Goal: Task Accomplishment & Management: Manage account settings

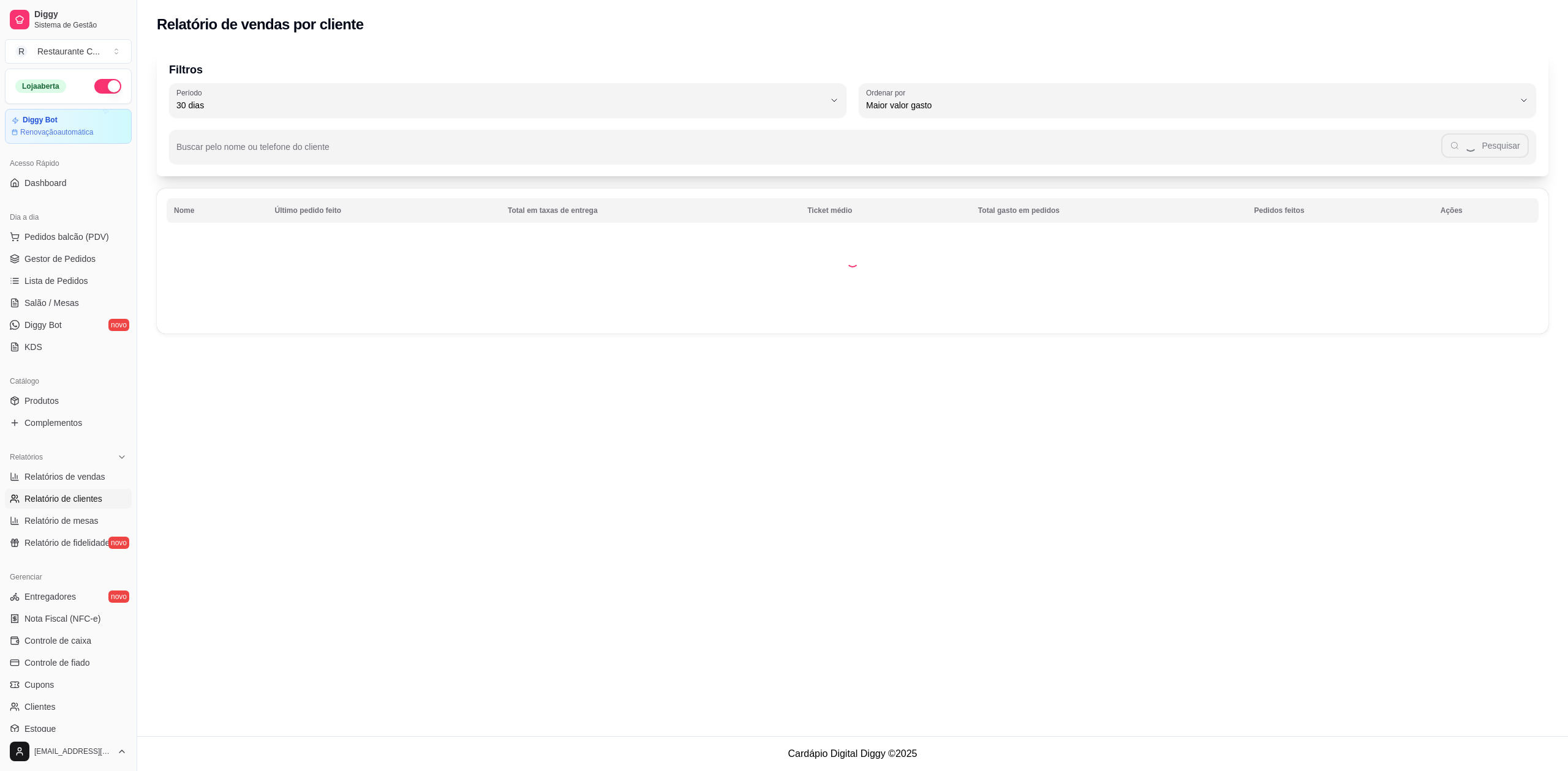
select select "30"
select select "HIGHEST_TOTAL_SPENT_WITH_ORDERS"
click at [72, 419] on span "Complementos" at bounding box center [53, 423] width 57 height 12
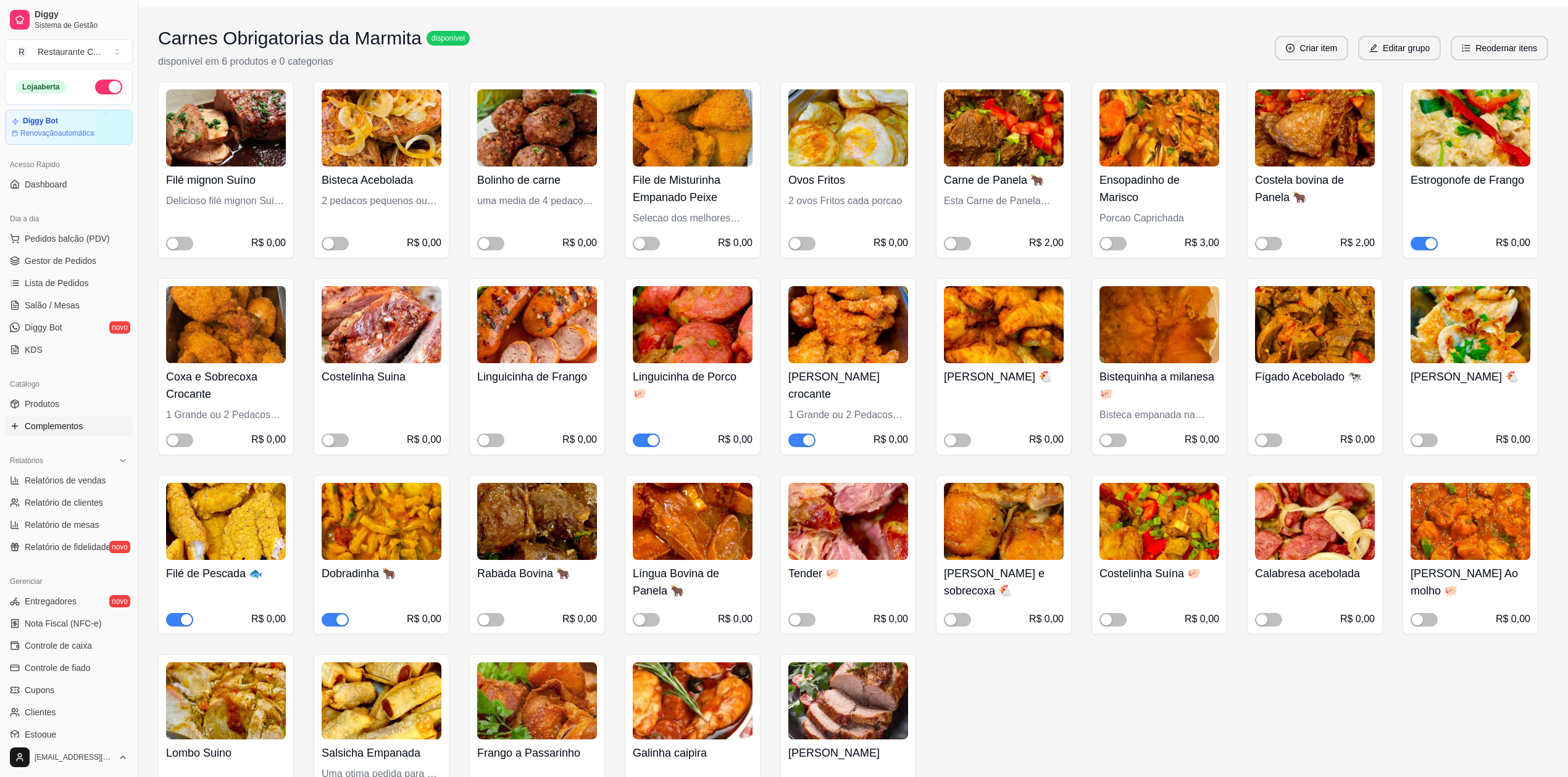
scroll to position [82, 0]
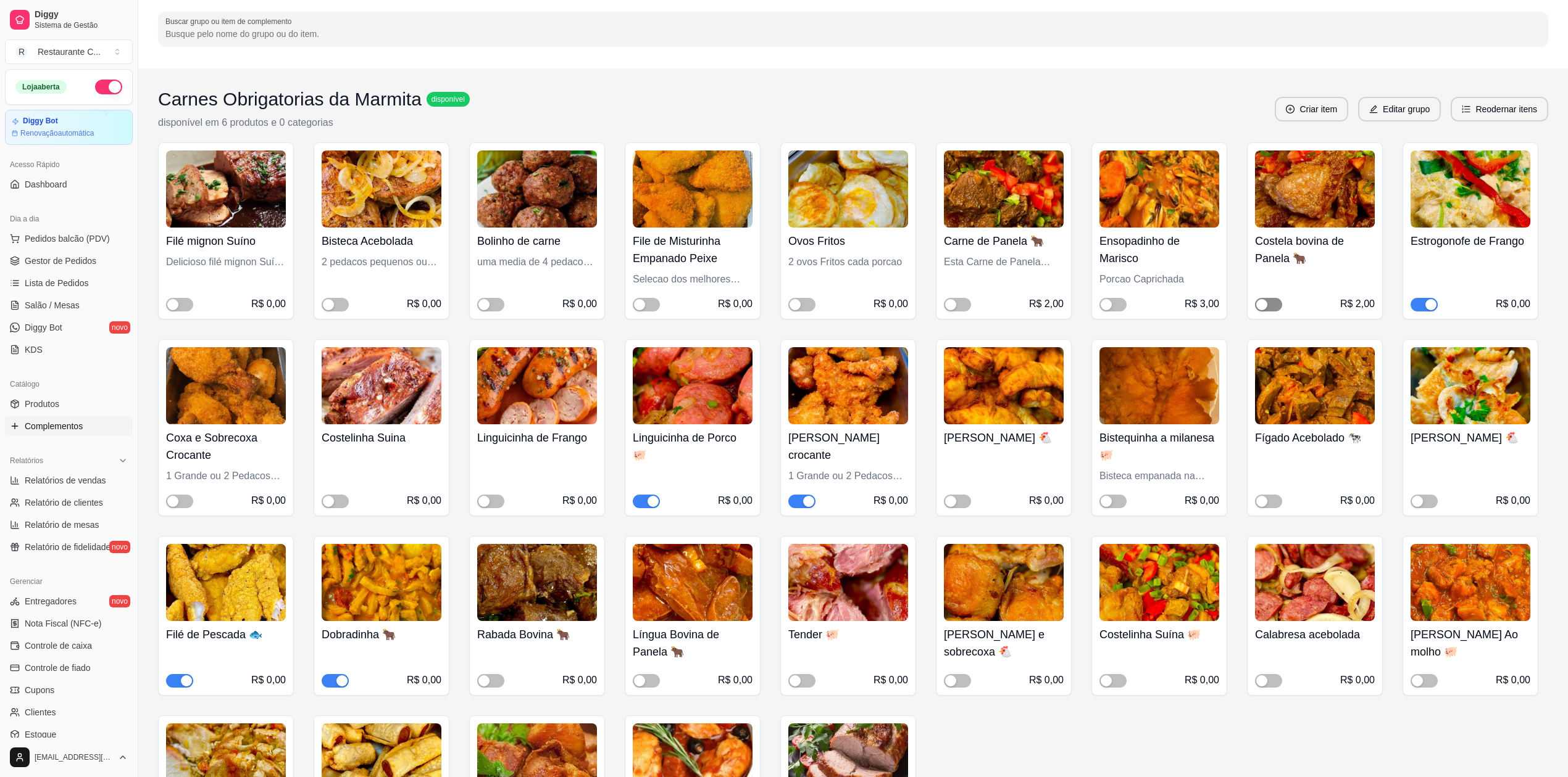
click at [1259, 302] on div "button" at bounding box center [1261, 305] width 11 height 11
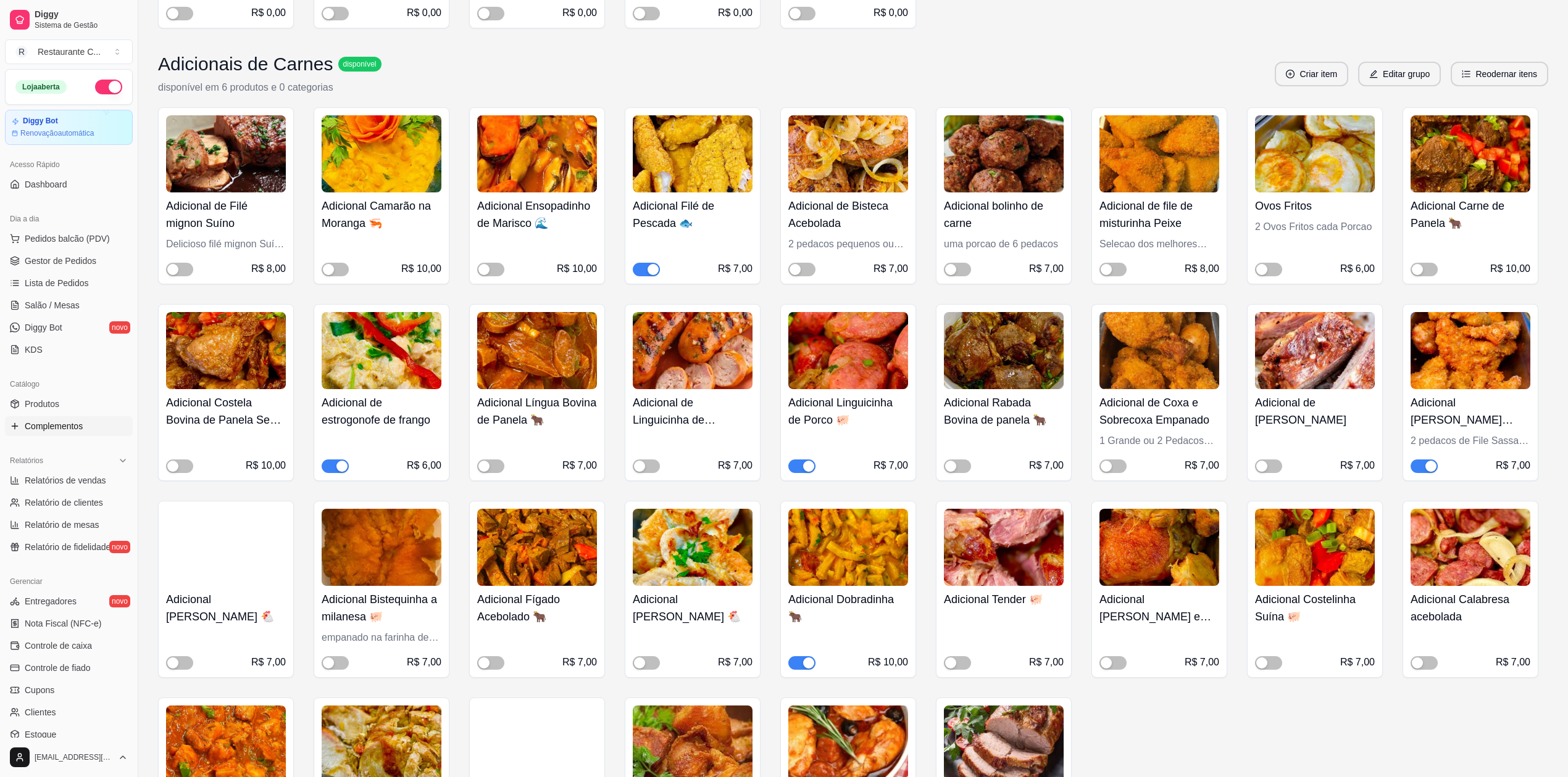
scroll to position [904, 0]
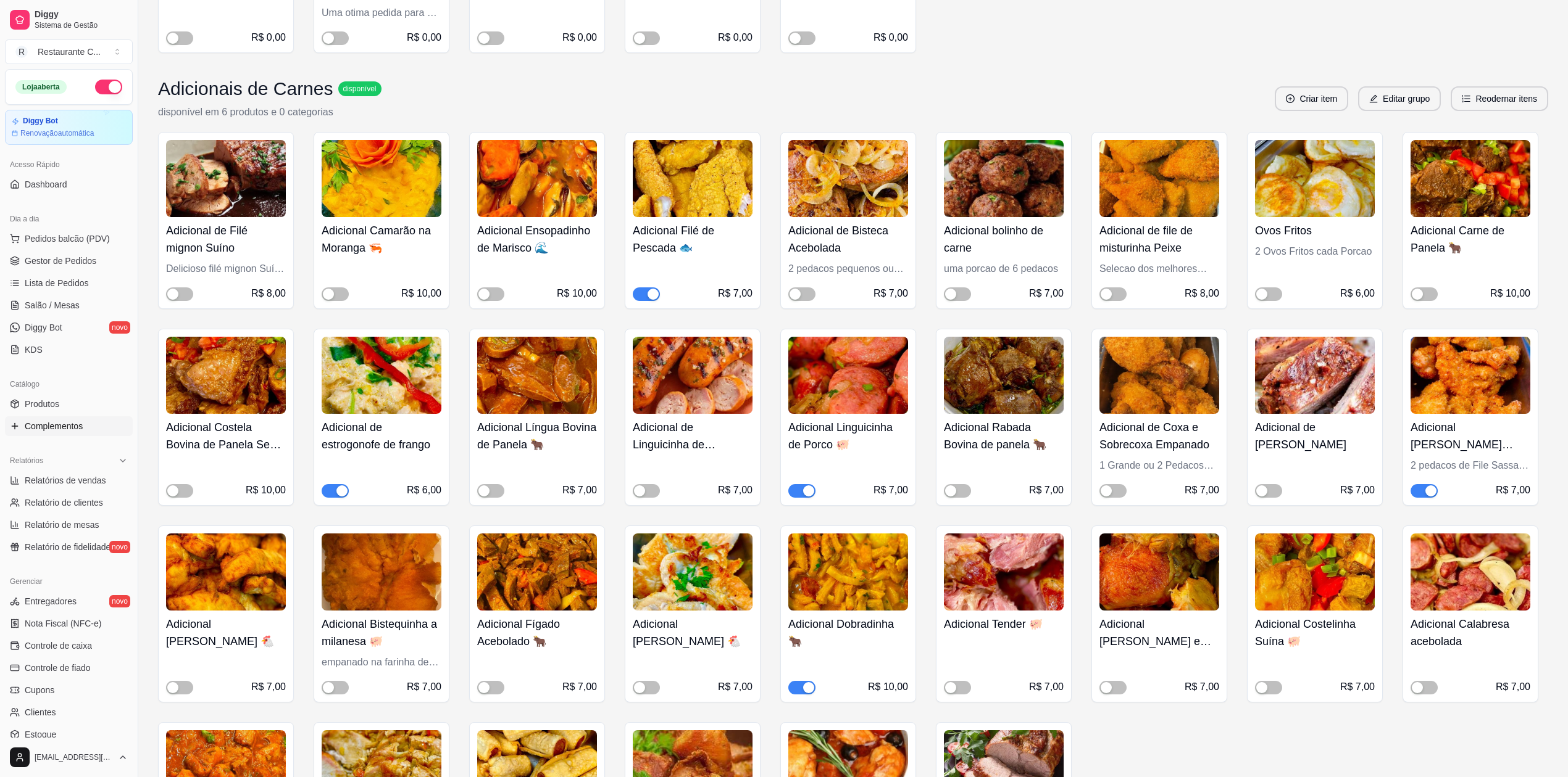
click at [186, 484] on div "R$ 10,00" at bounding box center [225, 482] width 120 height 32
click at [173, 491] on div "button" at bounding box center [173, 491] width 11 height 11
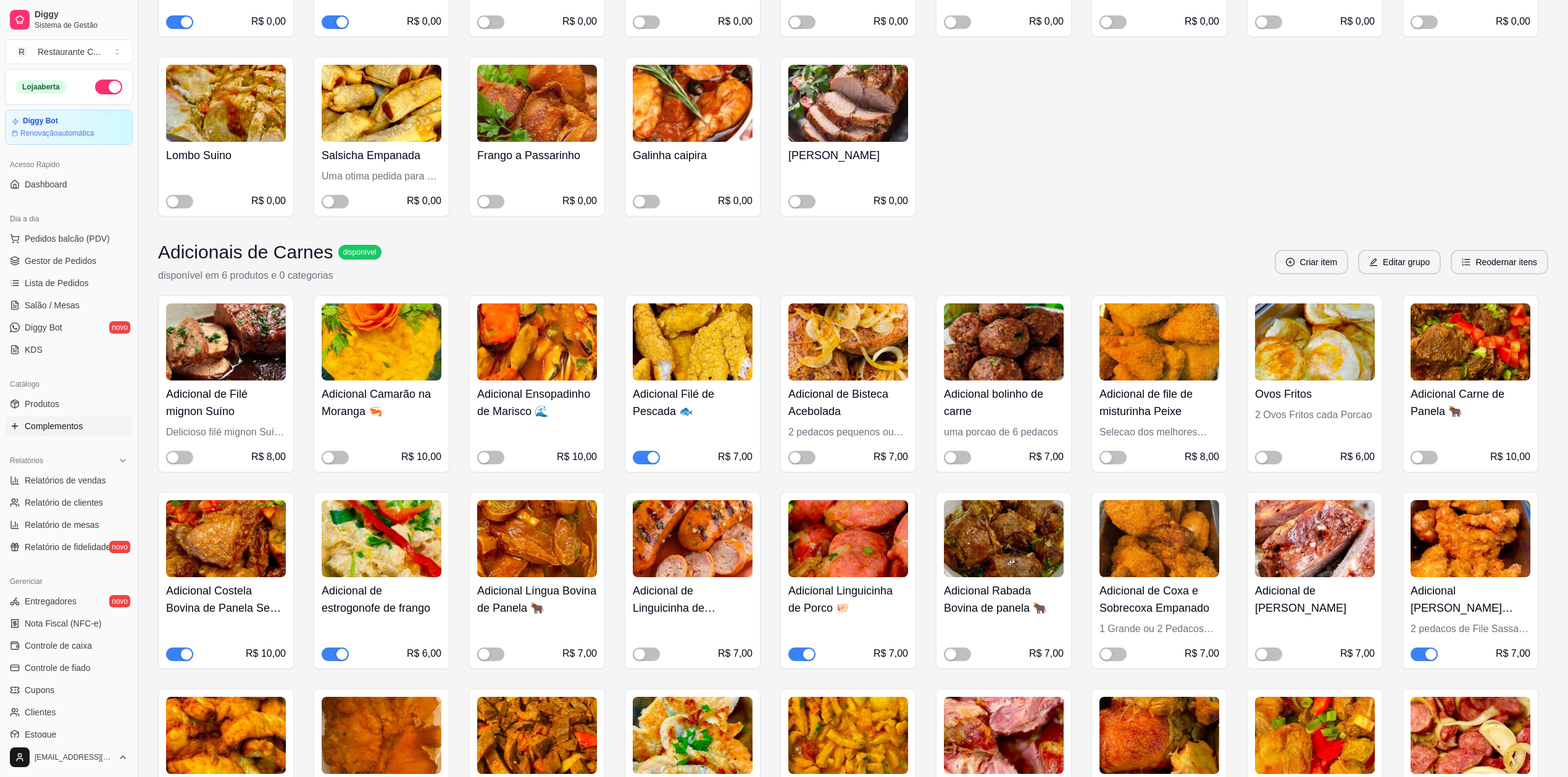
scroll to position [740, 0]
click at [172, 658] on span "button" at bounding box center [179, 654] width 27 height 13
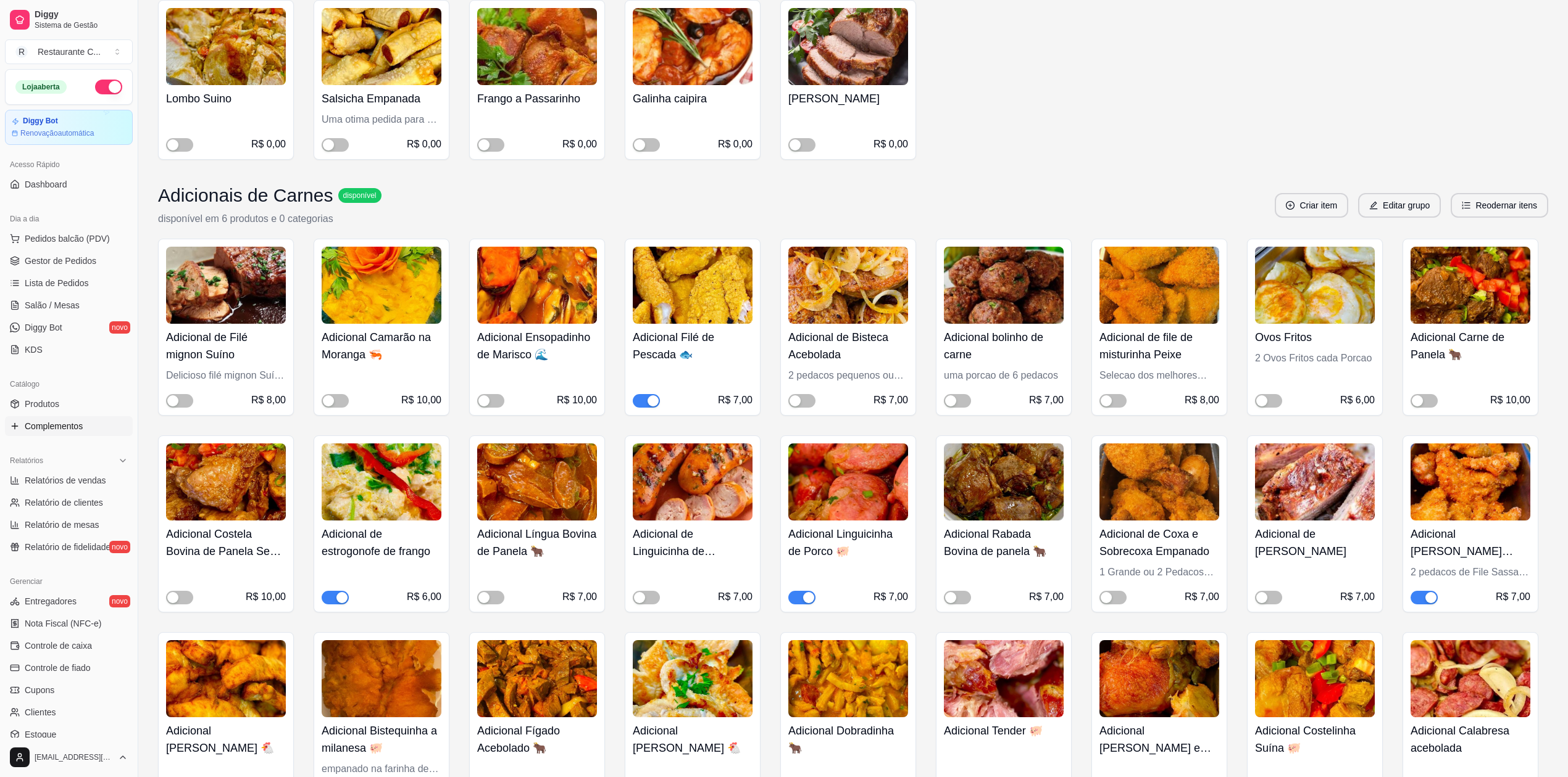
scroll to position [823, 0]
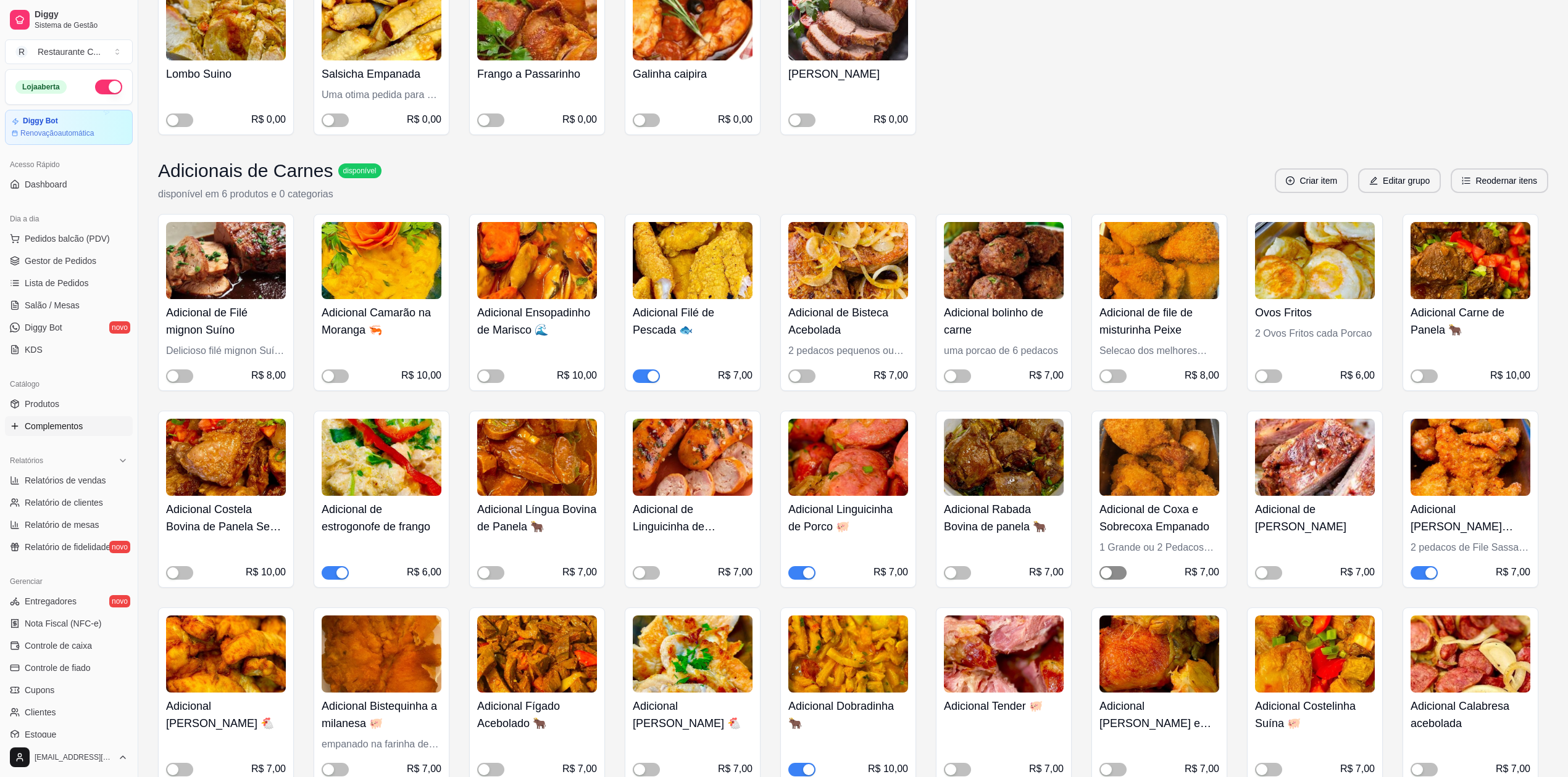
click at [1116, 577] on span "button" at bounding box center [1112, 573] width 27 height 13
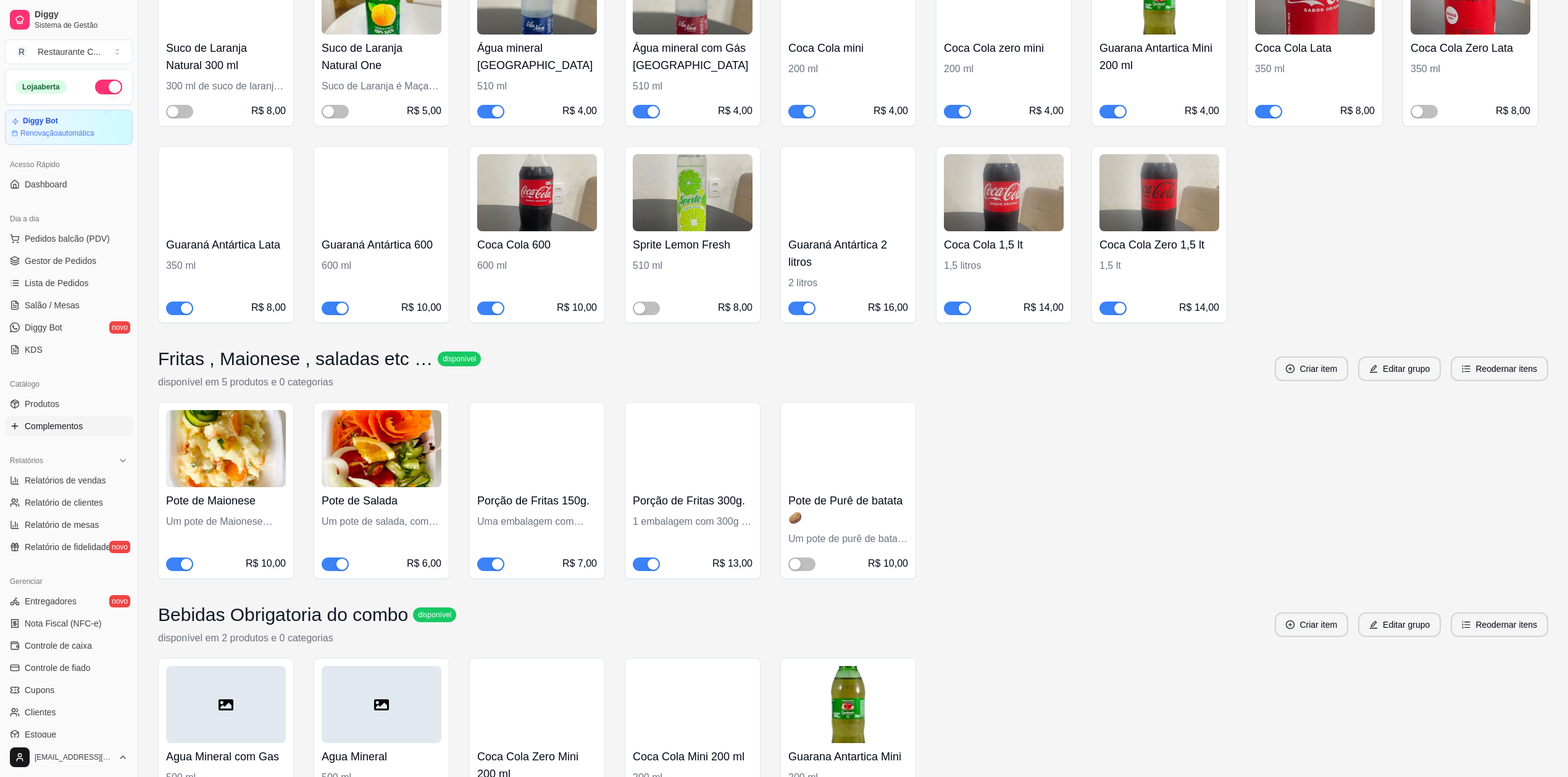
scroll to position [2878, 0]
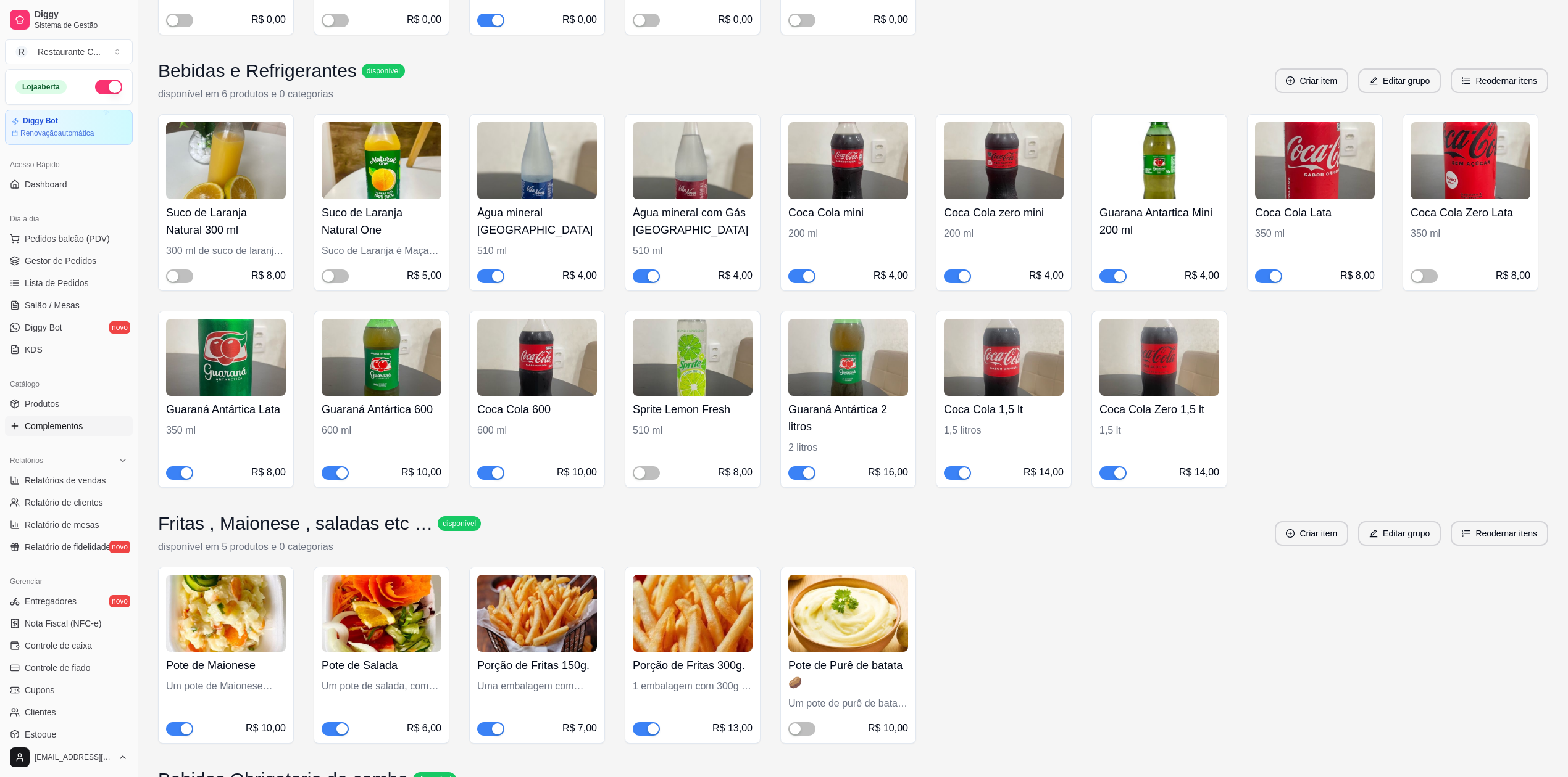
click at [996, 365] on img at bounding box center [1004, 357] width 120 height 77
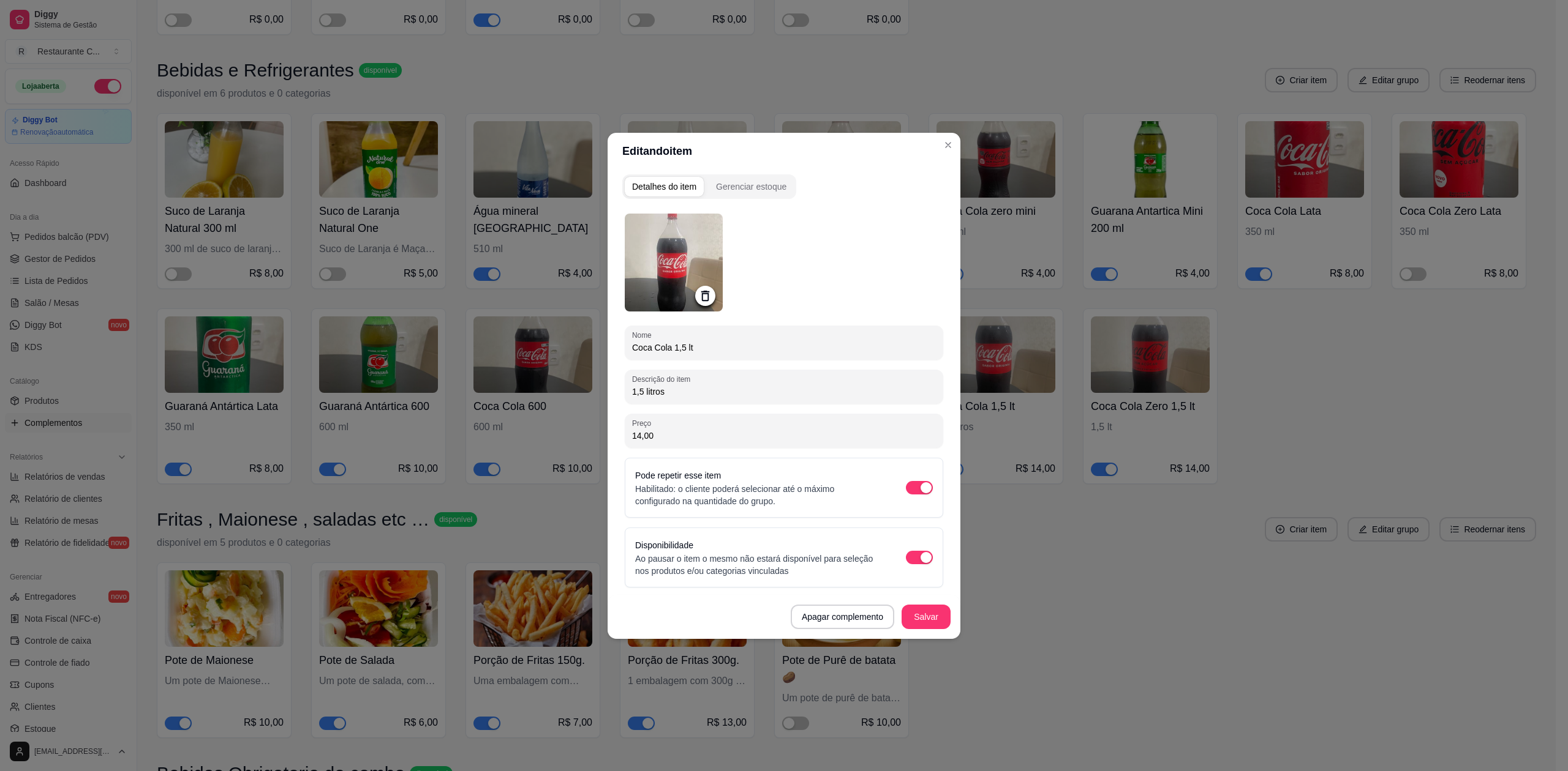
click at [671, 246] on img at bounding box center [673, 263] width 98 height 98
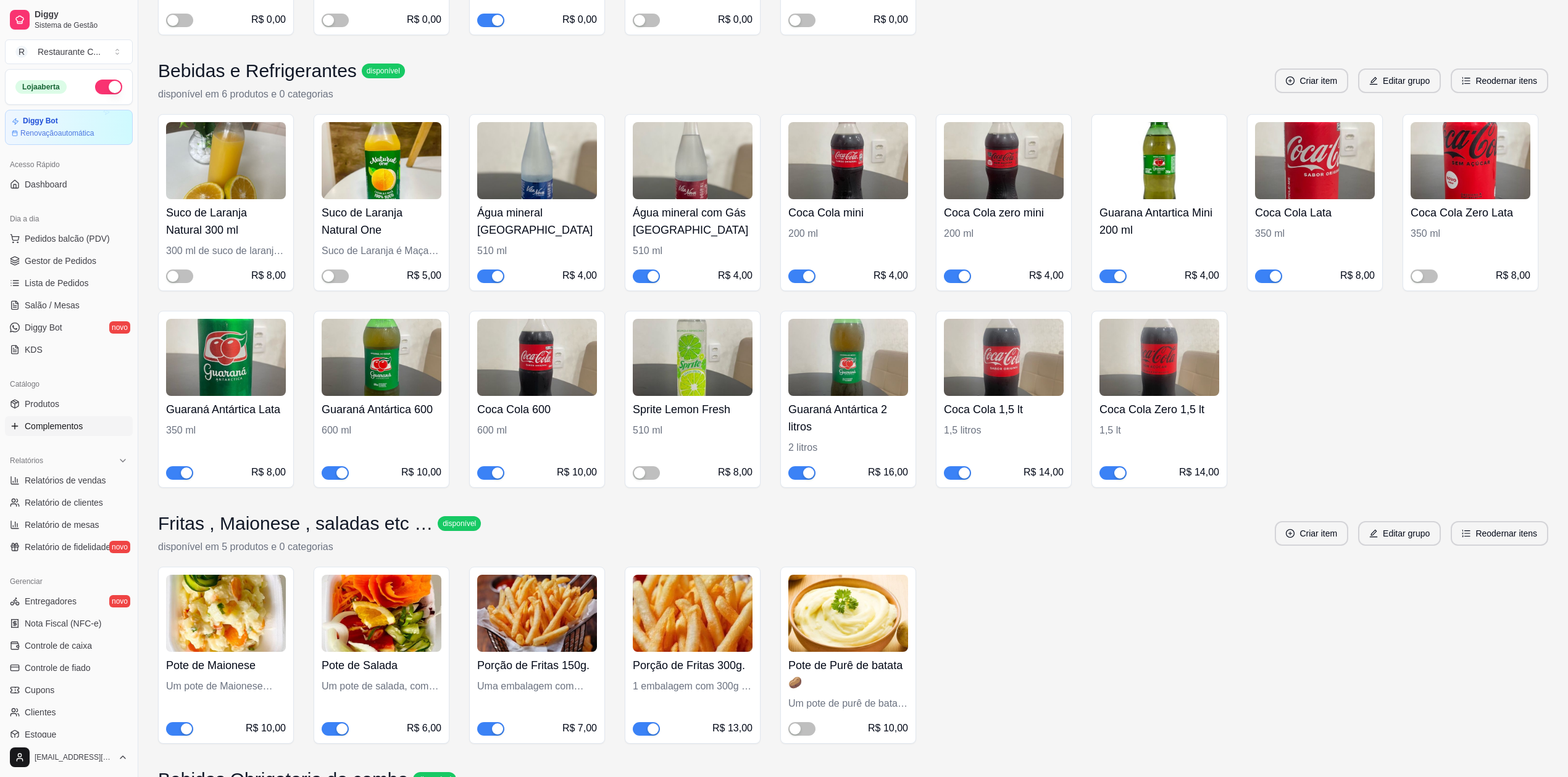
click at [1523, 389] on div "Suco de Laranja Natural 300 ml 300 ml de suco de laranja natural R$ 8,00 Suco d…" at bounding box center [853, 300] width 1390 height 374
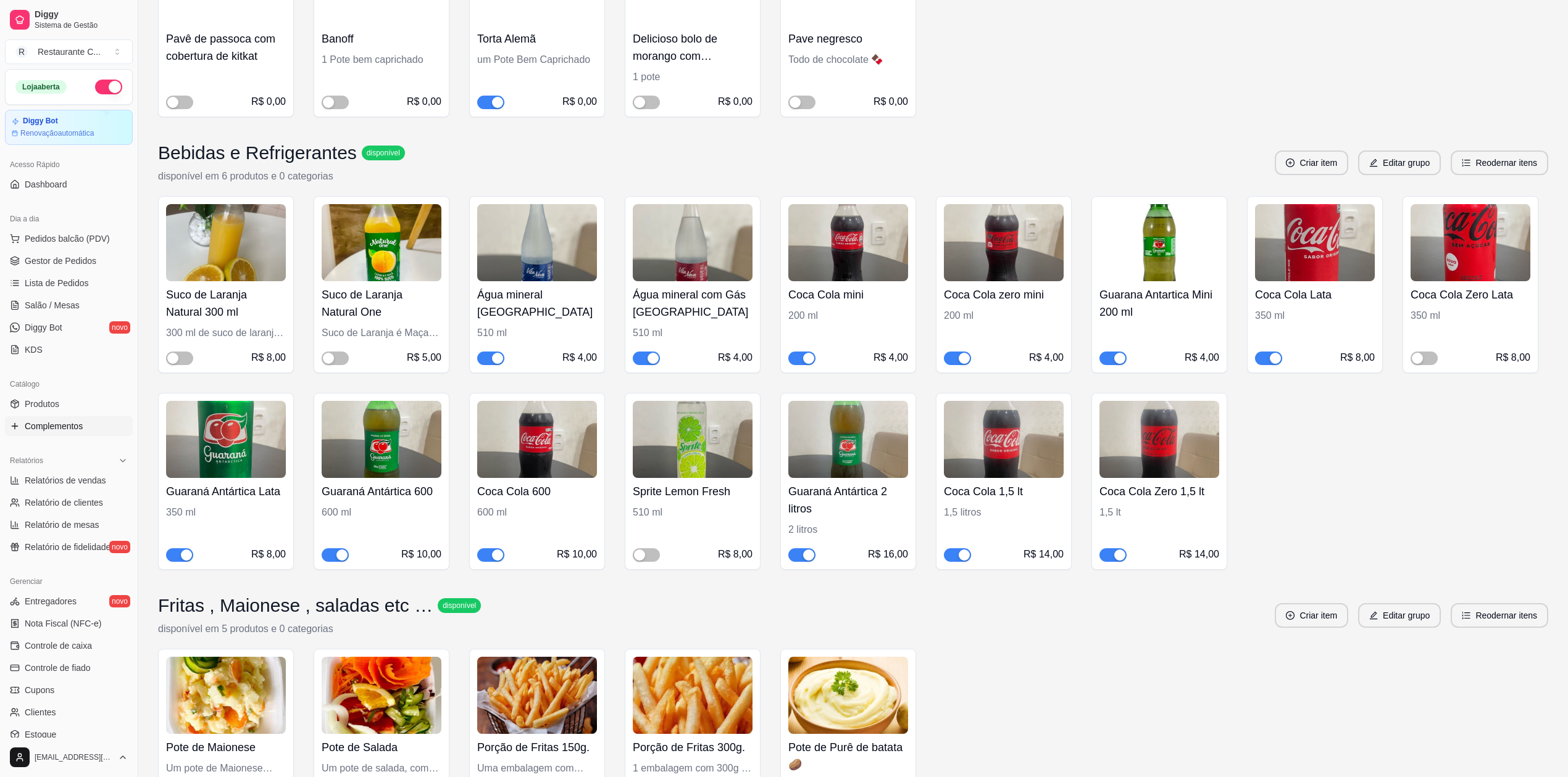
scroll to position [3208, 0]
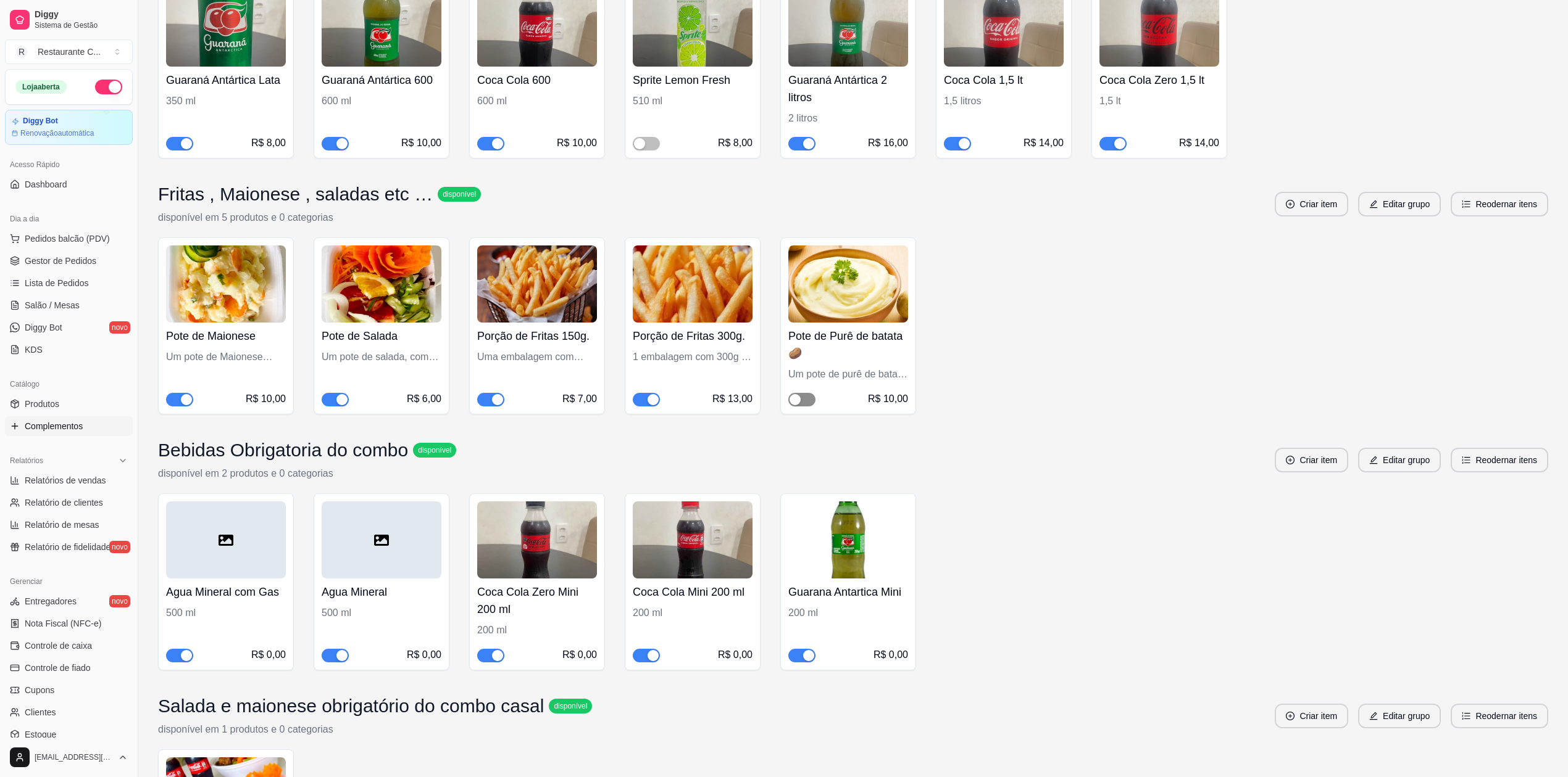
click at [804, 406] on span "button" at bounding box center [801, 399] width 27 height 13
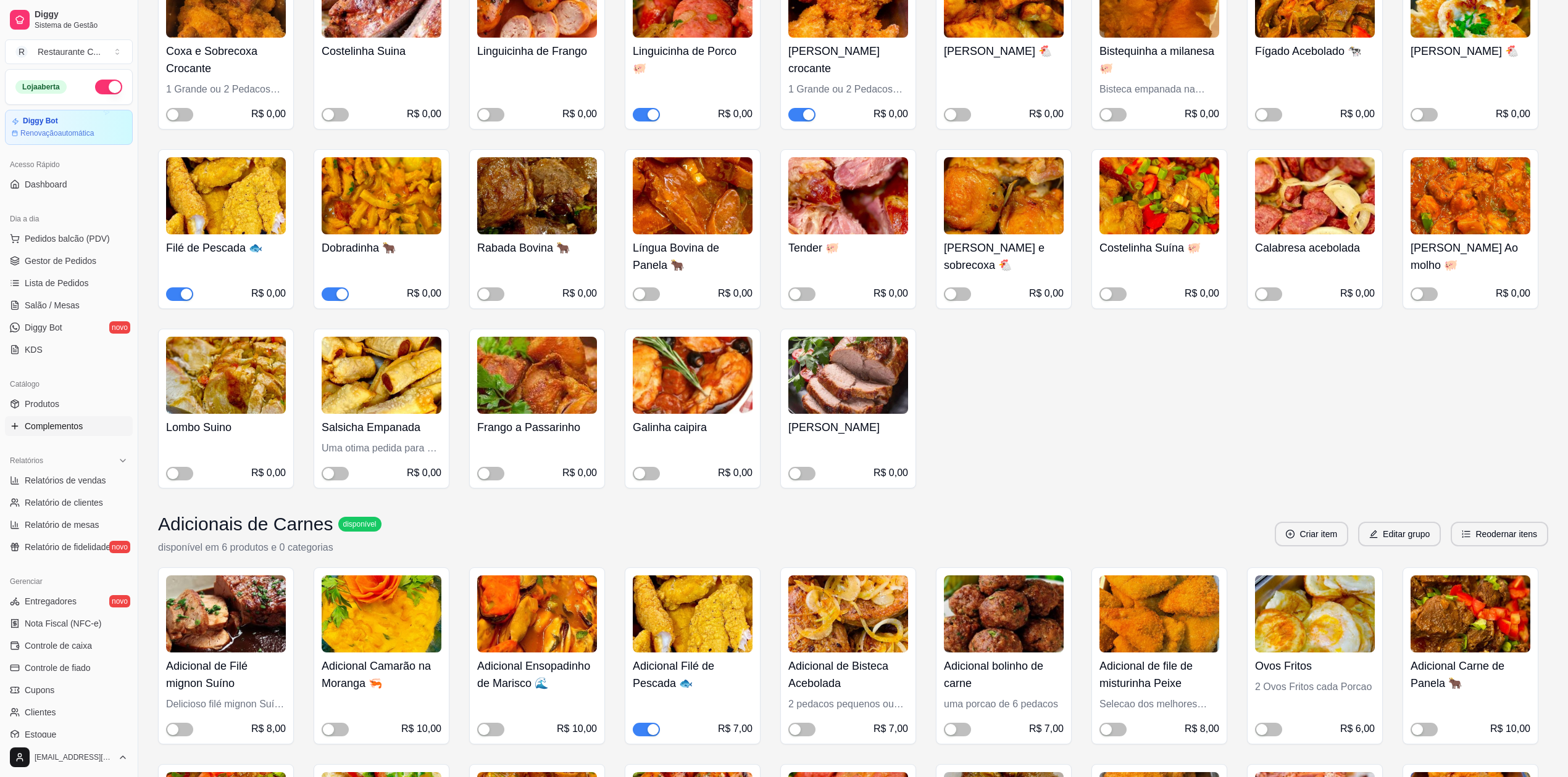
scroll to position [493, 0]
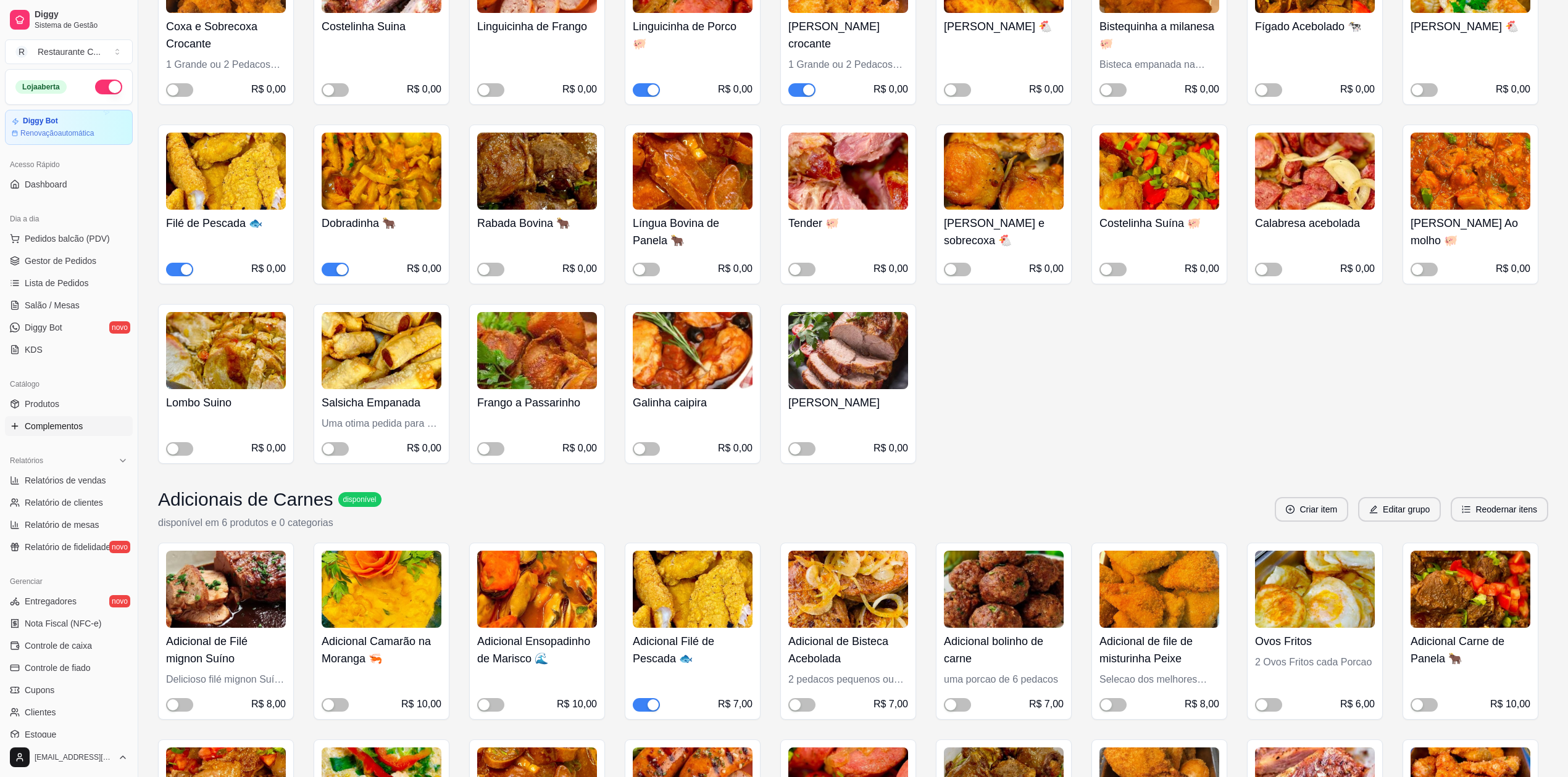
click at [650, 704] on div "button" at bounding box center [653, 705] width 11 height 11
click at [642, 704] on div "button" at bounding box center [639, 705] width 11 height 11
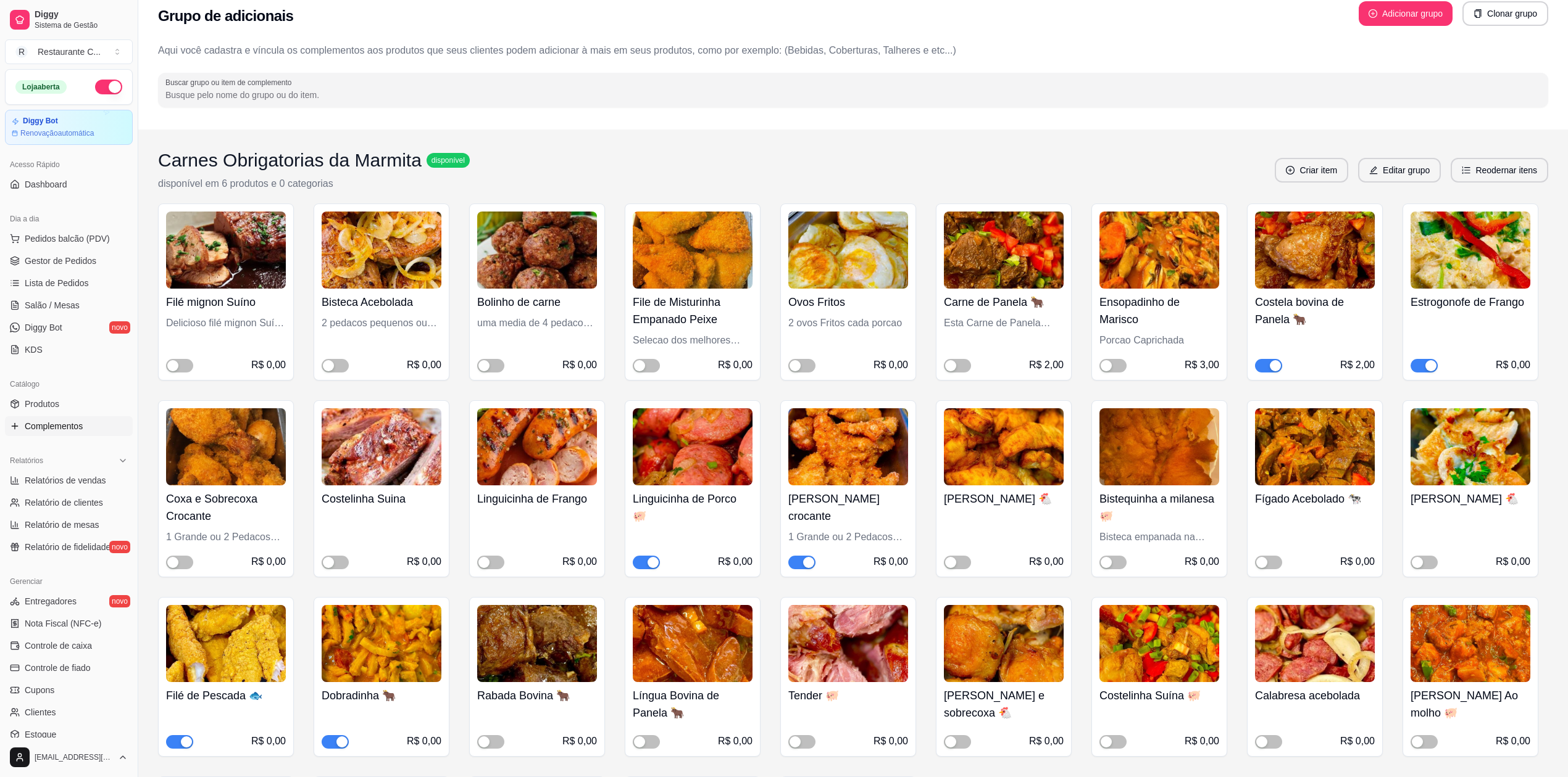
scroll to position [0, 0]
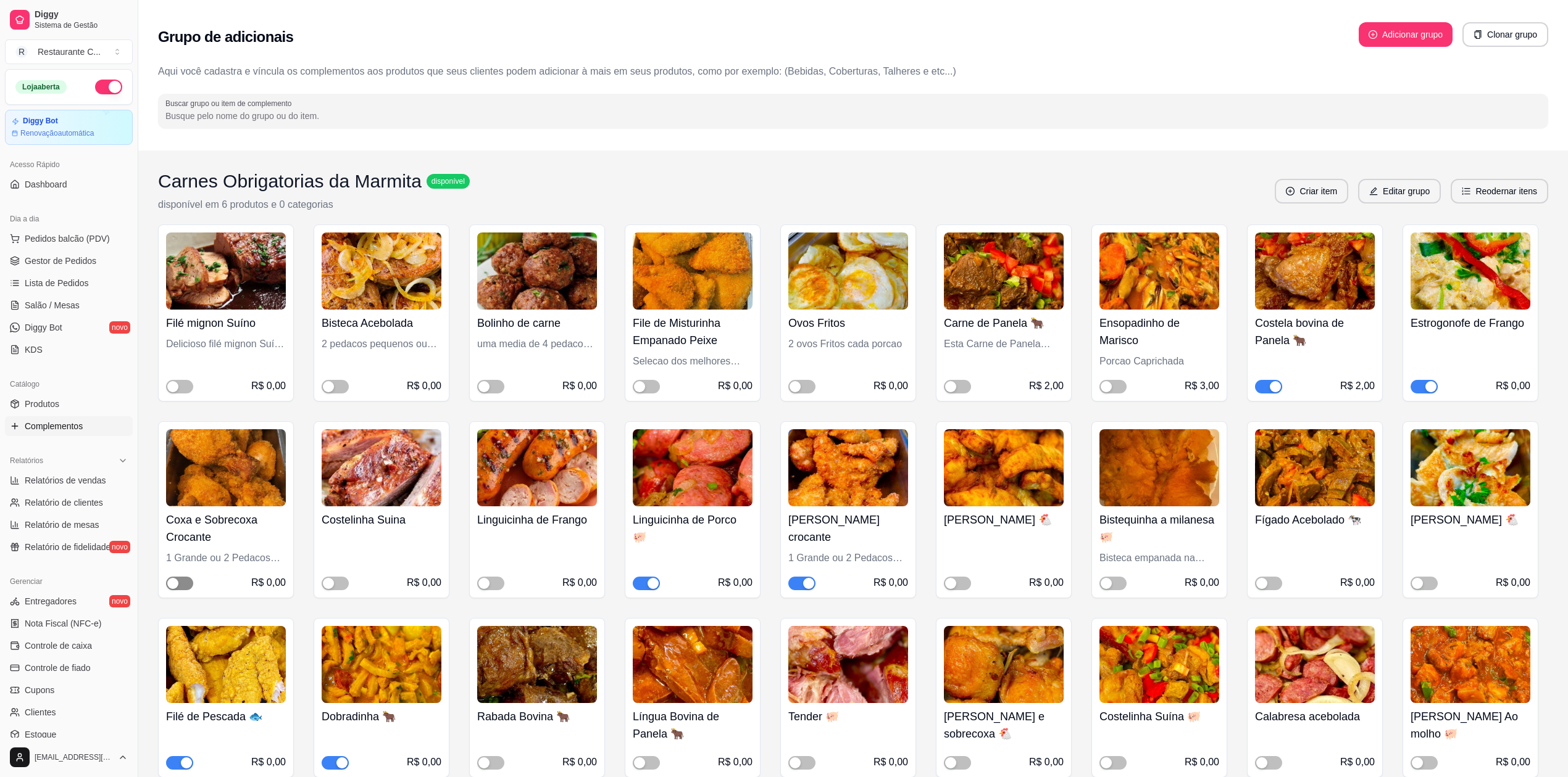
click at [176, 583] on div "button" at bounding box center [173, 583] width 11 height 11
click at [74, 262] on span "Gestor de Pedidos" at bounding box center [60, 261] width 72 height 12
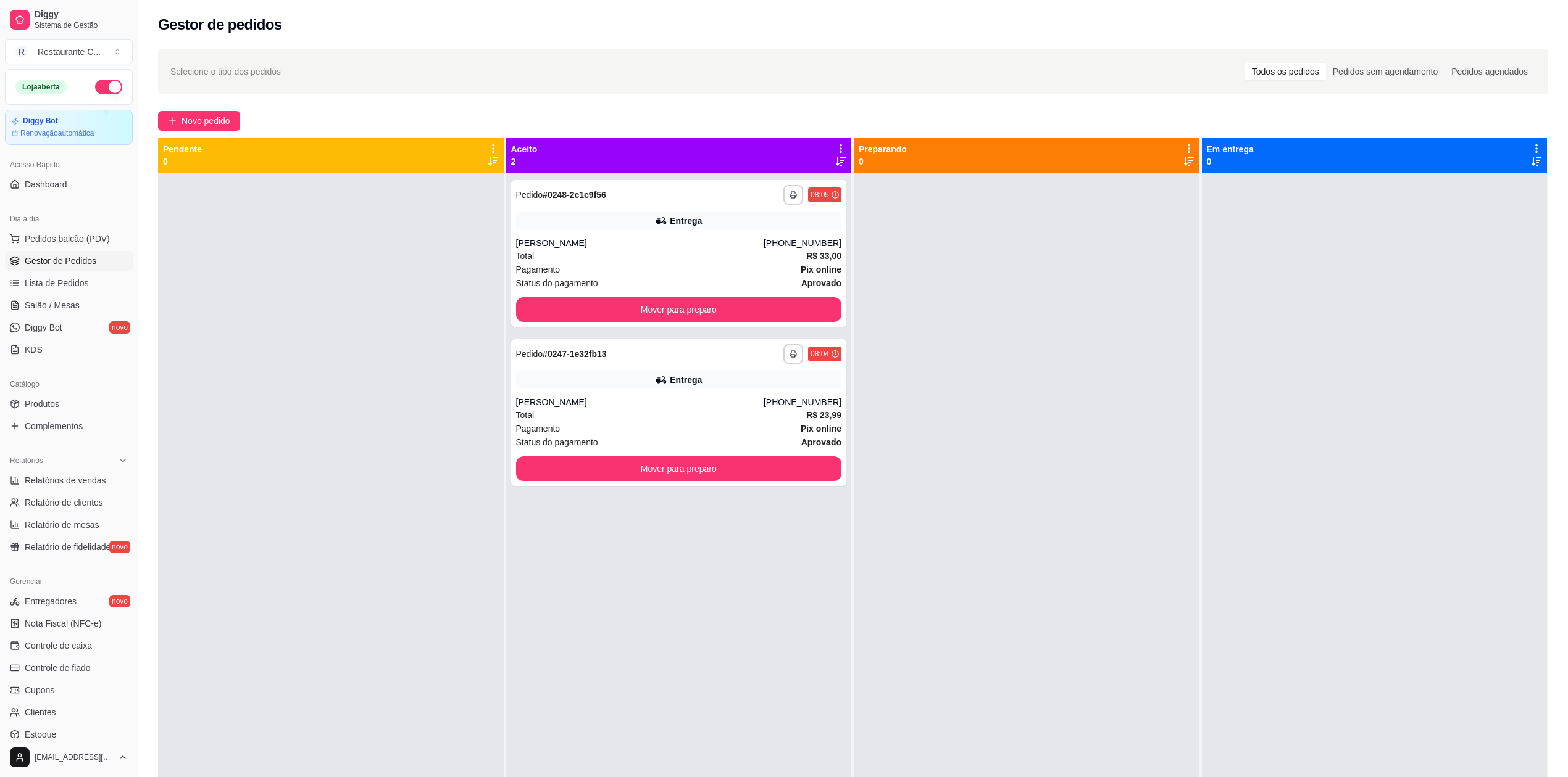
click at [1511, 425] on div at bounding box center [1374, 561] width 345 height 777
click at [963, 251] on div at bounding box center [1026, 561] width 345 height 777
click at [70, 285] on span "Lista de Pedidos" at bounding box center [56, 283] width 64 height 12
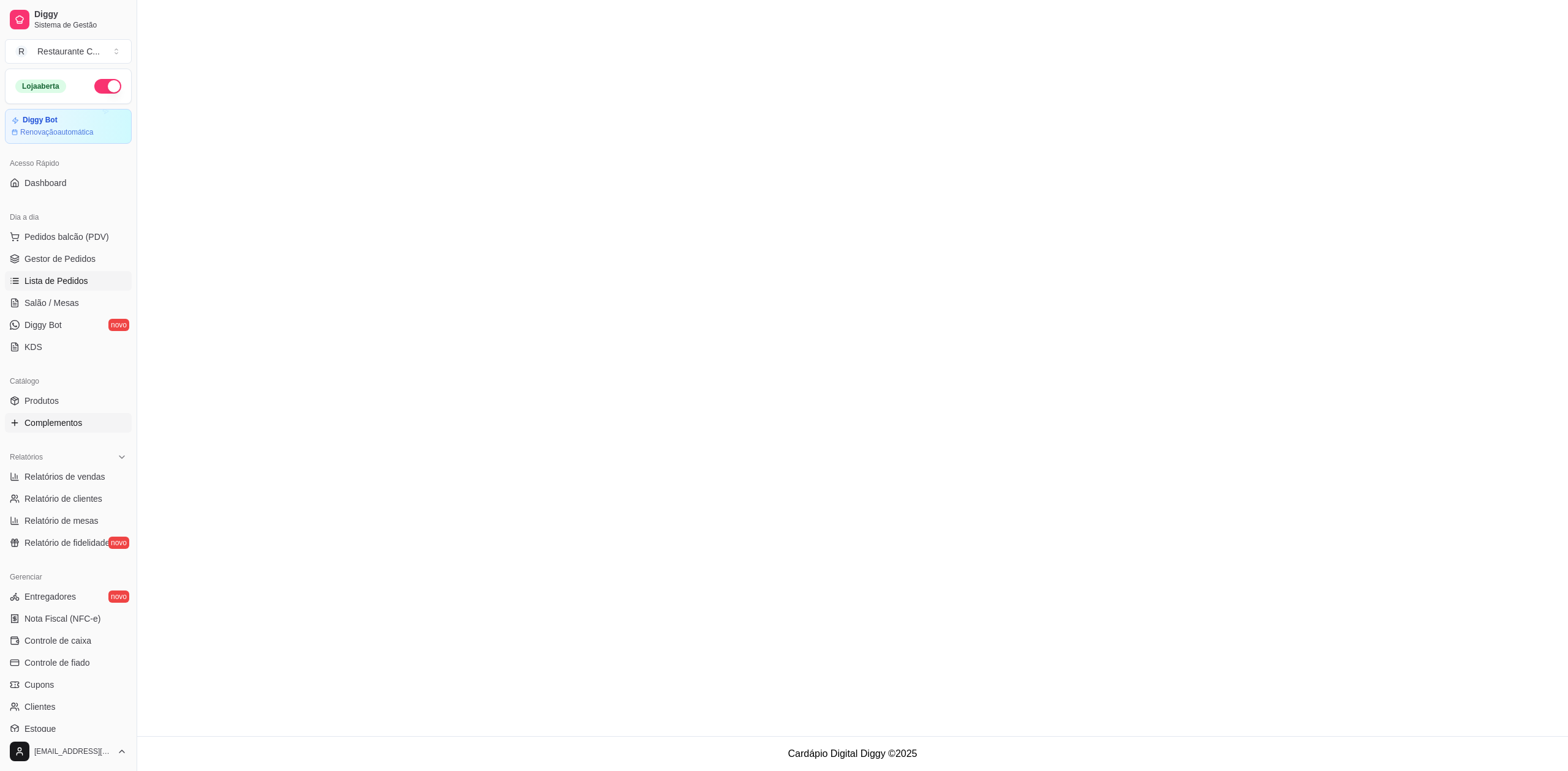
click at [78, 428] on span "Complementos" at bounding box center [53, 423] width 57 height 12
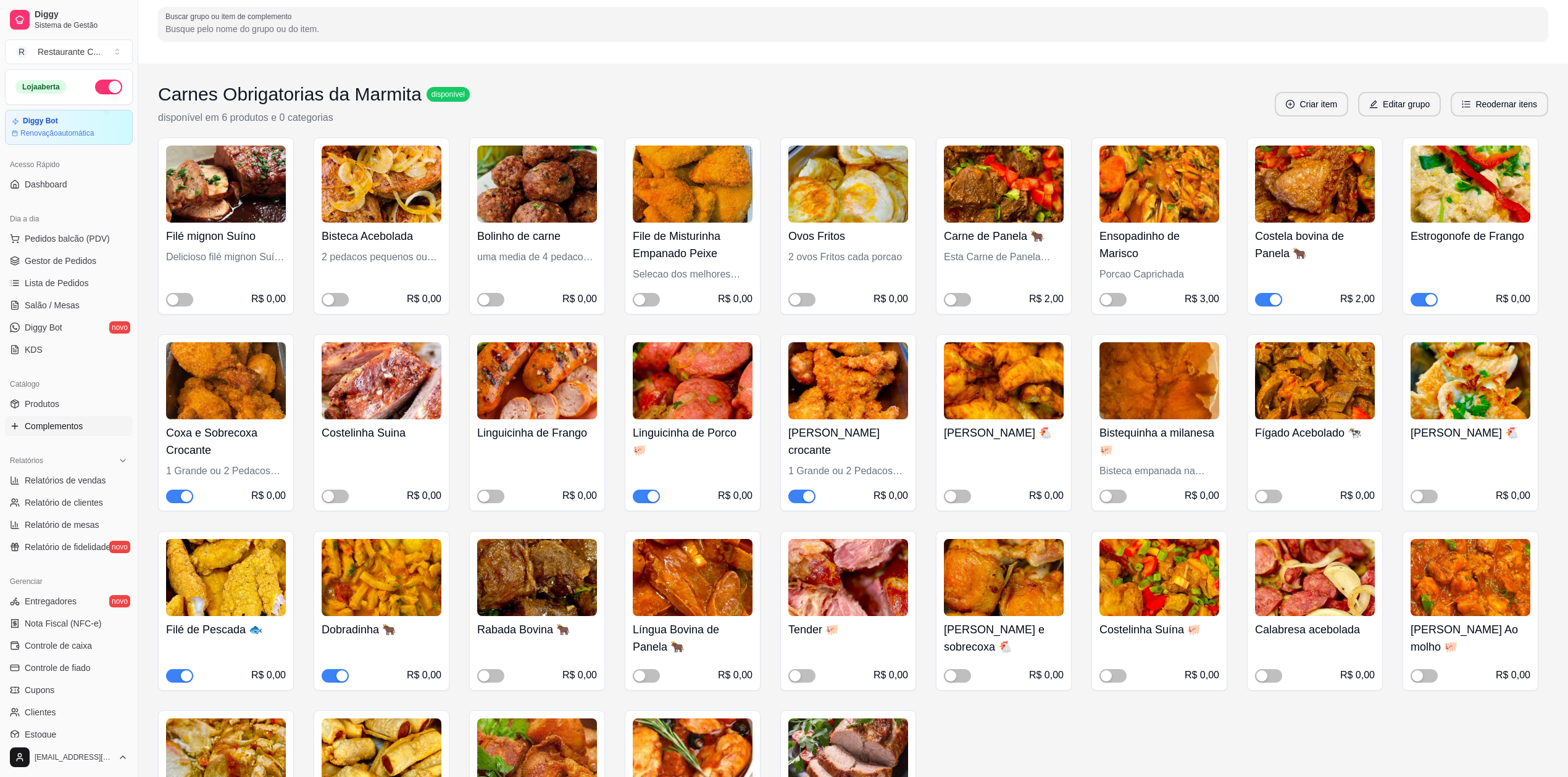
scroll to position [328, 0]
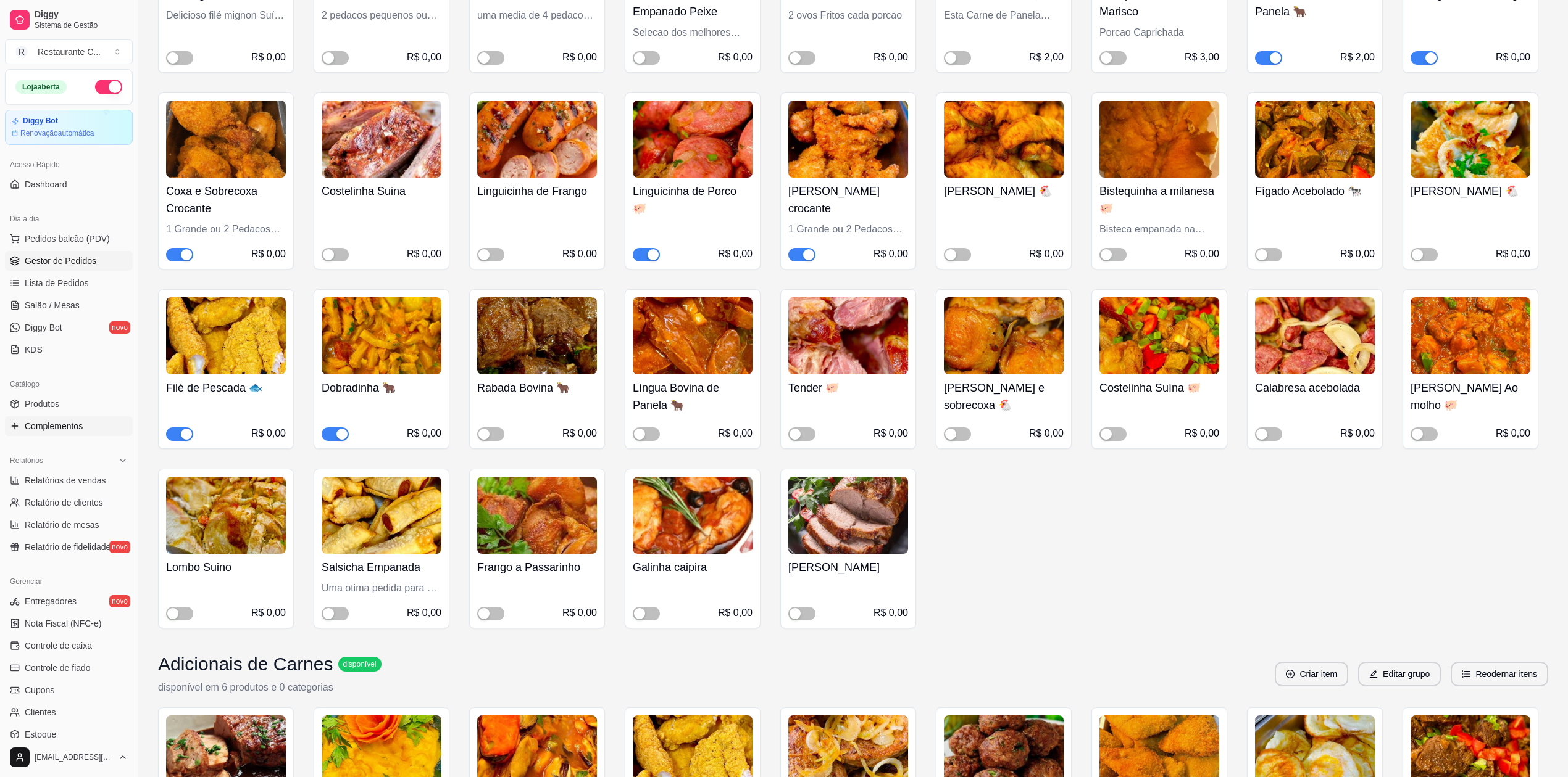
click at [60, 258] on span "Gestor de Pedidos" at bounding box center [60, 261] width 72 height 12
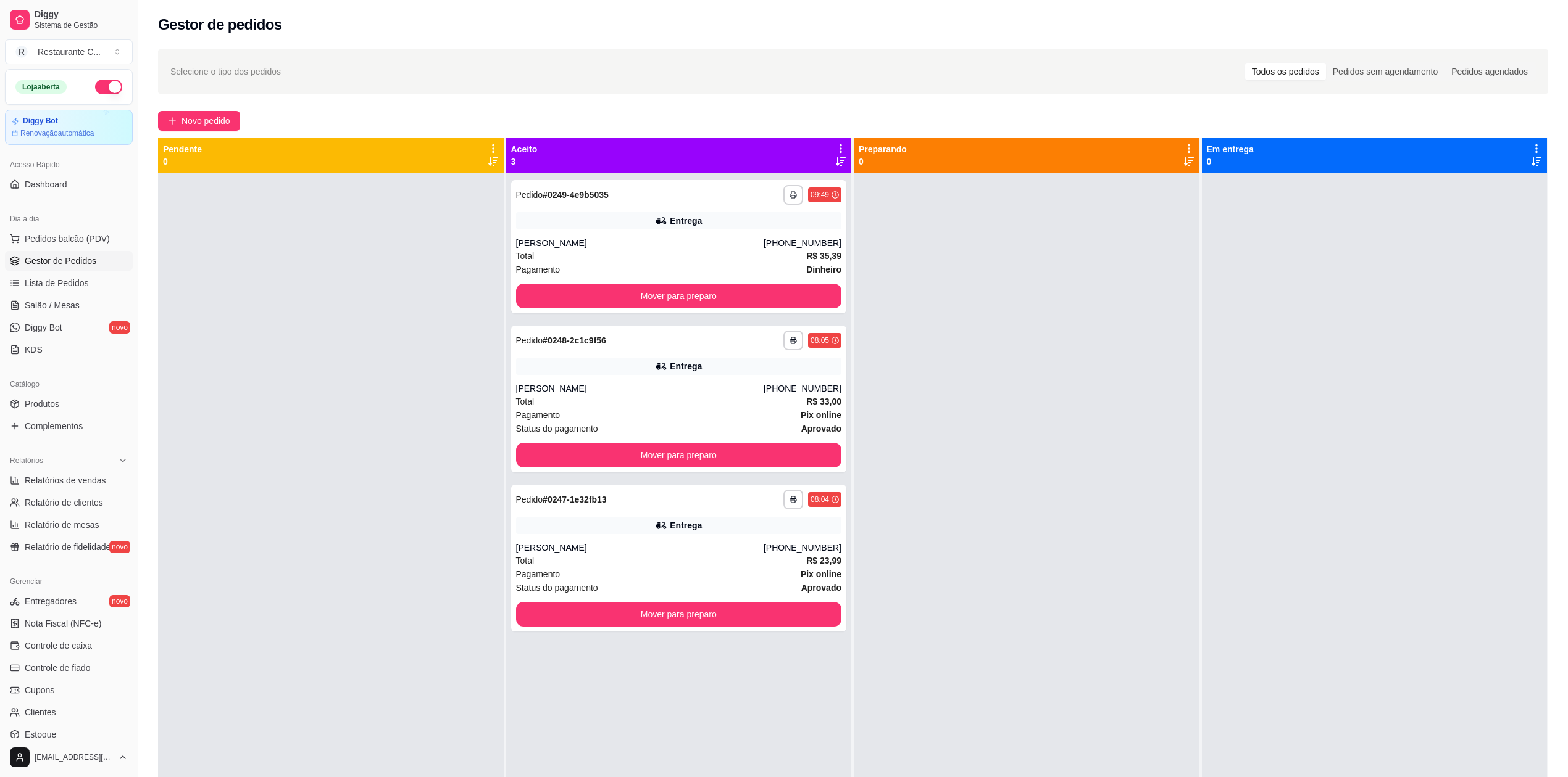
click at [1510, 456] on div at bounding box center [1374, 561] width 345 height 777
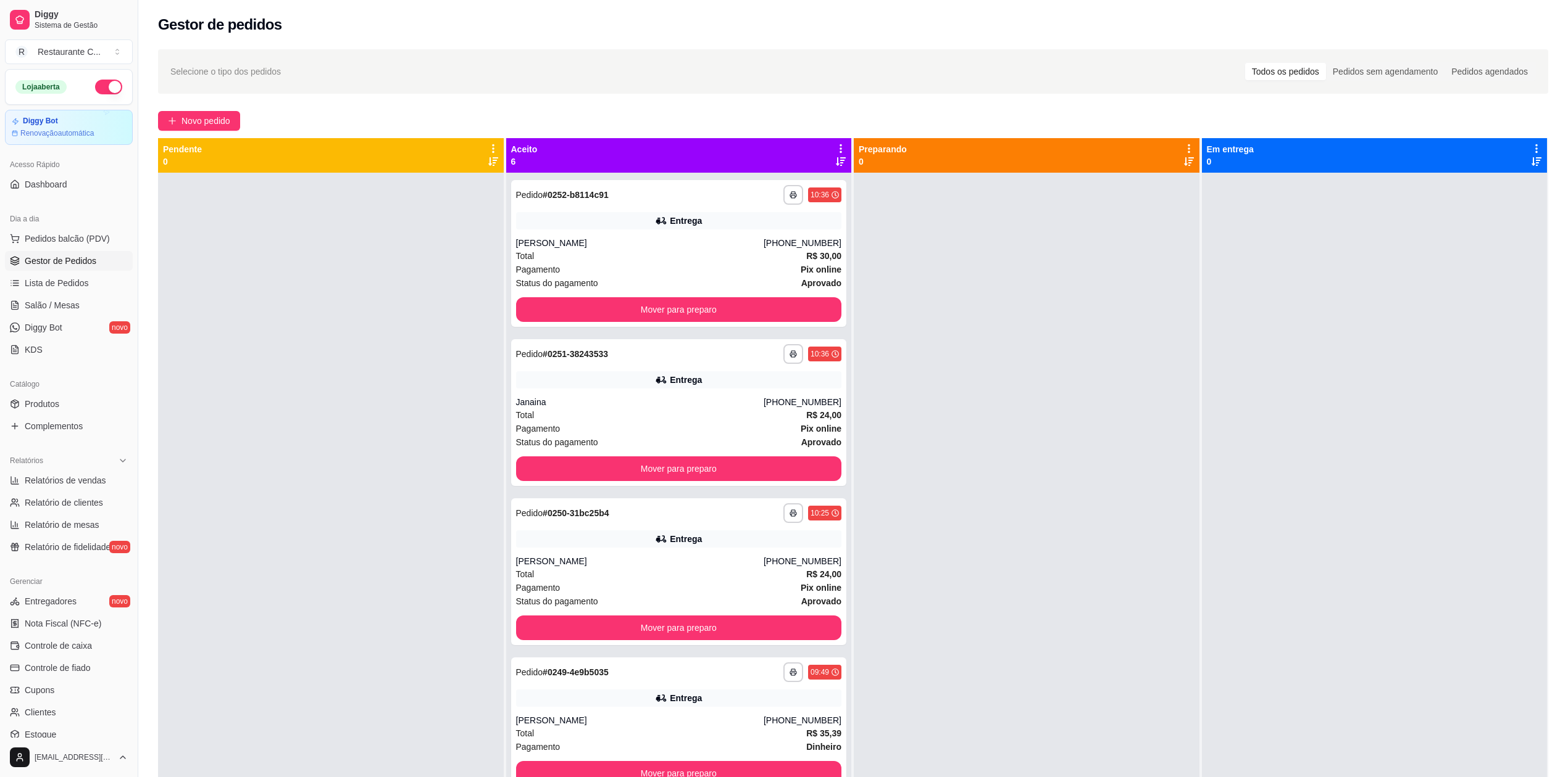
click at [60, 260] on span "Gestor de Pedidos" at bounding box center [60, 261] width 72 height 12
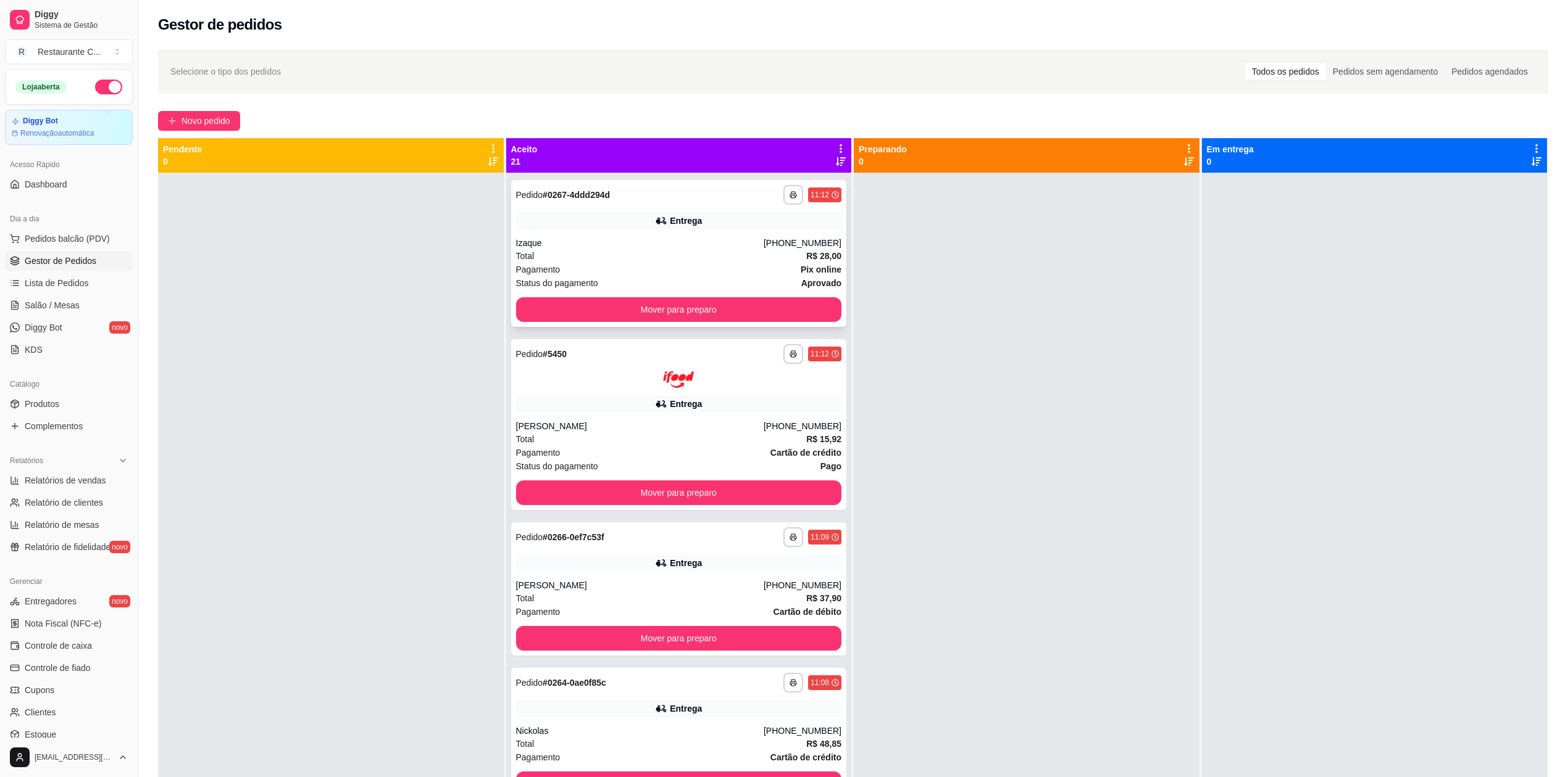
click at [610, 235] on div "**********" at bounding box center [678, 254] width 336 height 147
click at [790, 193] on icon "button" at bounding box center [793, 194] width 7 height 7
click at [754, 242] on button "Delivery" at bounding box center [742, 238] width 87 height 19
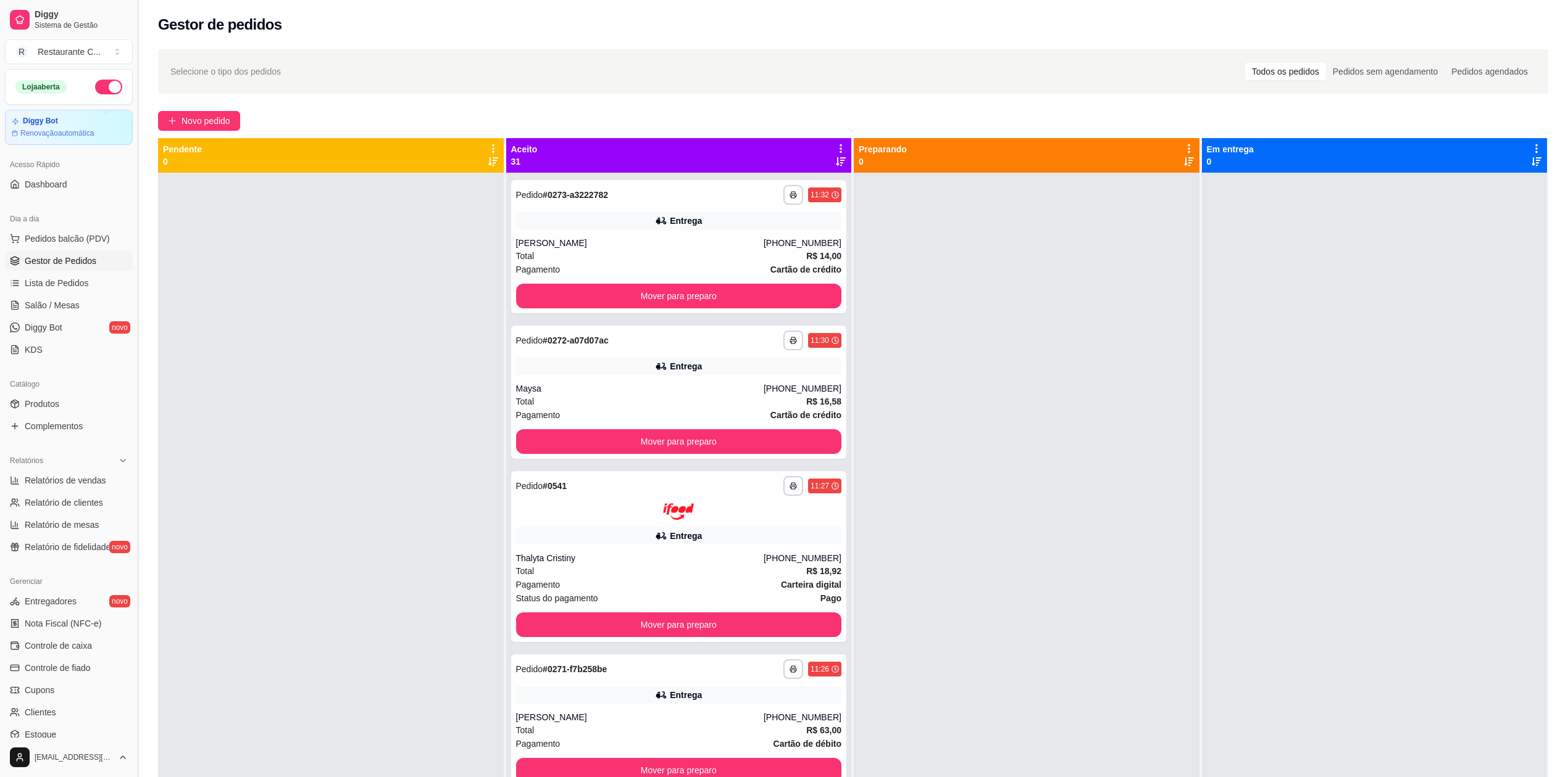
drag, startPoint x: 74, startPoint y: 426, endPoint x: 141, endPoint y: 432, distance: 67.3
click at [74, 426] on span "Complementos" at bounding box center [53, 427] width 58 height 12
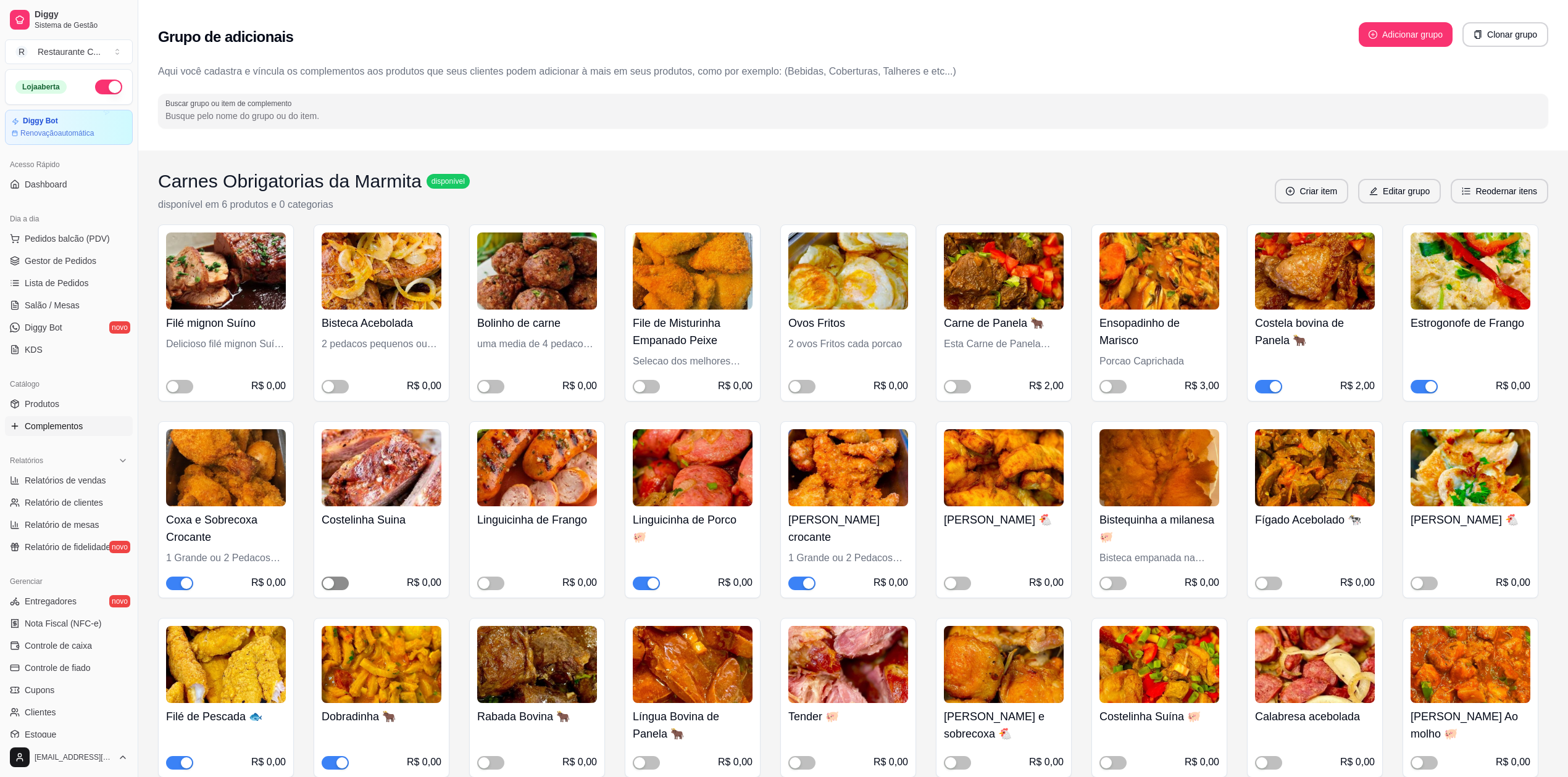
click at [336, 585] on span "button" at bounding box center [335, 583] width 27 height 13
click at [66, 262] on span "Gestor de Pedidos" at bounding box center [60, 261] width 72 height 12
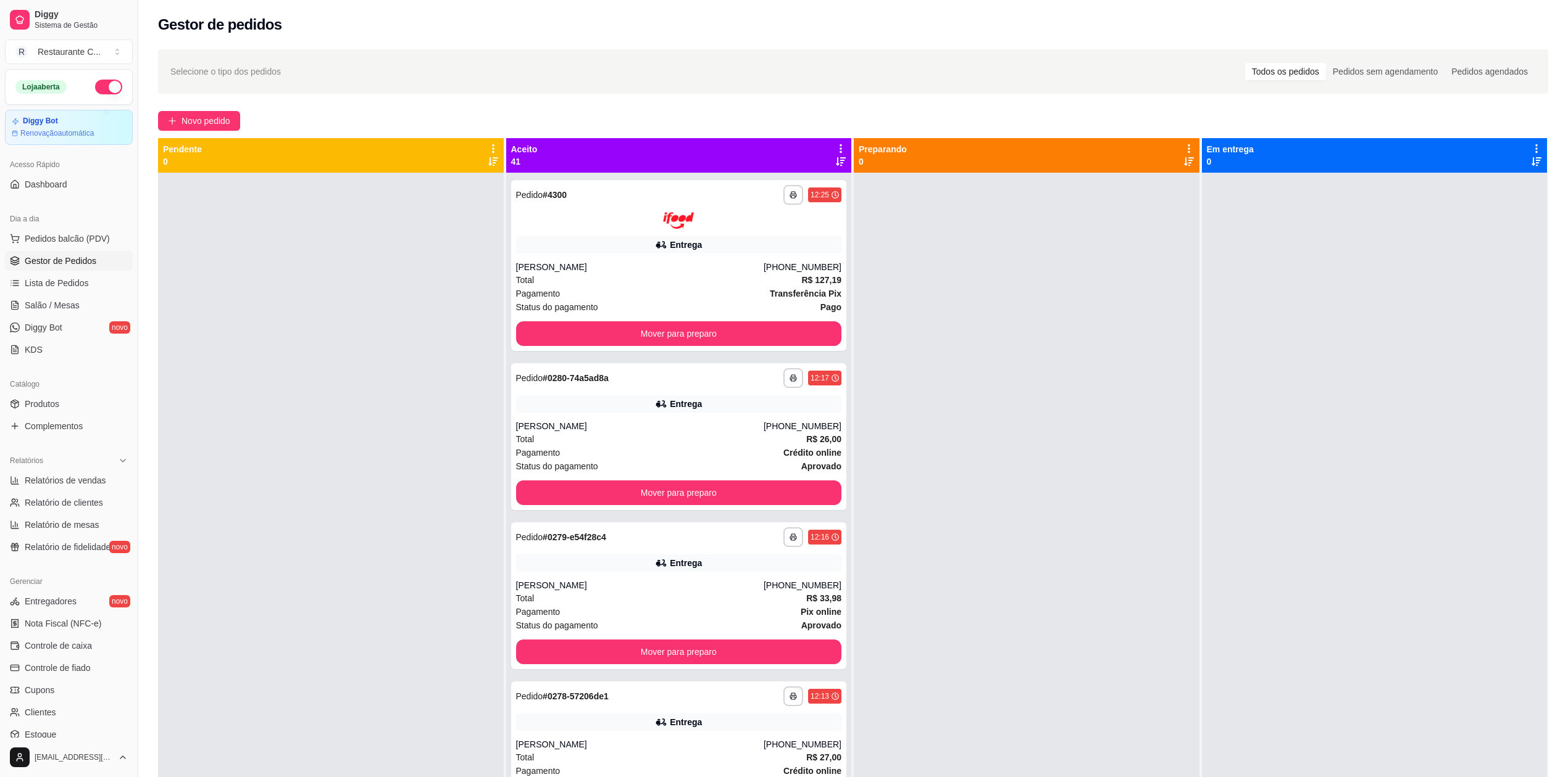
click at [835, 149] on icon at bounding box center [841, 148] width 11 height 11
click at [771, 190] on span "Com essa opção você tem a opção de mover todos os pedidos que estão em uma etap…" at bounding box center [739, 194] width 182 height 30
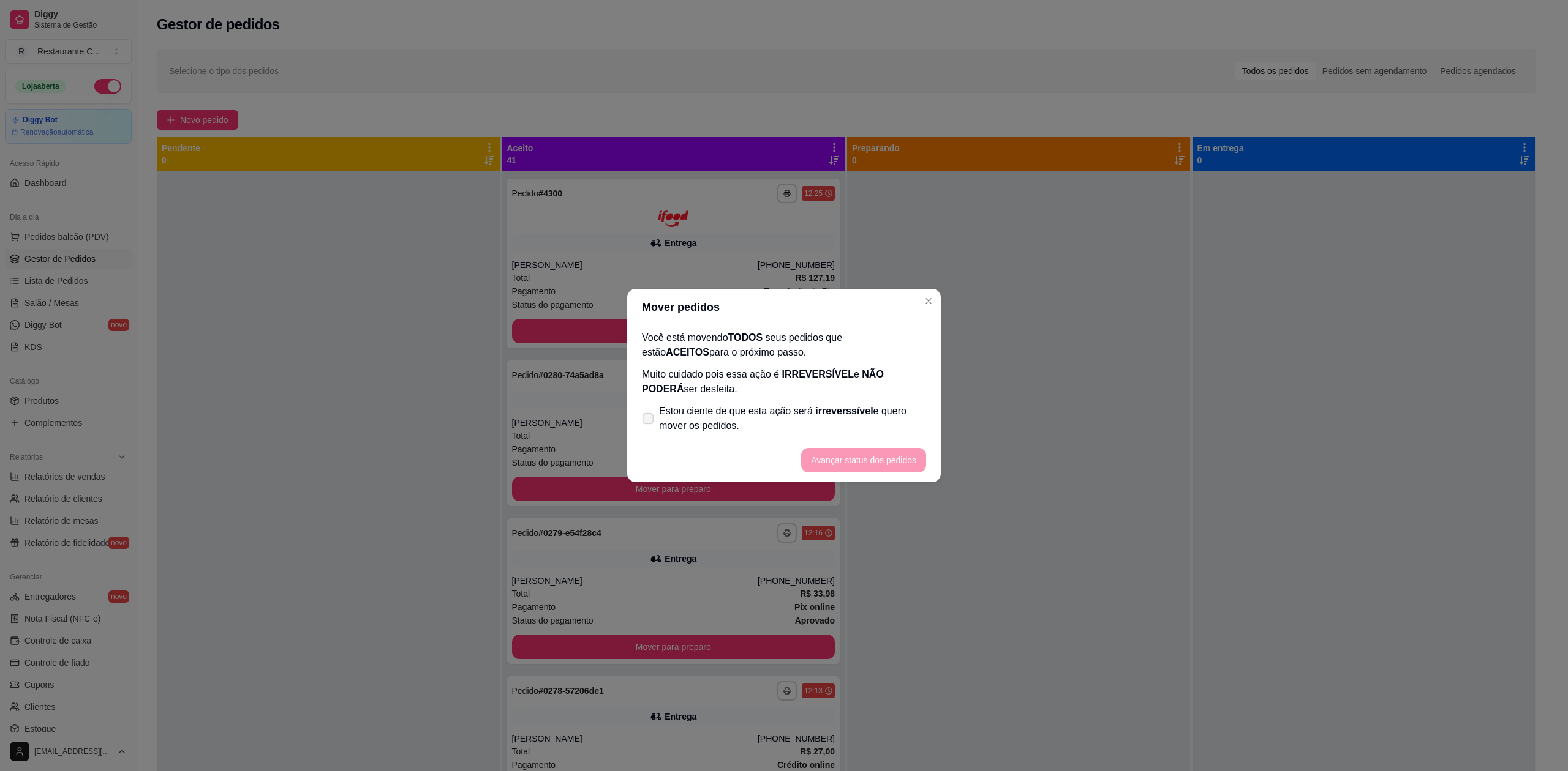
click at [690, 424] on span "Estou ciente de que esta ação será irreverssível e quero mover os pedidos." at bounding box center [792, 419] width 267 height 30
click at [650, 424] on input "Estou ciente de que esta ação será irreverssível e quero mover os pedidos." at bounding box center [644, 425] width 8 height 8
checkbox input "true"
click at [867, 465] on button "Avançar status dos pedidos" at bounding box center [863, 460] width 121 height 23
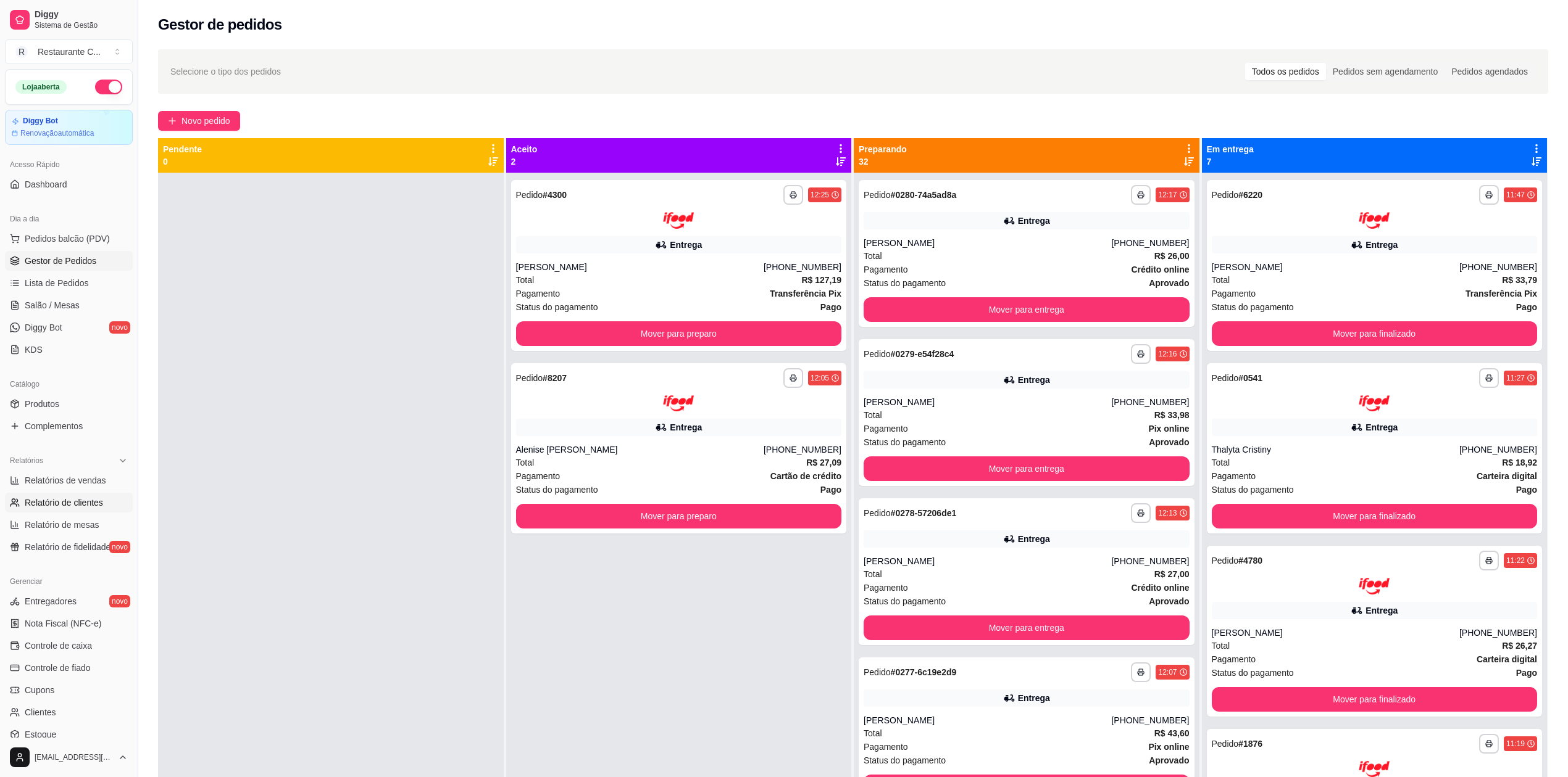
click at [62, 501] on span "Relatório de clientes" at bounding box center [63, 503] width 78 height 12
select select "30"
select select "HIGHEST_TOTAL_SPENT_WITH_ORDERS"
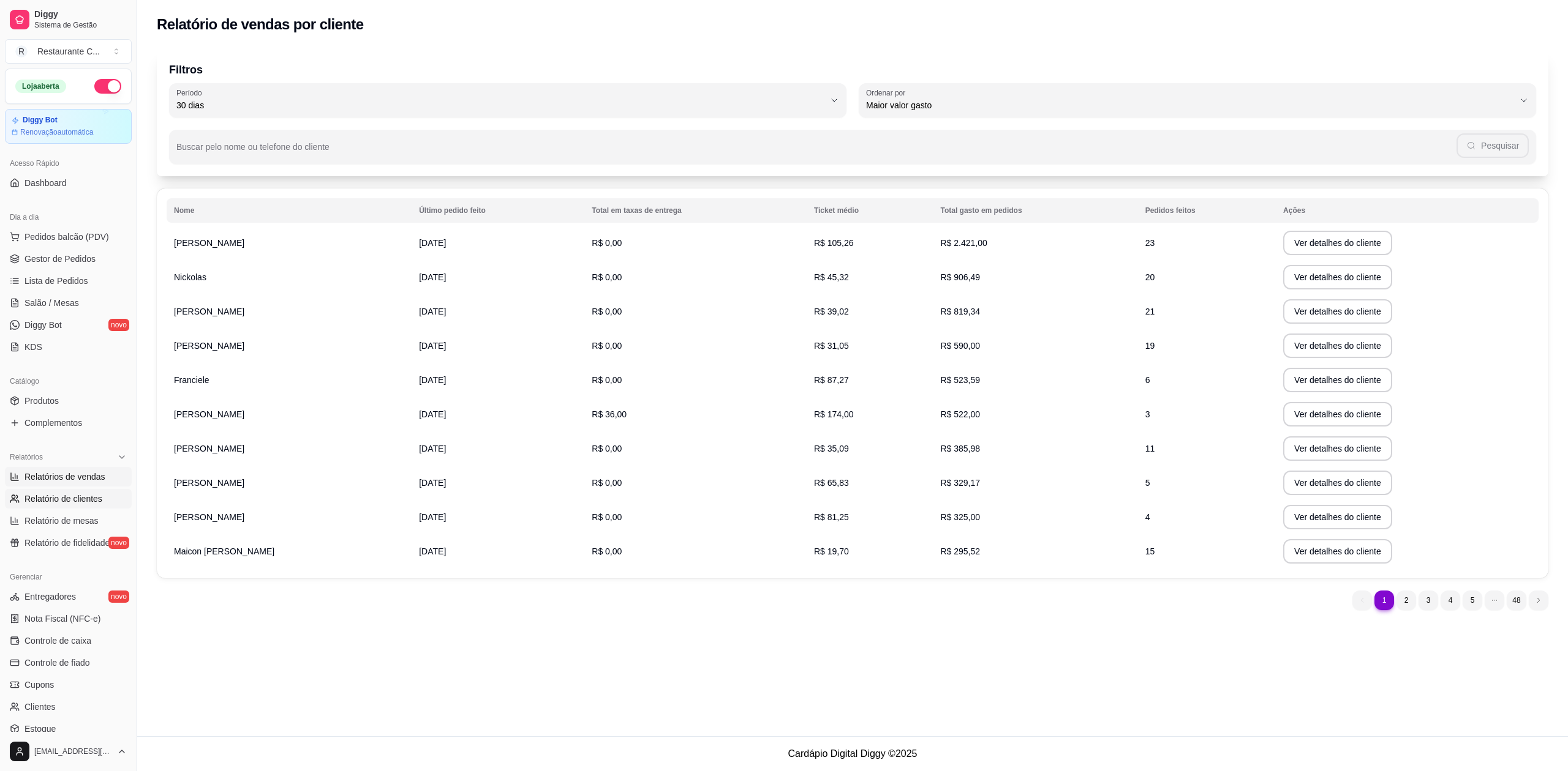
click at [66, 477] on span "Relatórios de vendas" at bounding box center [64, 477] width 81 height 12
select select "ALL"
select select "0"
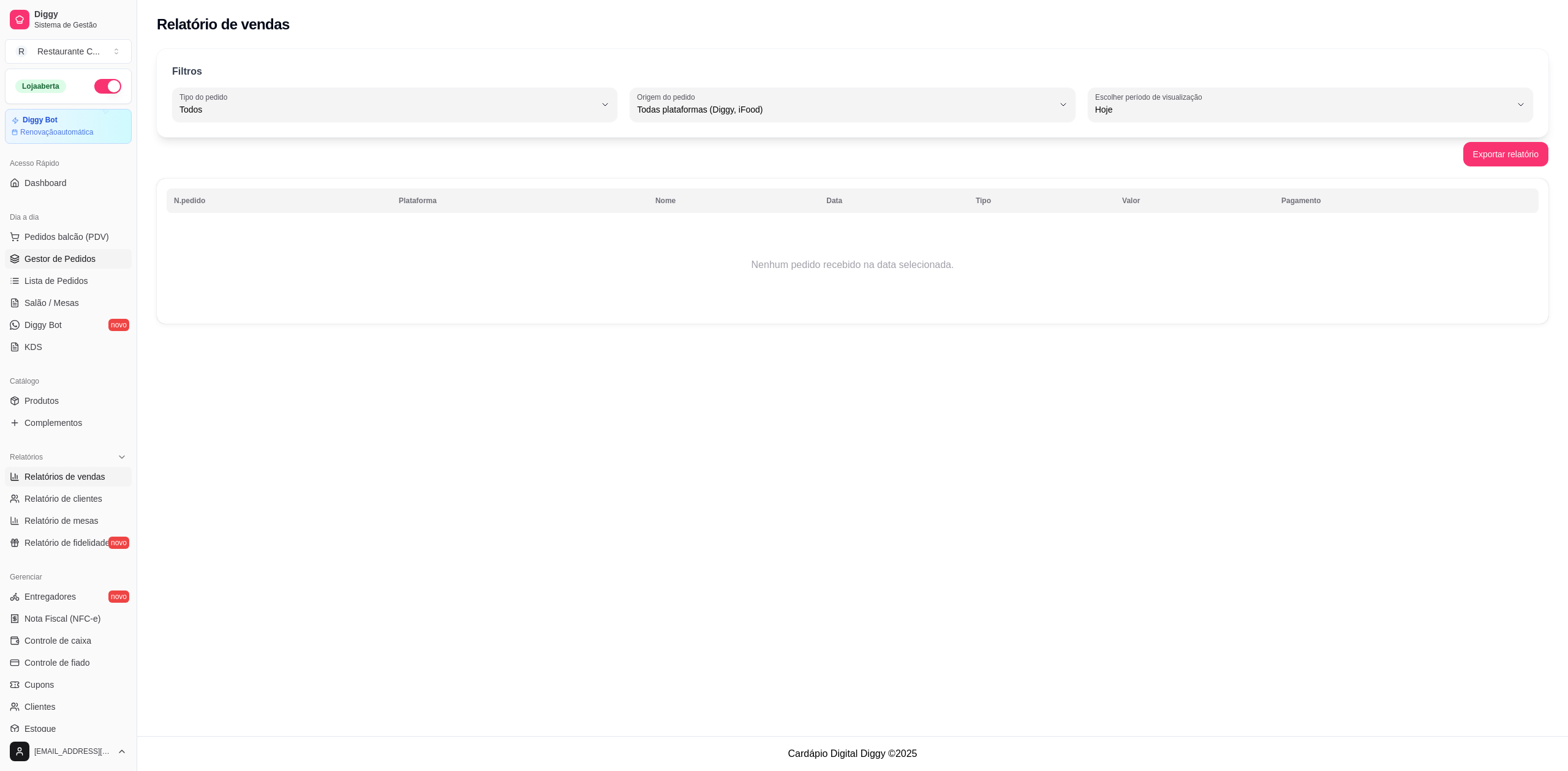
click at [55, 263] on span "Gestor de Pedidos" at bounding box center [60, 259] width 71 height 12
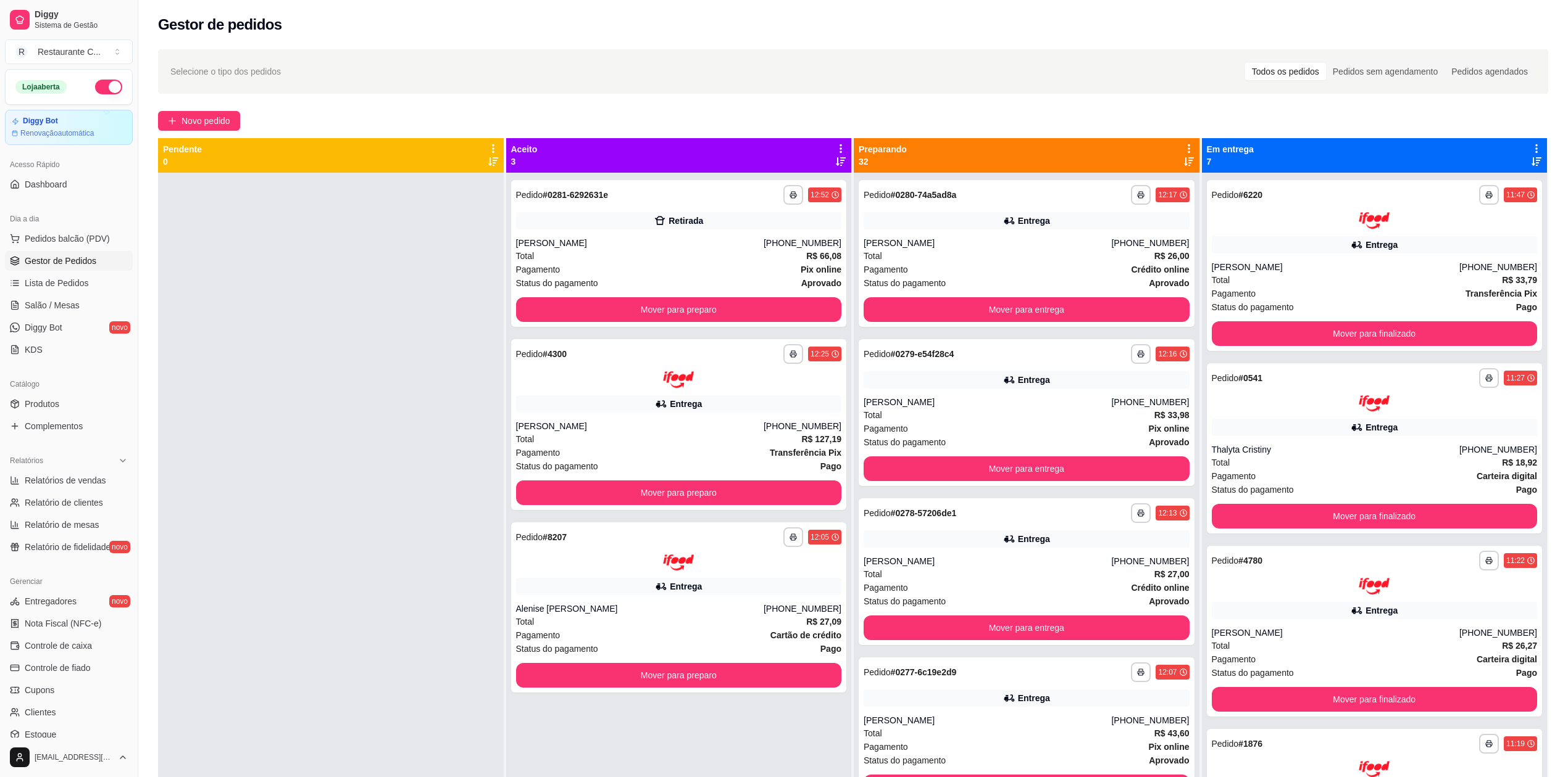
click at [60, 255] on span "Gestor de Pedidos" at bounding box center [60, 261] width 72 height 12
click at [91, 264] on span "Gestor de Pedidos" at bounding box center [60, 261] width 72 height 12
click at [1183, 147] on icon at bounding box center [1188, 148] width 11 height 11
click at [1052, 189] on span "Com essa opção você tem a opção de mover todos os pedidos que estão em uma etap…" at bounding box center [1083, 194] width 182 height 30
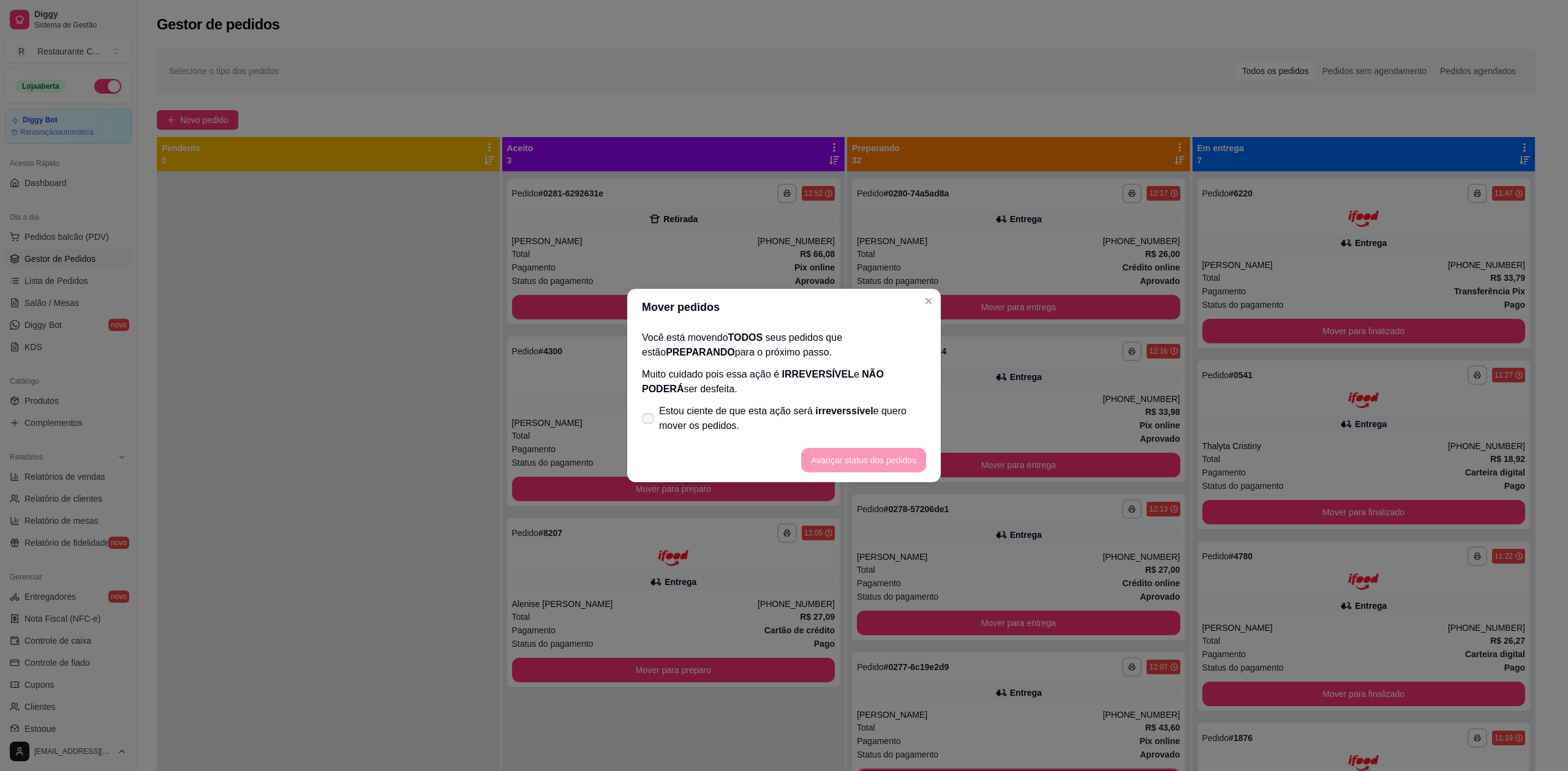
click at [765, 428] on span "Estou ciente de que esta ação será irreverssível e quero mover os pedidos." at bounding box center [792, 419] width 267 height 30
click at [650, 428] on input "Estou ciente de que esta ação será irreverssível e quero mover os pedidos." at bounding box center [644, 425] width 8 height 8
checkbox input "true"
click at [871, 461] on button "Avançar status dos pedidos" at bounding box center [864, 461] width 125 height 24
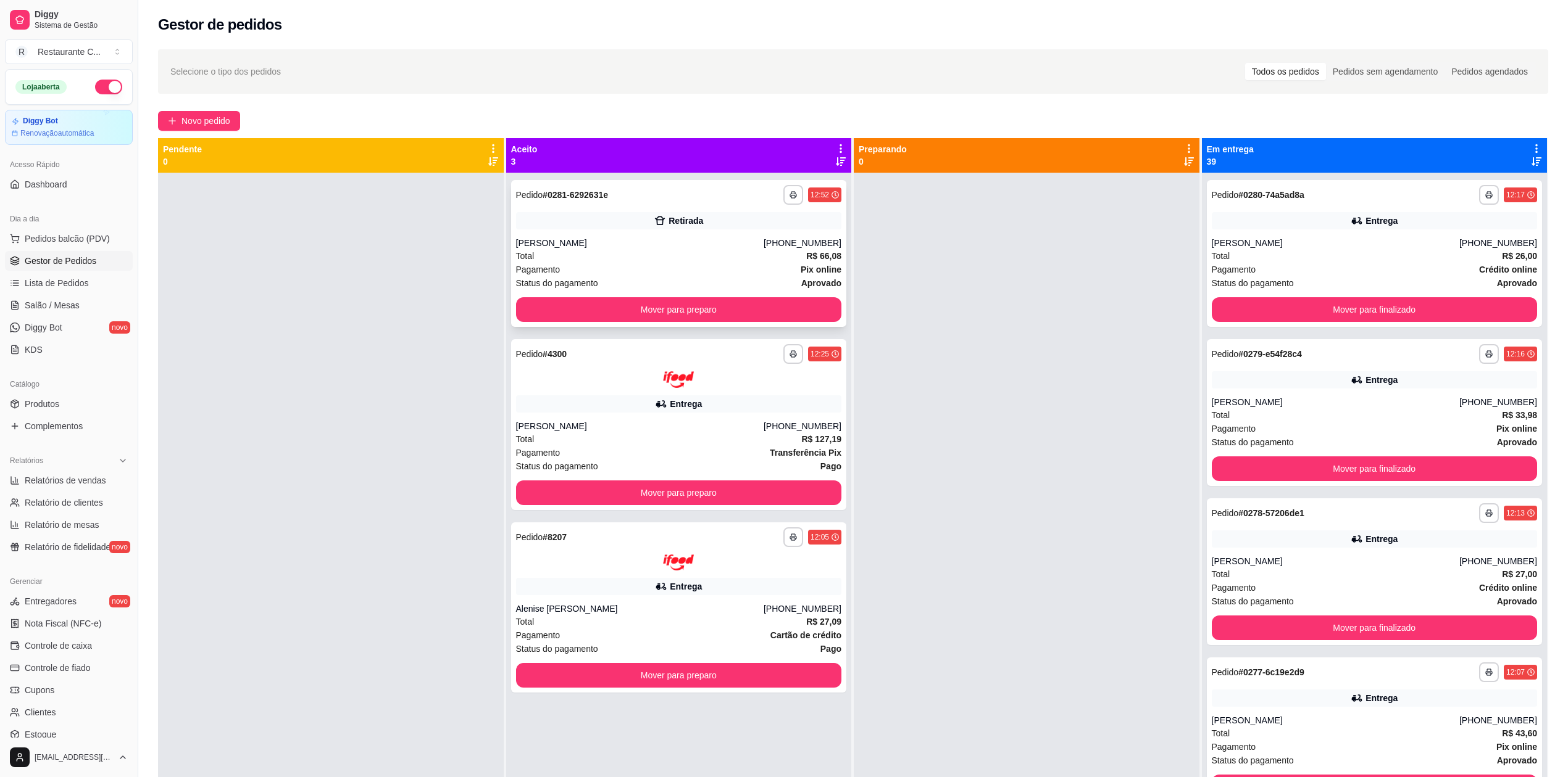
click at [946, 279] on div at bounding box center [1026, 561] width 345 height 777
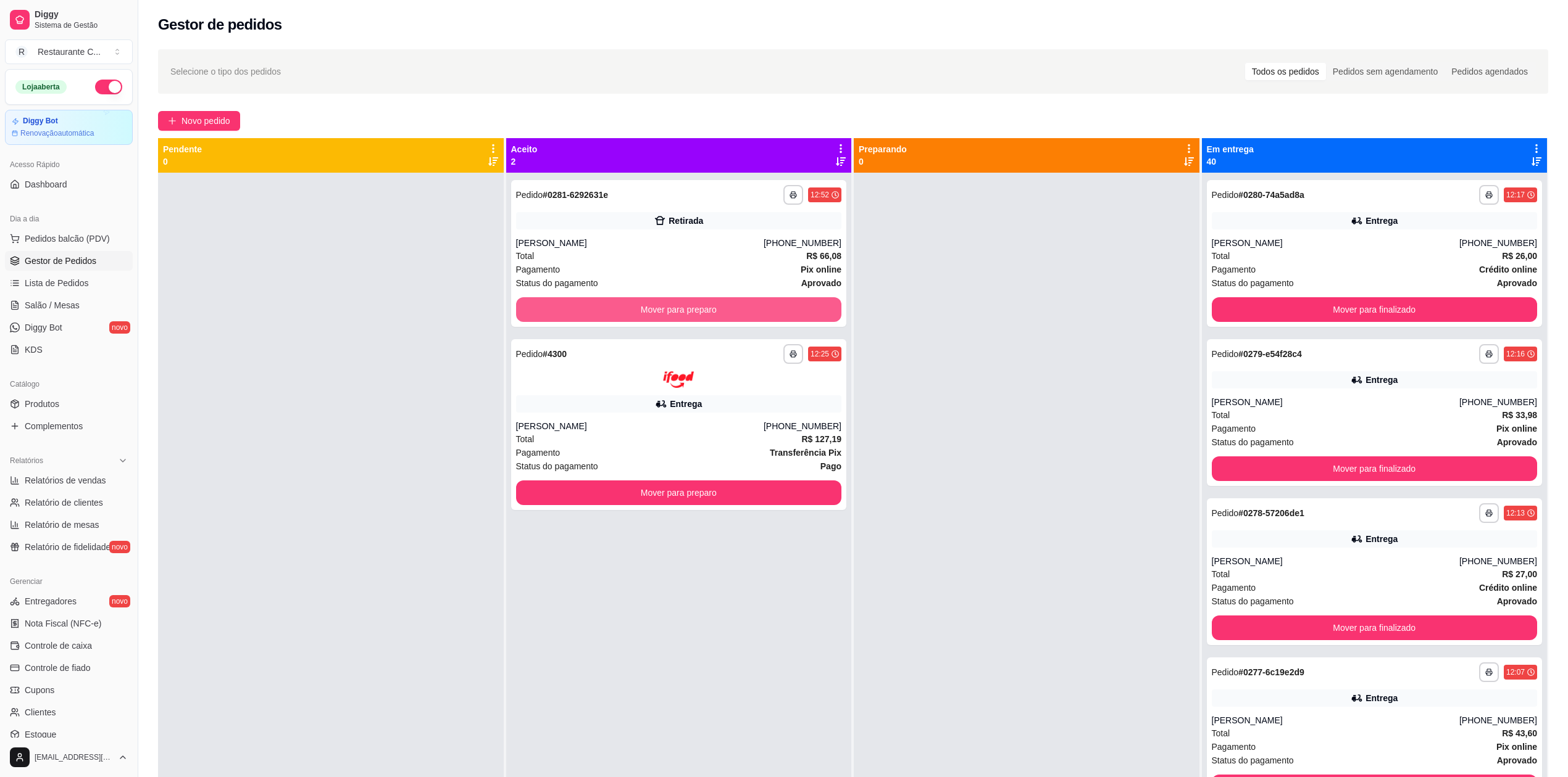
click at [741, 307] on button "Mover para preparo" at bounding box center [679, 309] width 326 height 25
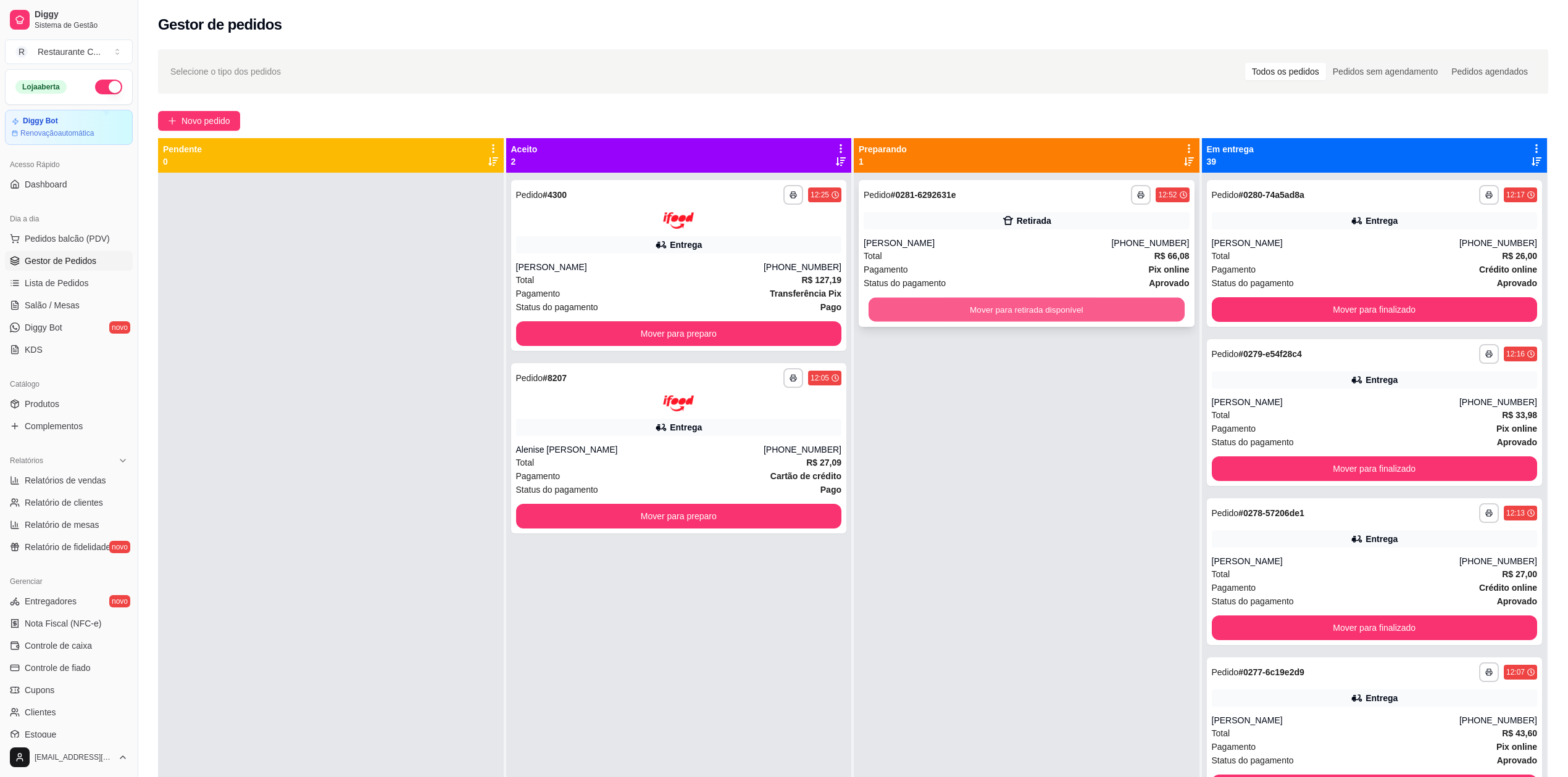
click at [963, 306] on button "Mover para retirada disponível" at bounding box center [1026, 309] width 316 height 24
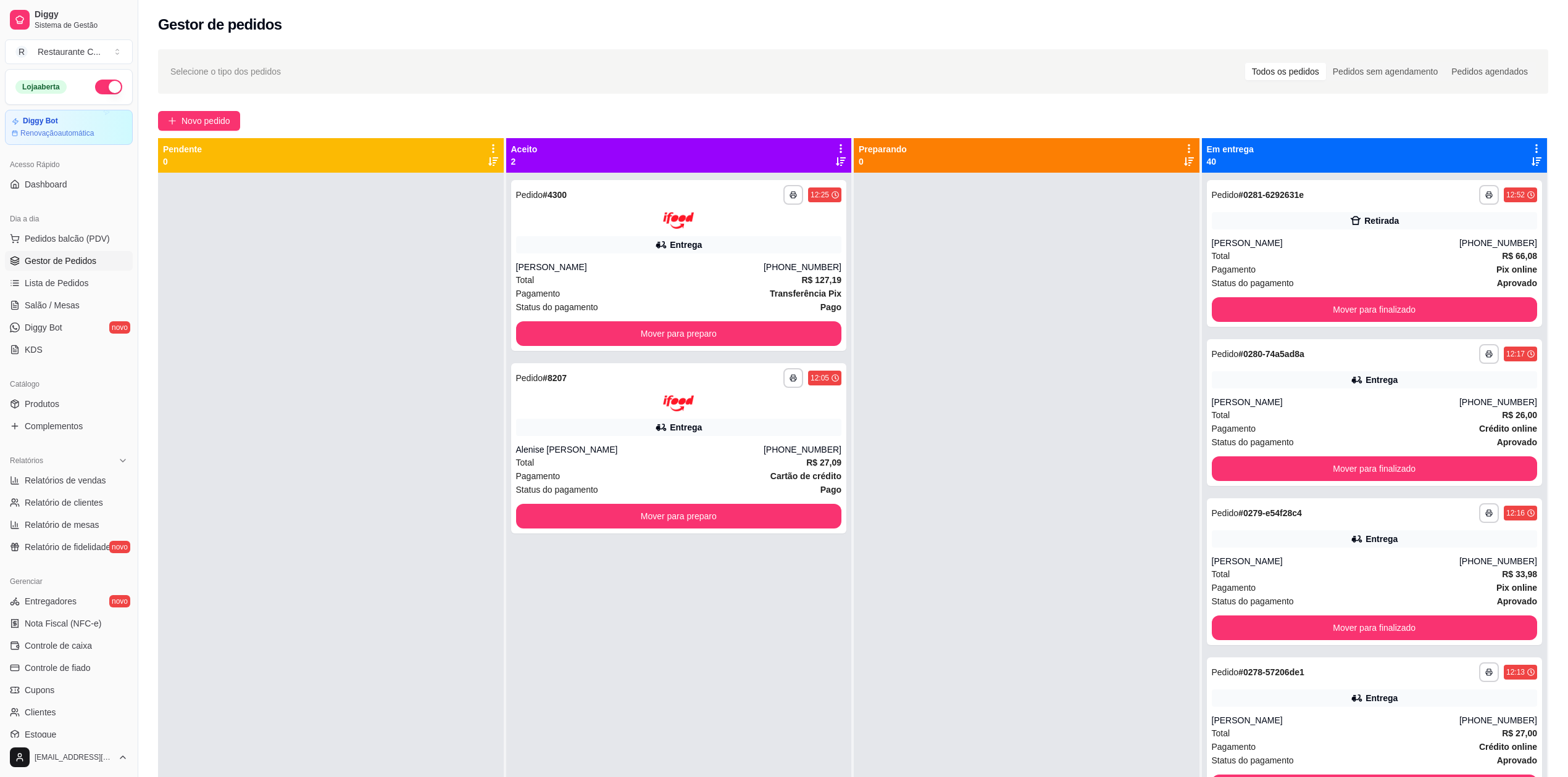
click at [1531, 149] on icon at bounding box center [1536, 148] width 11 height 11
click at [1402, 189] on span "Com essa opção você tem a opção de mover todos os pedidos que estão em uma etap…" at bounding box center [1428, 194] width 182 height 30
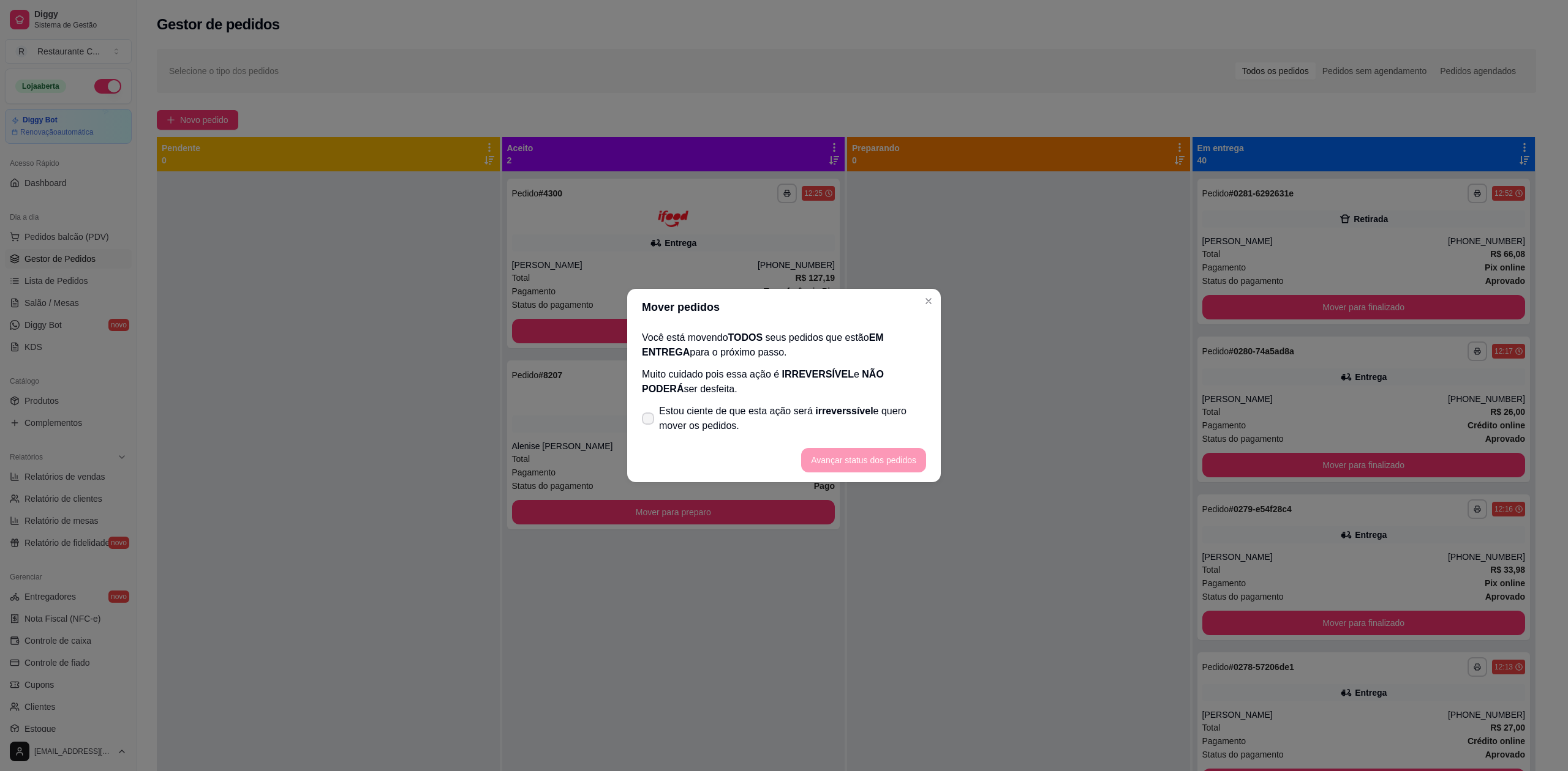
click at [799, 414] on span "Estou ciente de que esta ação será irreverssível e quero mover os pedidos." at bounding box center [792, 419] width 267 height 30
click at [650, 422] on input "Estou ciente de que esta ação será irreverssível e quero mover os pedidos." at bounding box center [644, 425] width 8 height 8
checkbox input "true"
click at [892, 462] on button "Avançar status dos pedidos" at bounding box center [864, 461] width 125 height 24
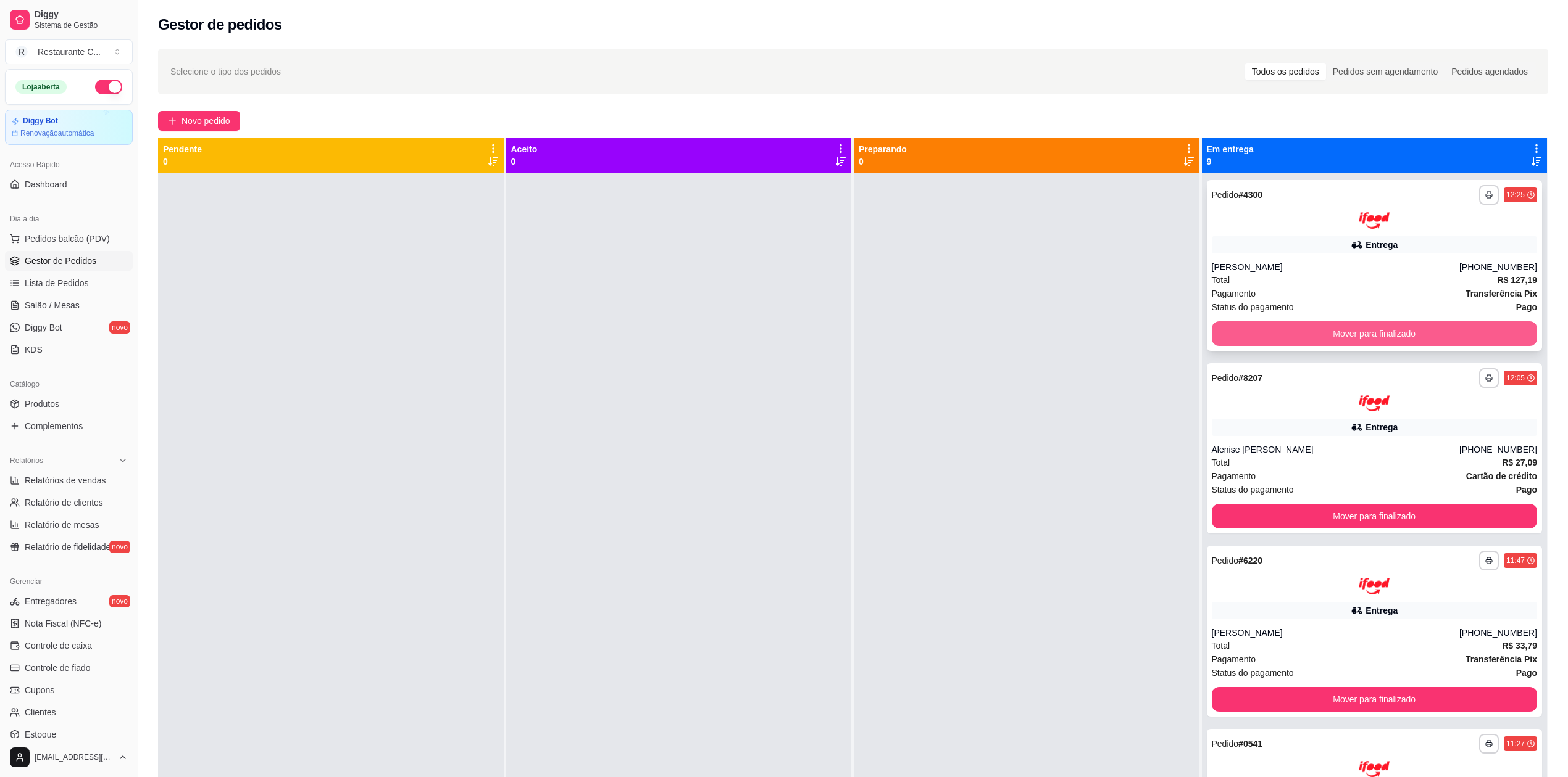
click at [1276, 328] on button "Mover para finalizado" at bounding box center [1374, 334] width 326 height 25
click at [1287, 332] on button "Mover para finalizado" at bounding box center [1373, 333] width 316 height 24
click at [1287, 332] on button "Mover para finalizado" at bounding box center [1374, 334] width 326 height 25
click at [1291, 334] on button "Mover para finalizado" at bounding box center [1374, 334] width 326 height 25
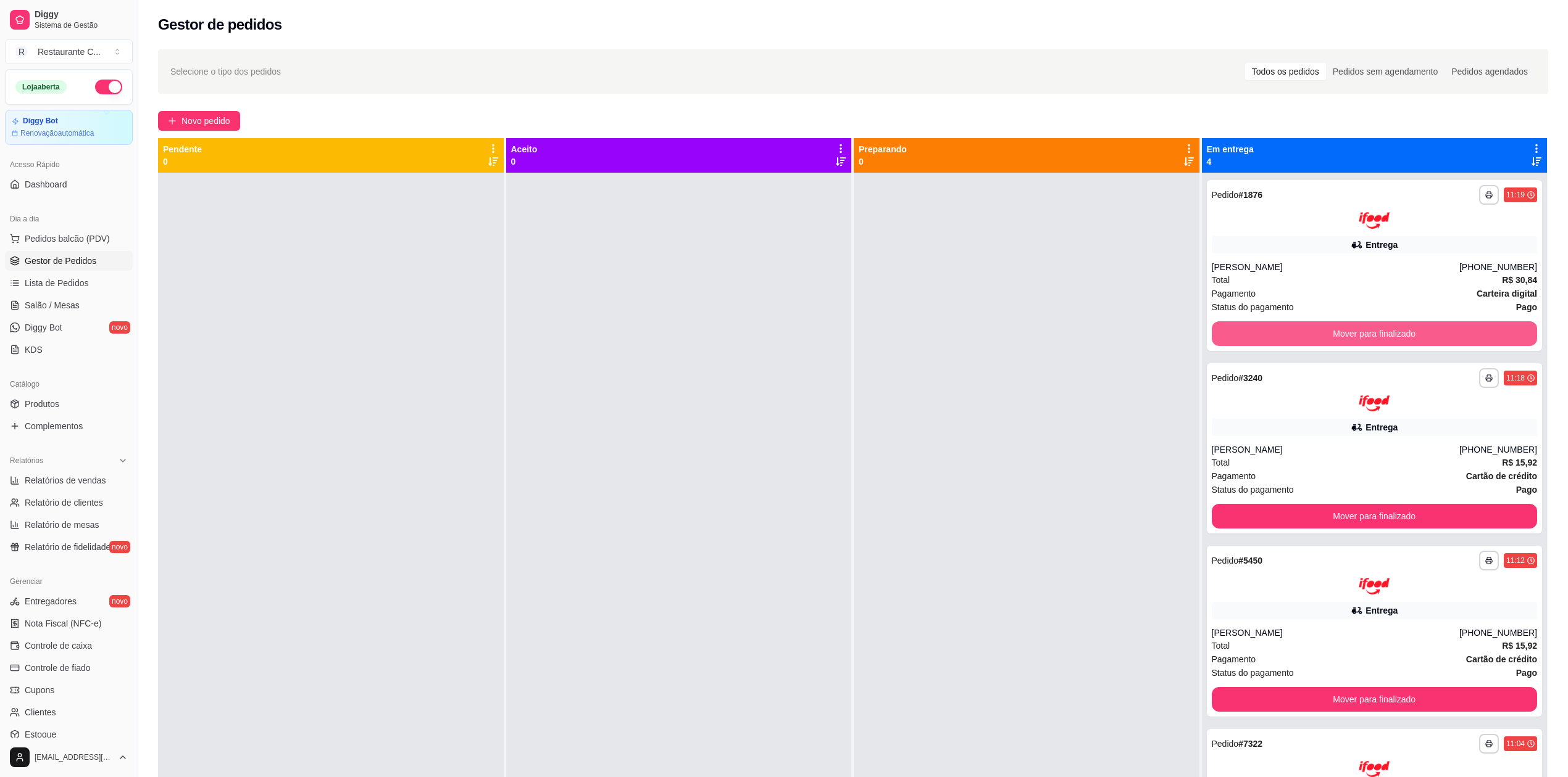
click at [1291, 334] on button "Mover para finalizado" at bounding box center [1374, 334] width 326 height 25
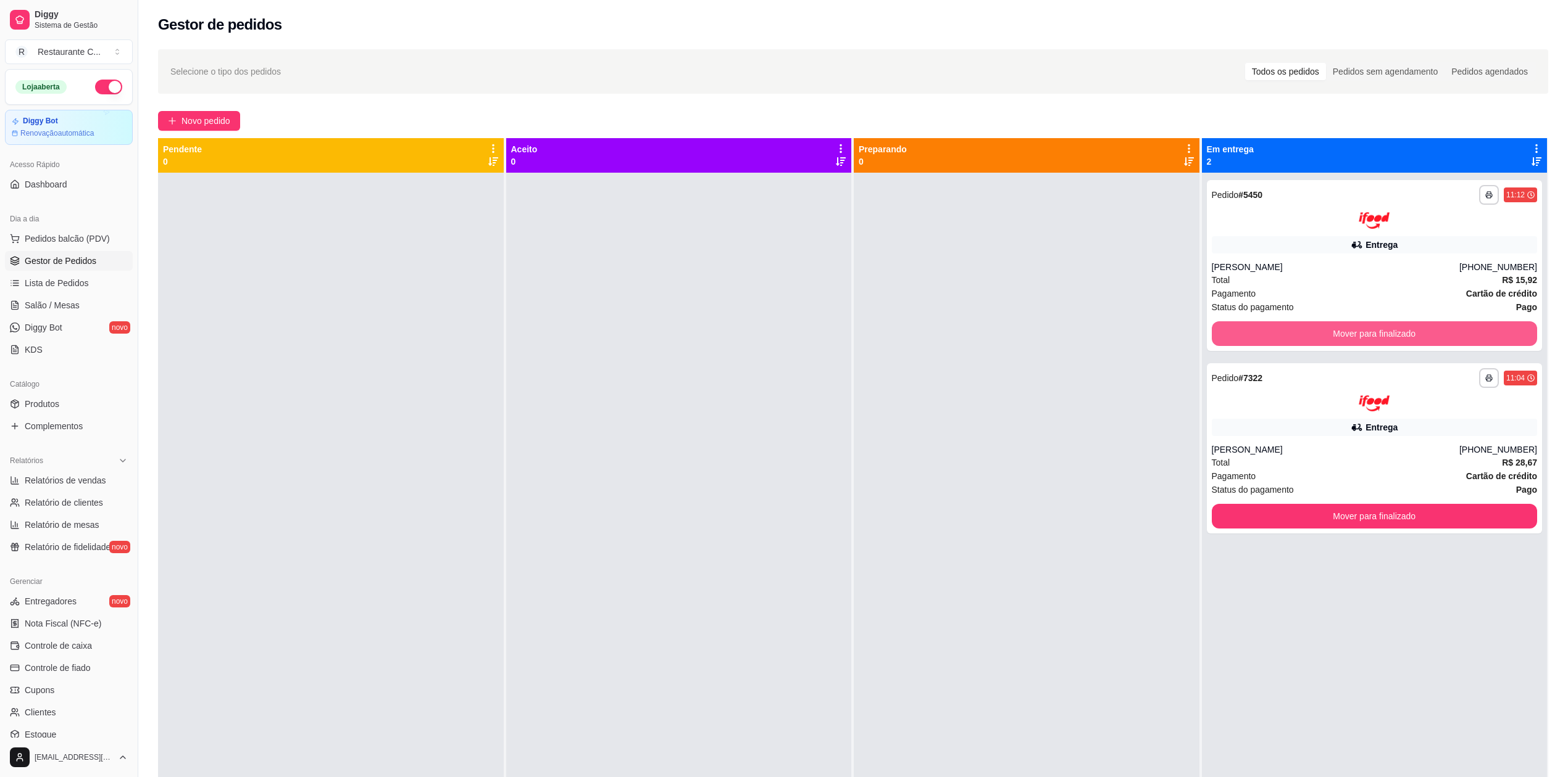
click at [1291, 334] on button "Mover para finalizado" at bounding box center [1374, 334] width 326 height 25
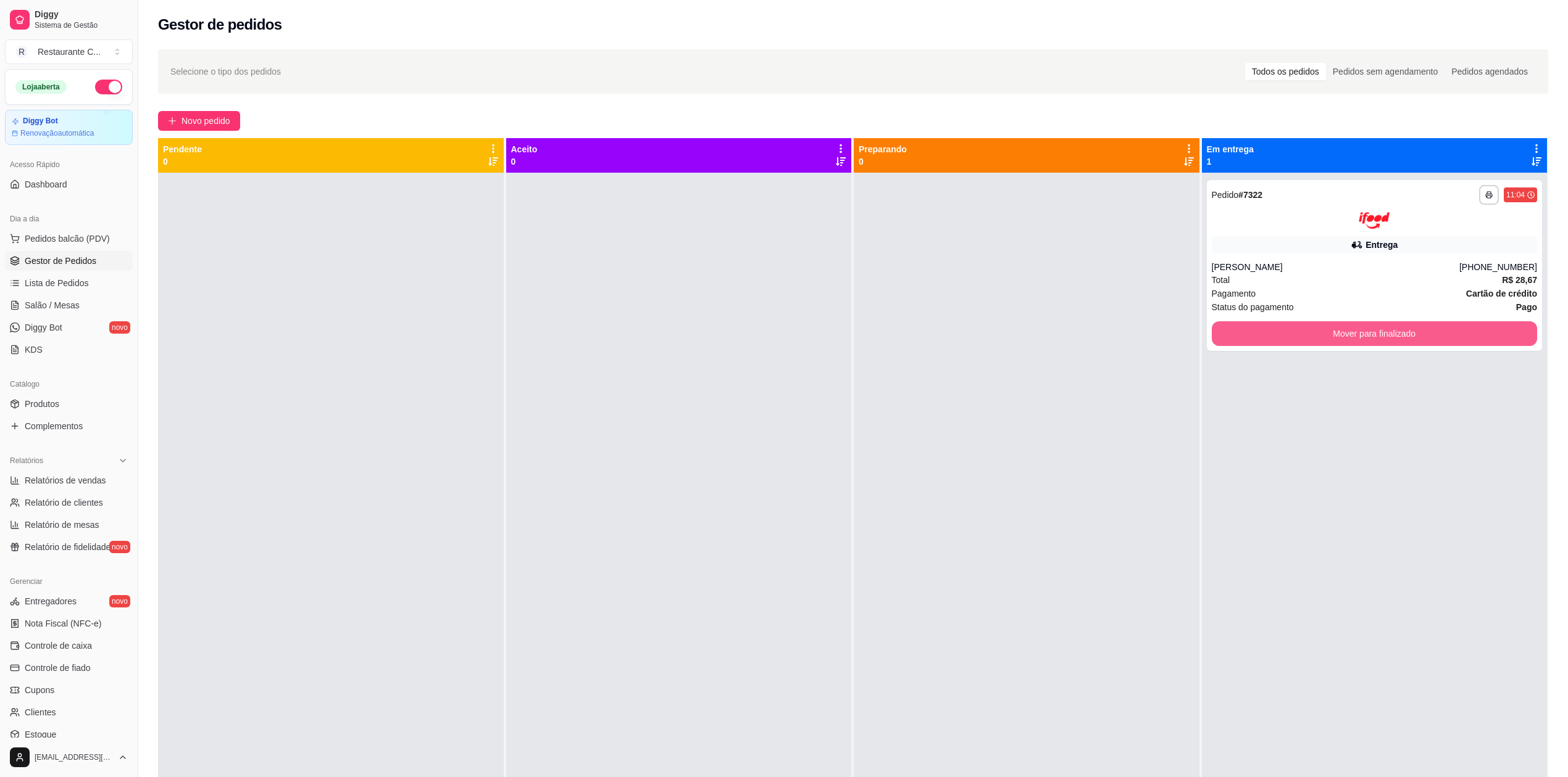
click at [1291, 334] on button "Mover para finalizado" at bounding box center [1374, 334] width 326 height 25
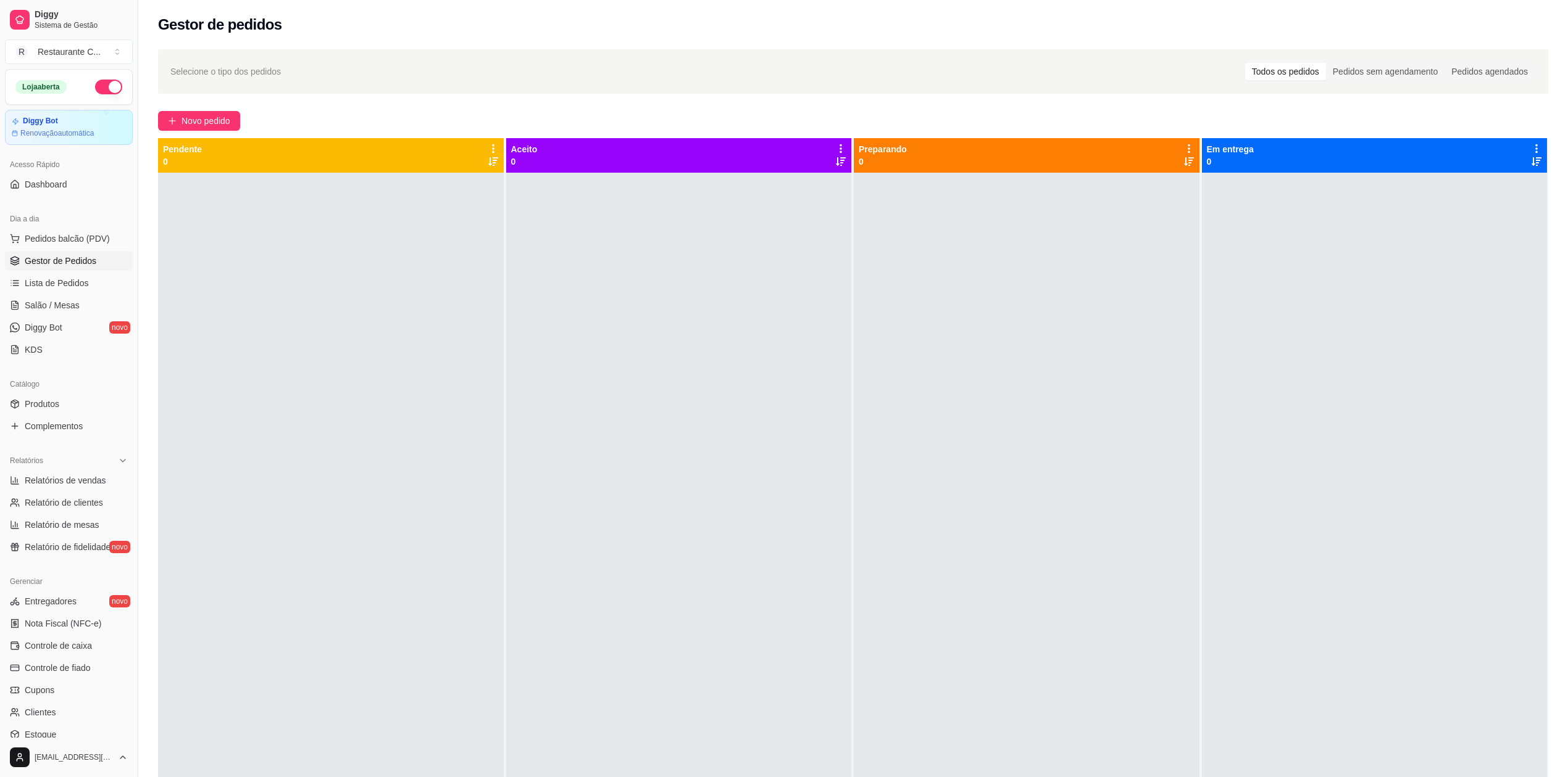
click at [840, 535] on div at bounding box center [678, 561] width 345 height 777
click at [61, 280] on span "Lista de Pedidos" at bounding box center [56, 283] width 64 height 12
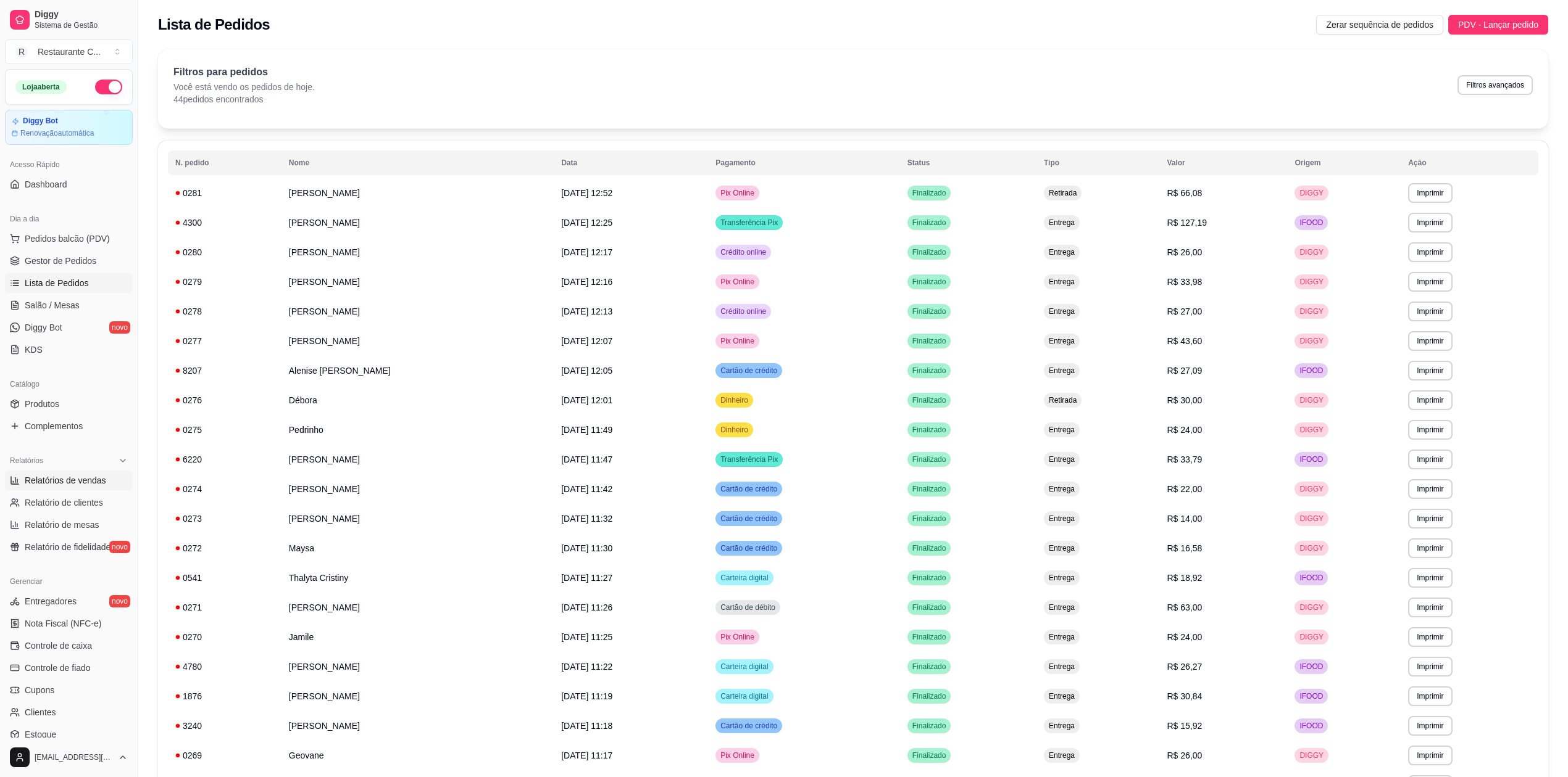
click at [85, 480] on span "Relatórios de vendas" at bounding box center [65, 481] width 82 height 12
select select "ALL"
select select "0"
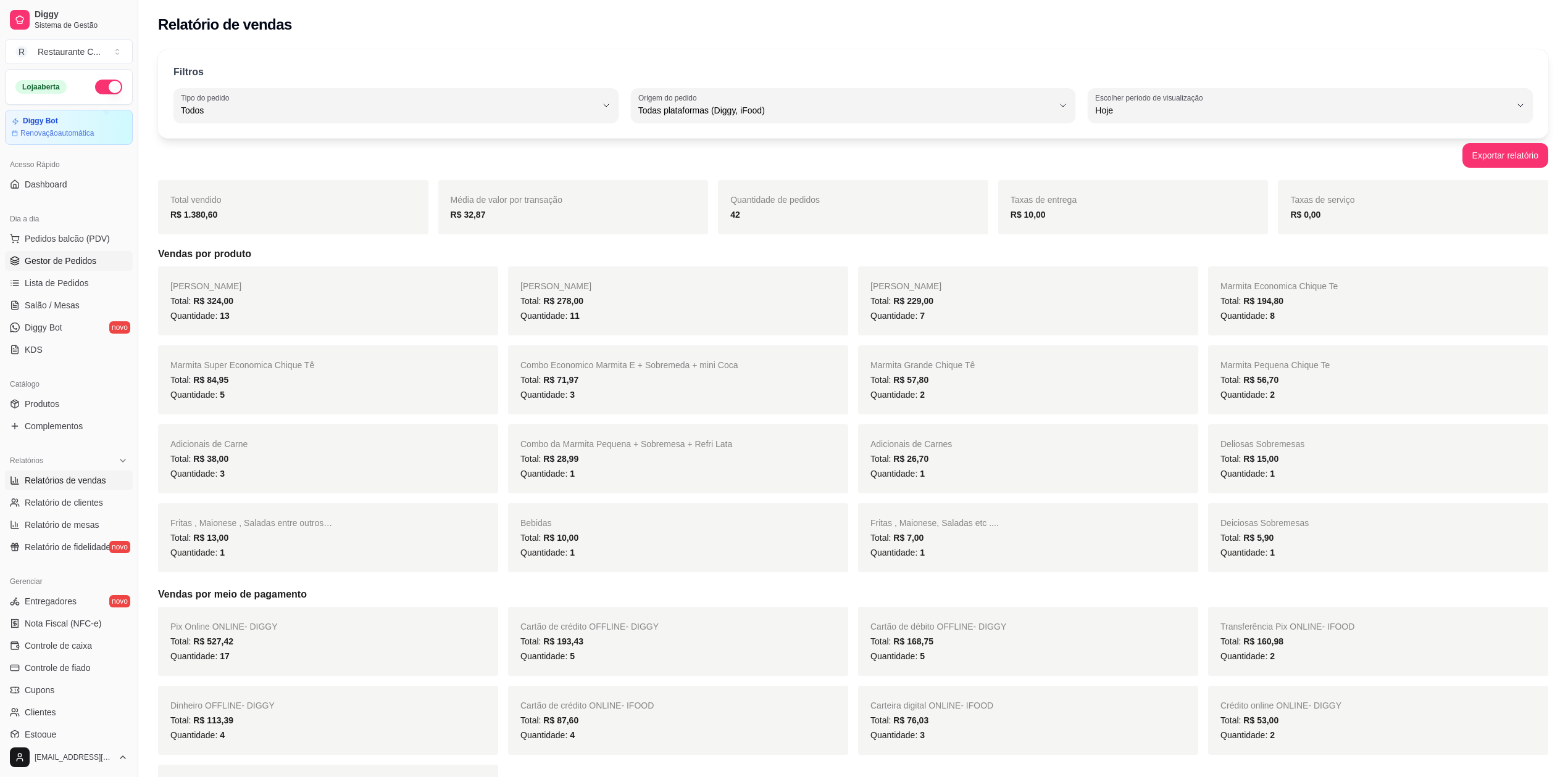
click at [63, 258] on span "Gestor de Pedidos" at bounding box center [60, 261] width 72 height 12
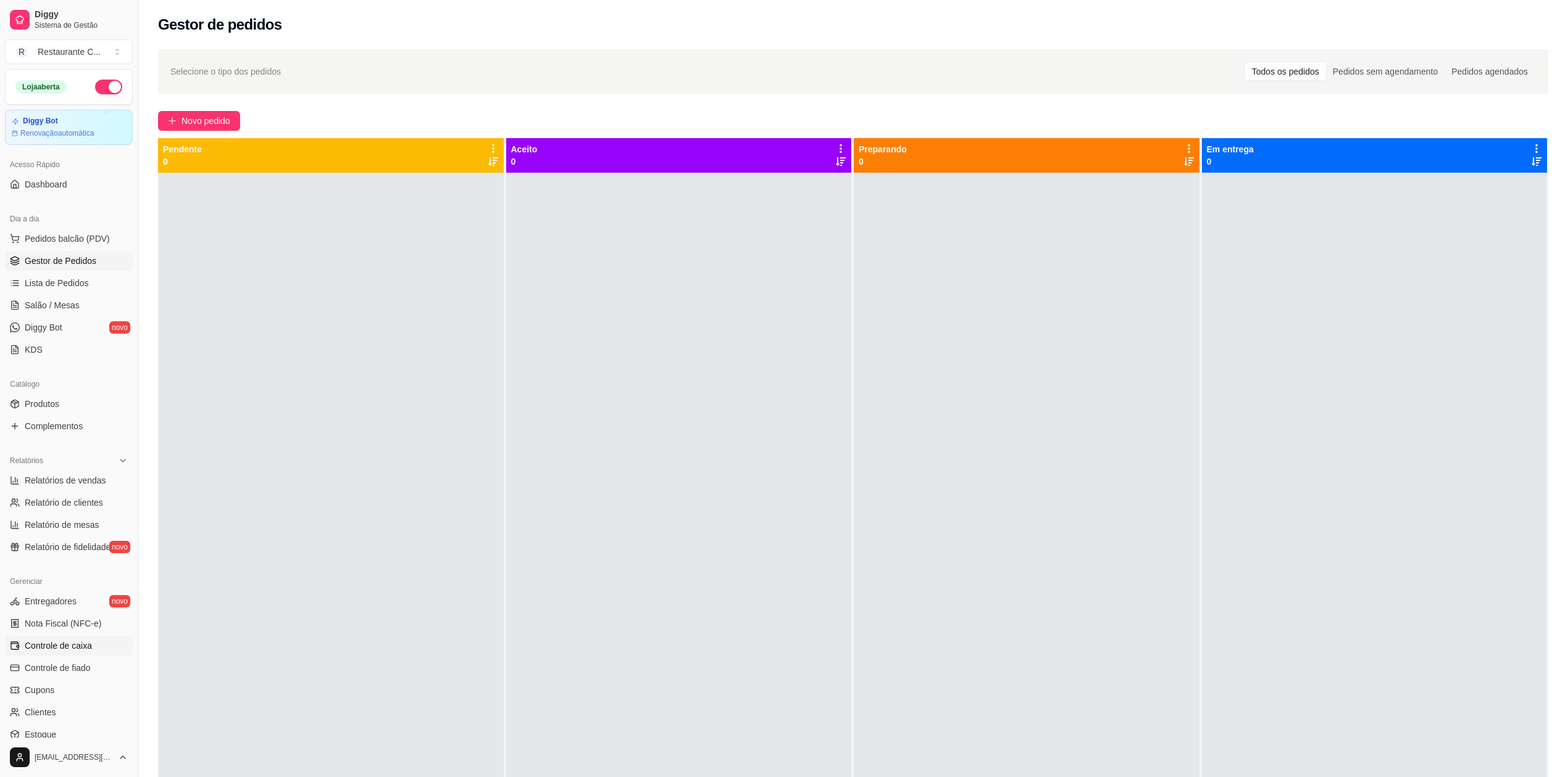
click at [66, 641] on span "Controle de caixa" at bounding box center [58, 646] width 67 height 12
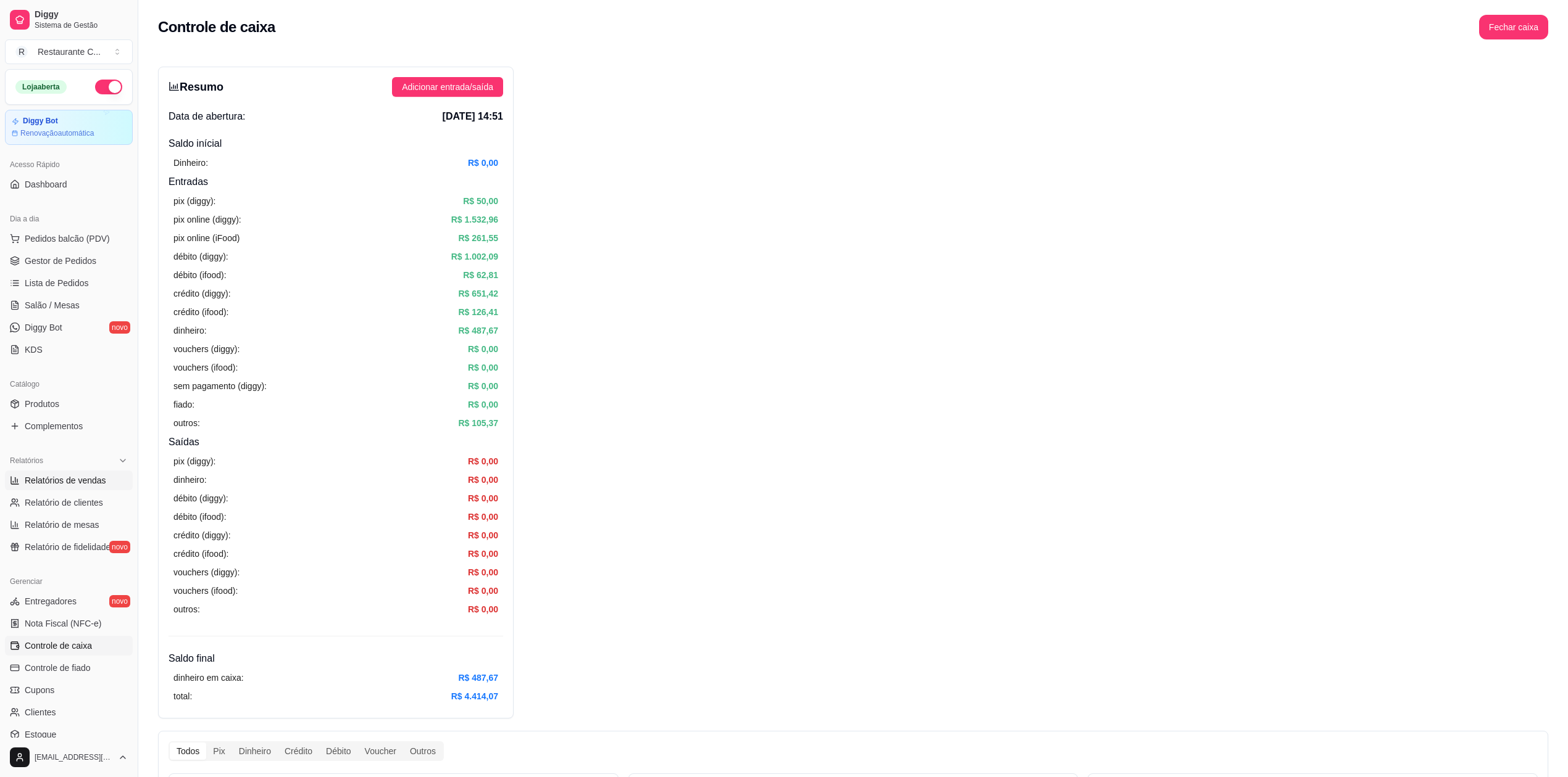
click at [73, 477] on span "Relatórios de vendas" at bounding box center [65, 481] width 82 height 12
select select "ALL"
select select "0"
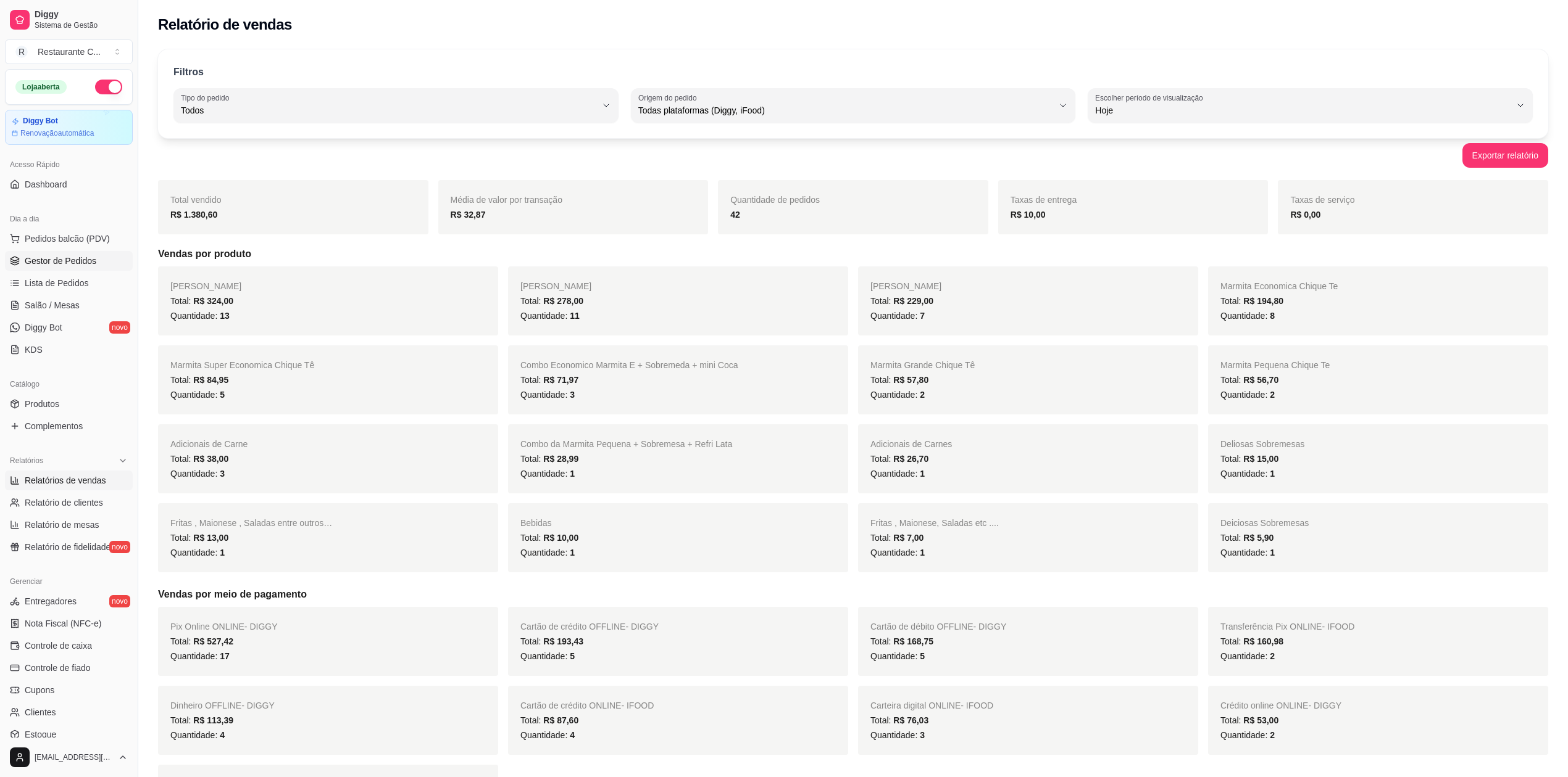
click at [81, 258] on span "Gestor de Pedidos" at bounding box center [60, 261] width 72 height 12
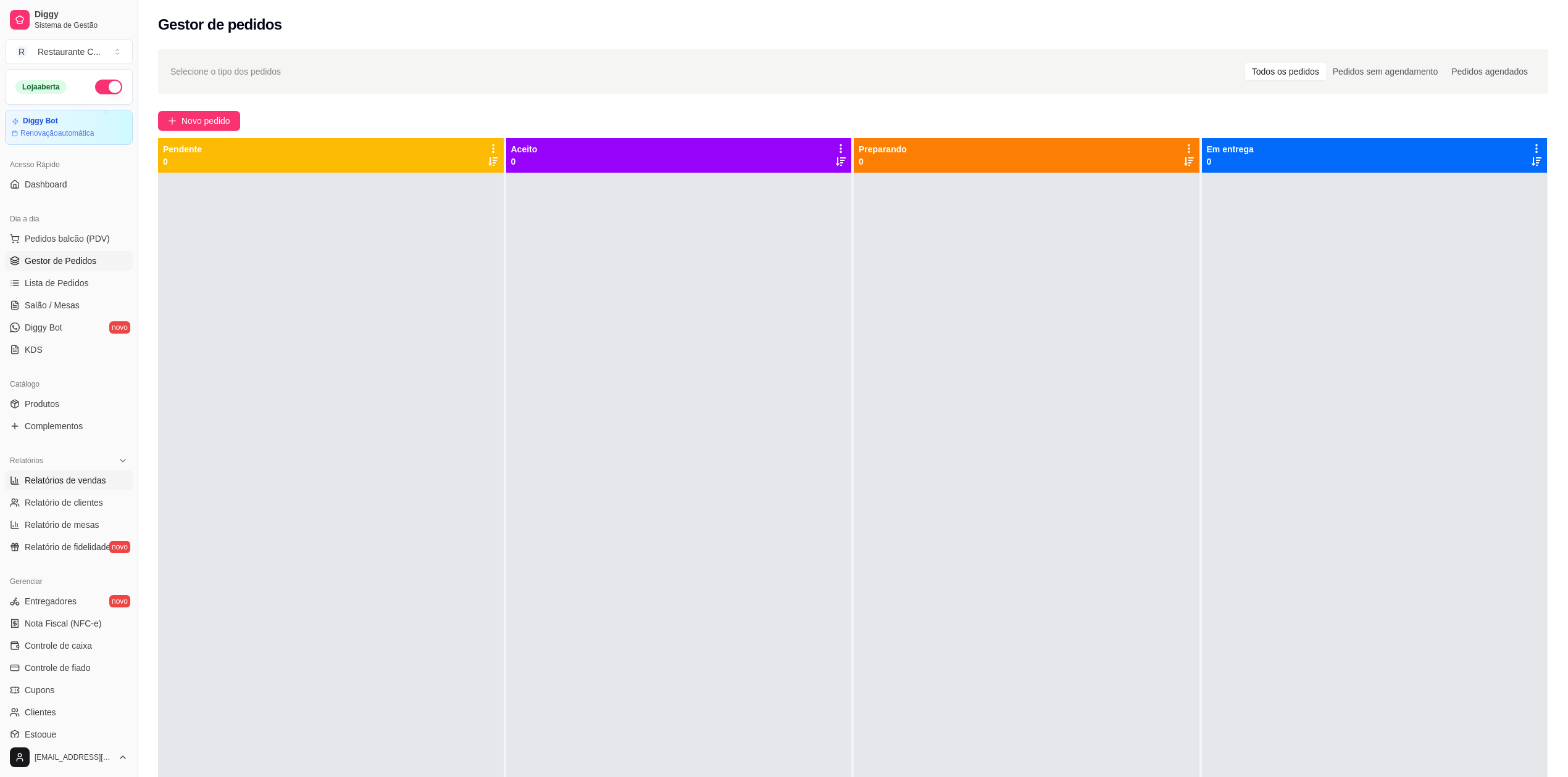
click at [89, 483] on span "Relatórios de vendas" at bounding box center [65, 481] width 82 height 12
select select "ALL"
select select "0"
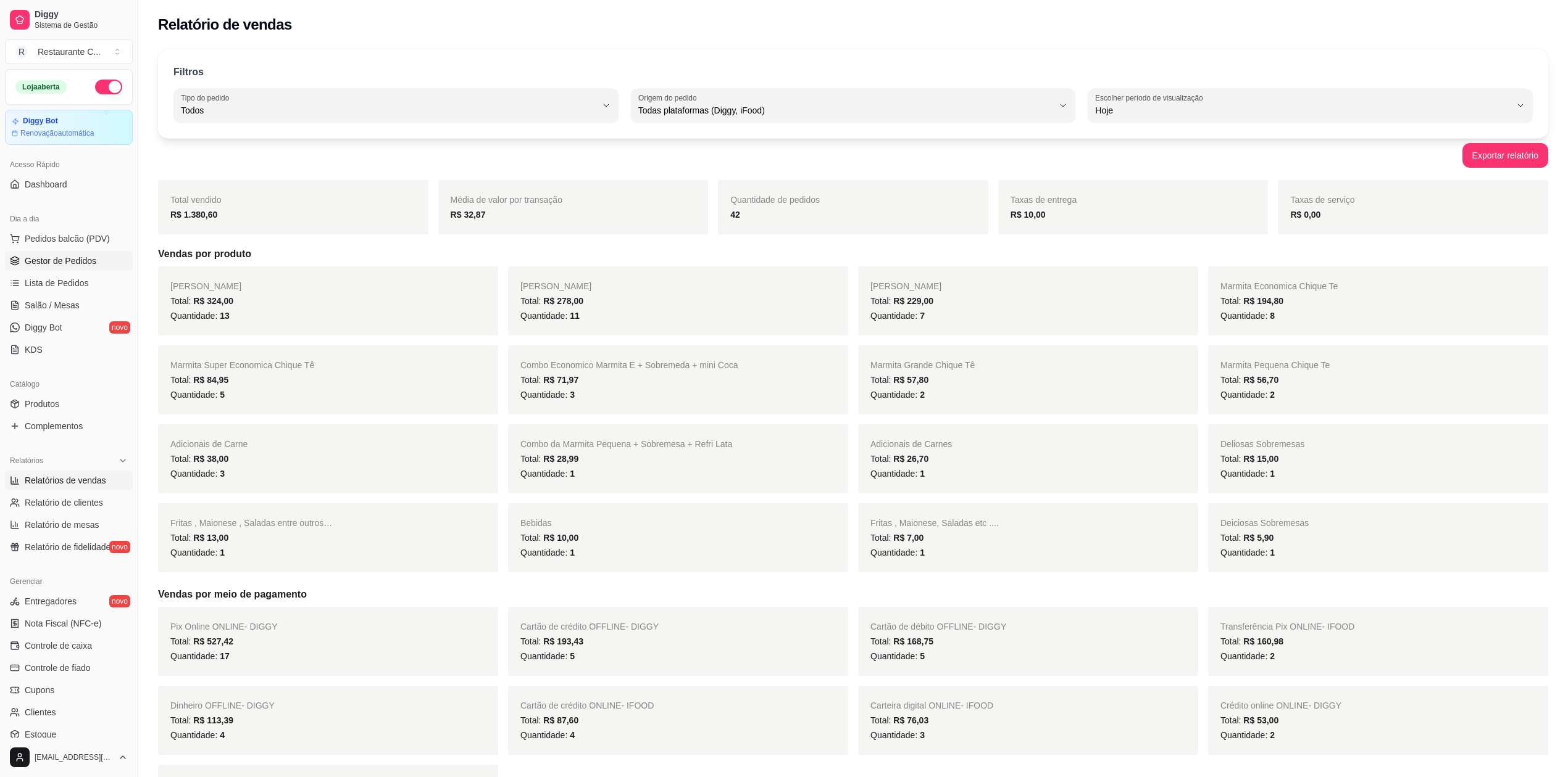
click at [66, 267] on span "Gestor de Pedidos" at bounding box center [60, 261] width 72 height 12
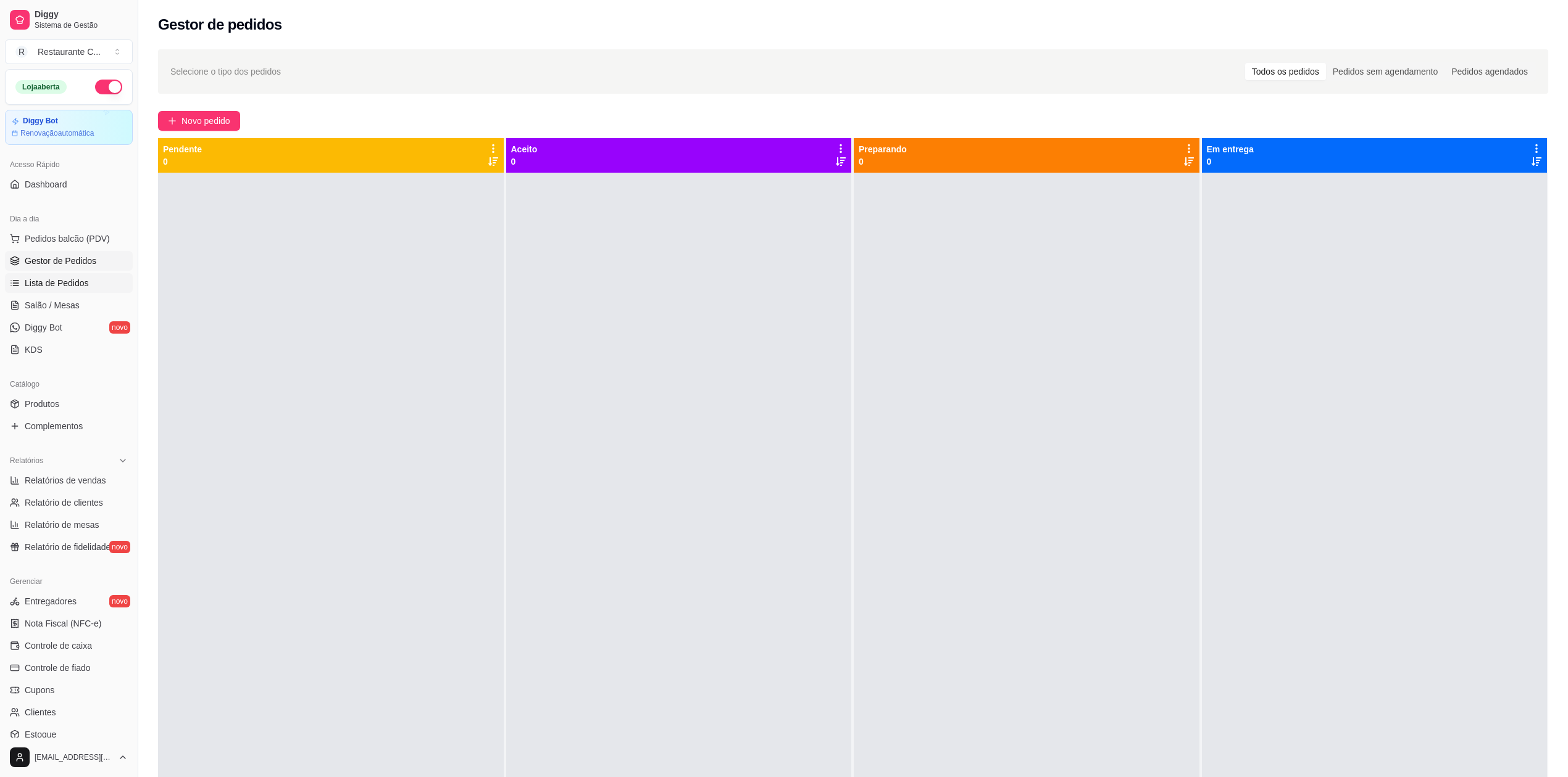
click at [78, 287] on span "Lista de Pedidos" at bounding box center [56, 283] width 64 height 12
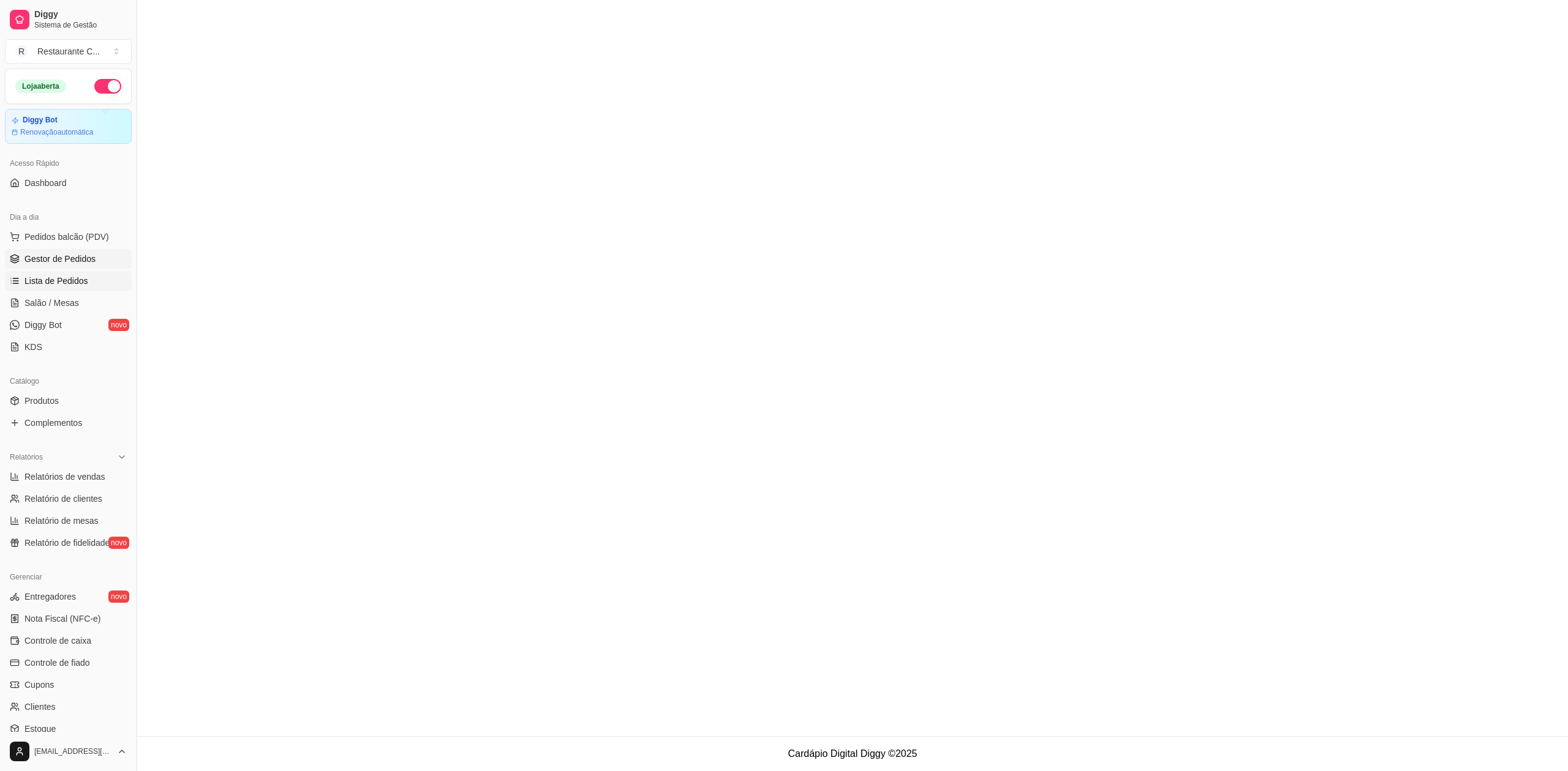
click at [75, 256] on span "Gestor de Pedidos" at bounding box center [60, 259] width 71 height 12
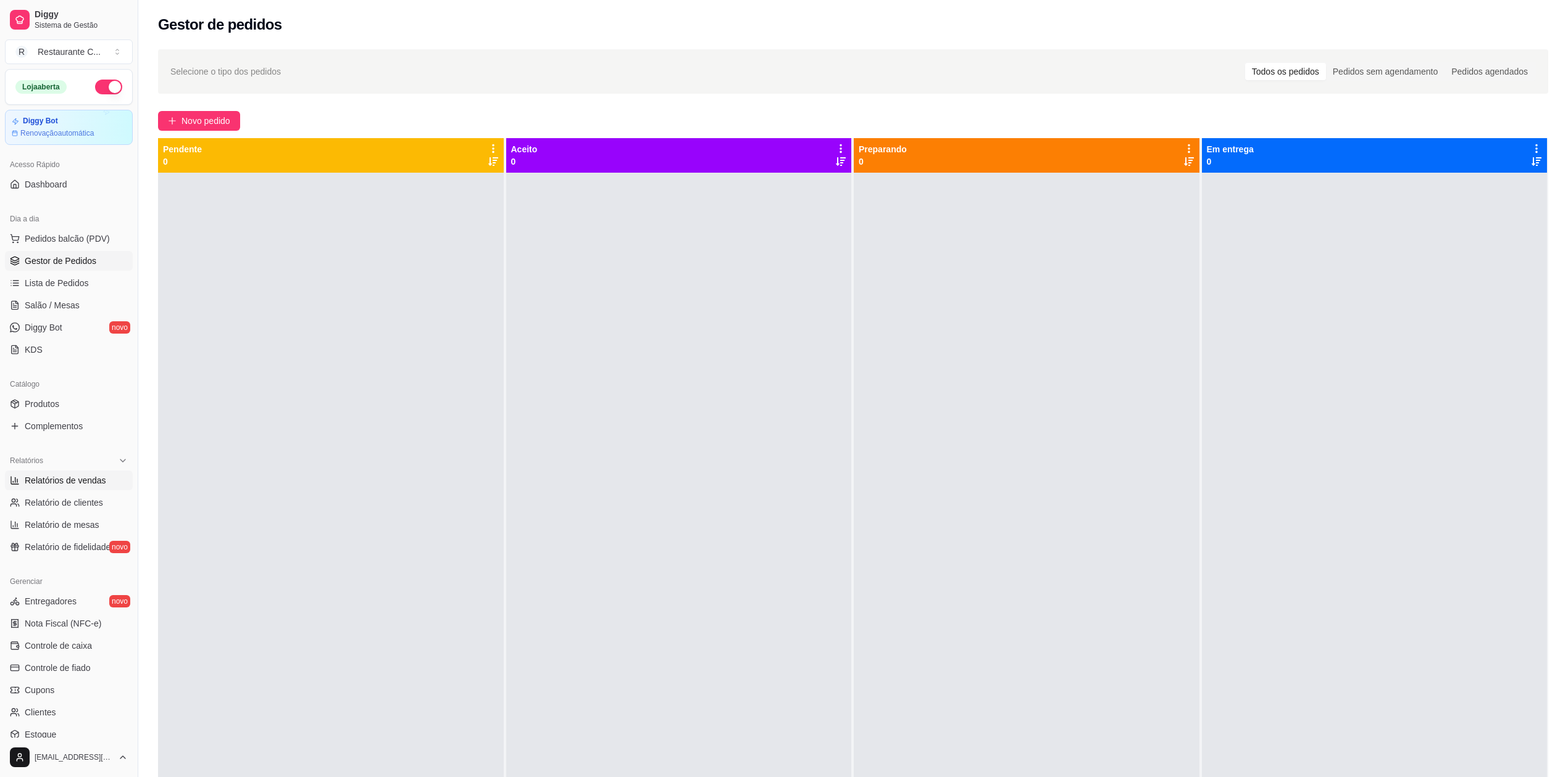
click at [78, 483] on span "Relatórios de vendas" at bounding box center [65, 481] width 82 height 12
select select "ALL"
select select "0"
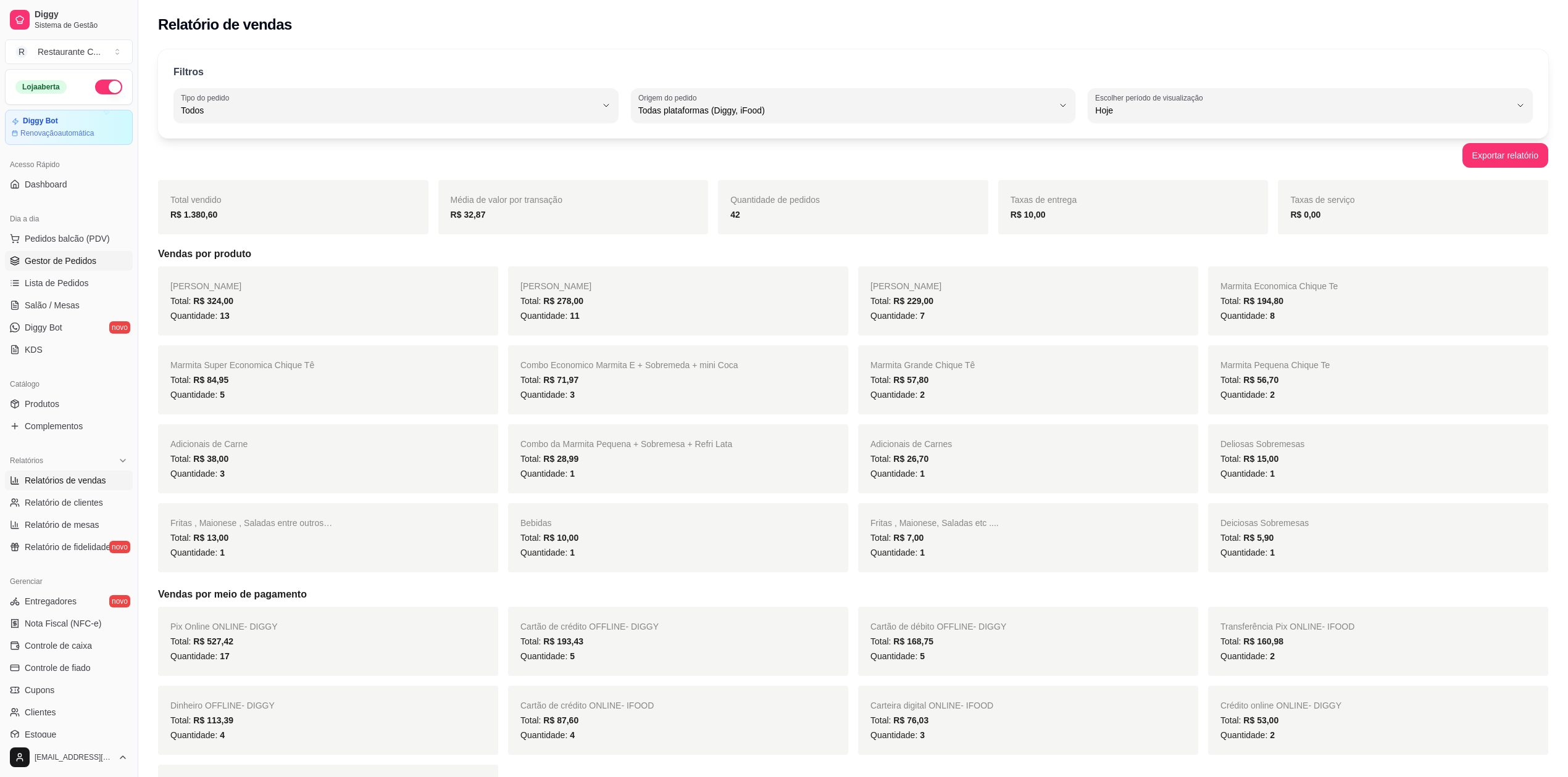
click at [55, 262] on span "Gestor de Pedidos" at bounding box center [60, 261] width 72 height 12
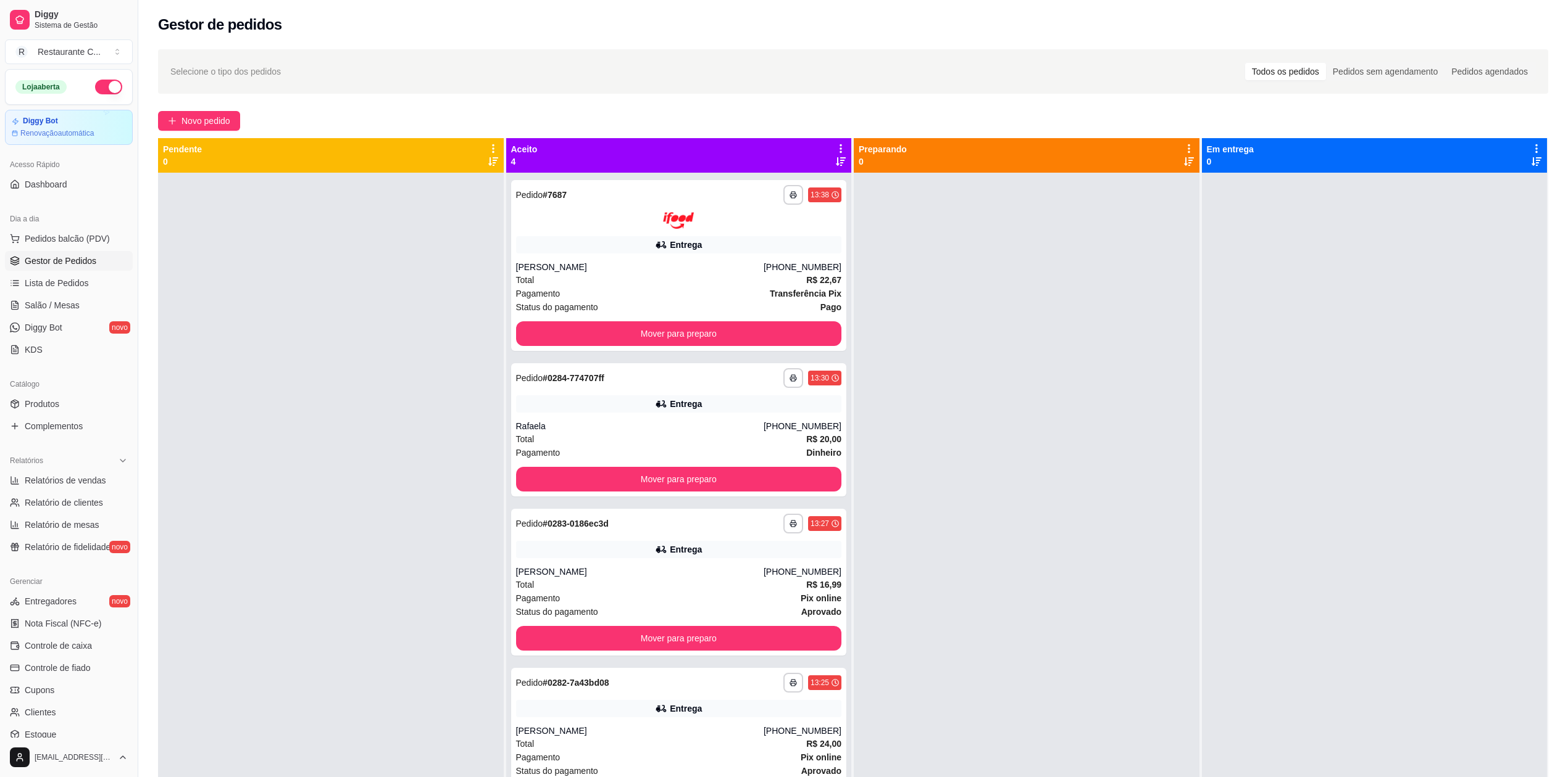
click at [835, 147] on icon at bounding box center [841, 148] width 11 height 11
click at [738, 321] on button "Mover para preparo" at bounding box center [679, 334] width 326 height 25
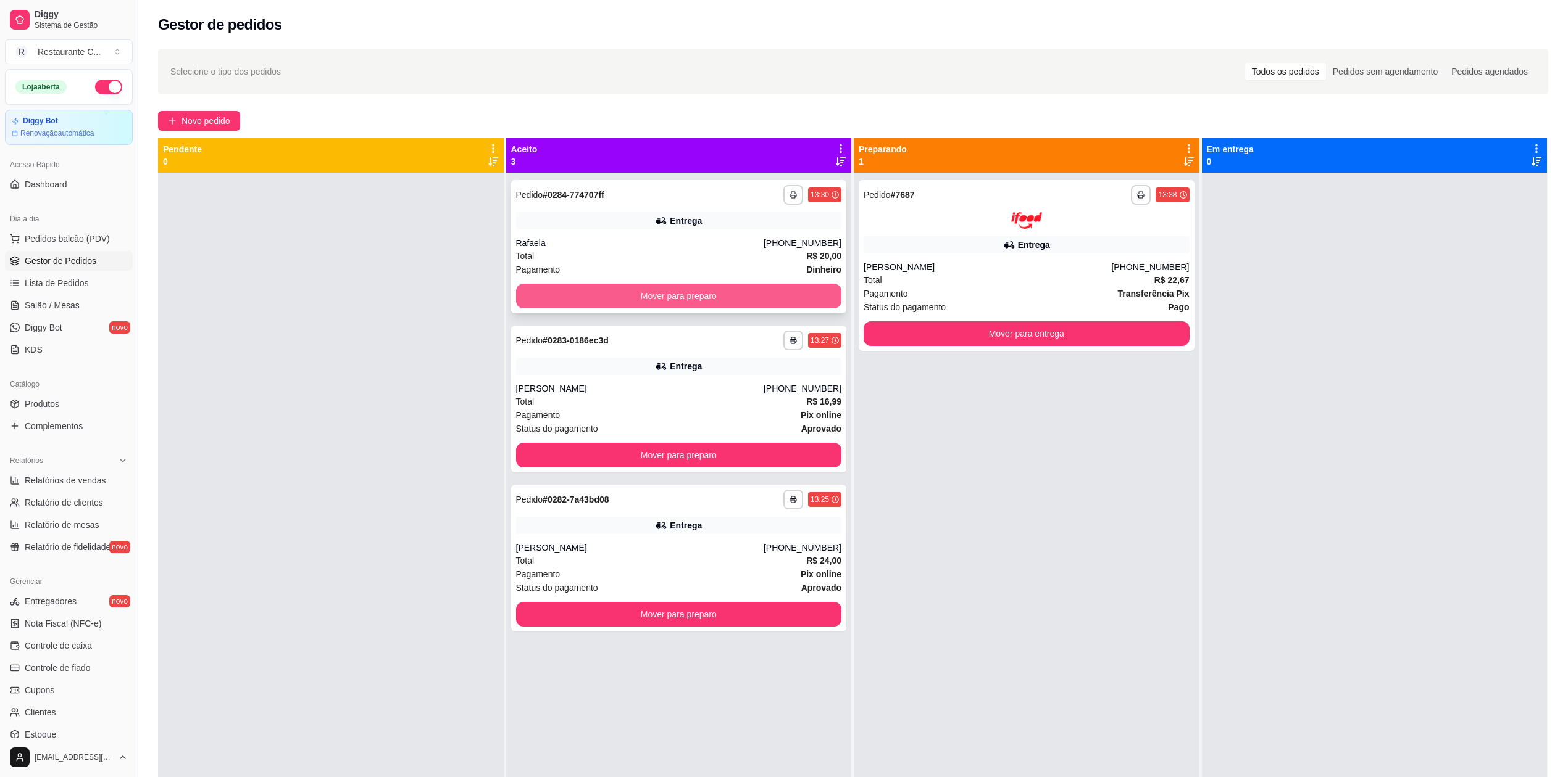
click at [743, 290] on button "Mover para preparo" at bounding box center [679, 296] width 326 height 25
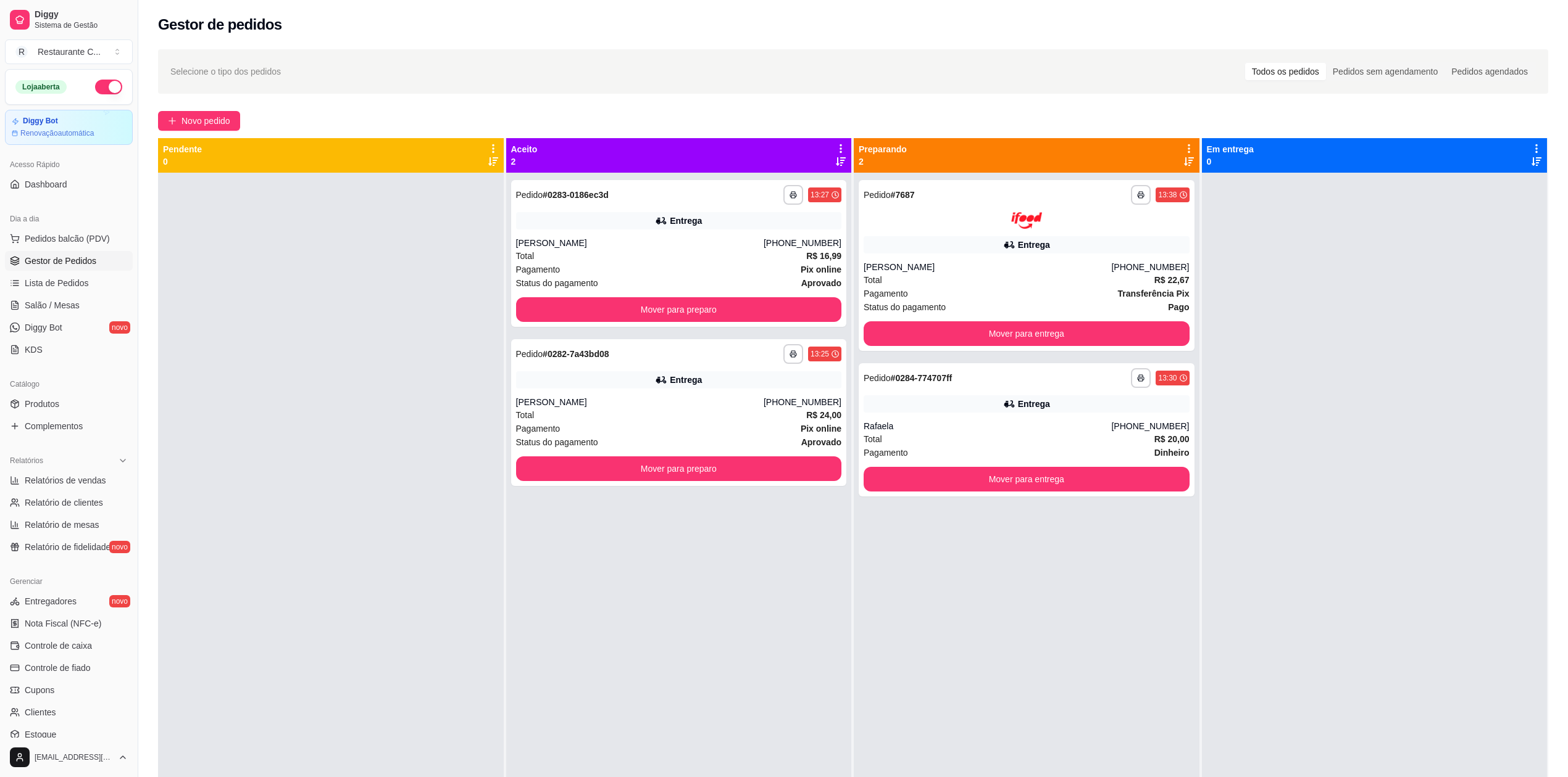
click at [742, 291] on div "**********" at bounding box center [678, 254] width 336 height 147
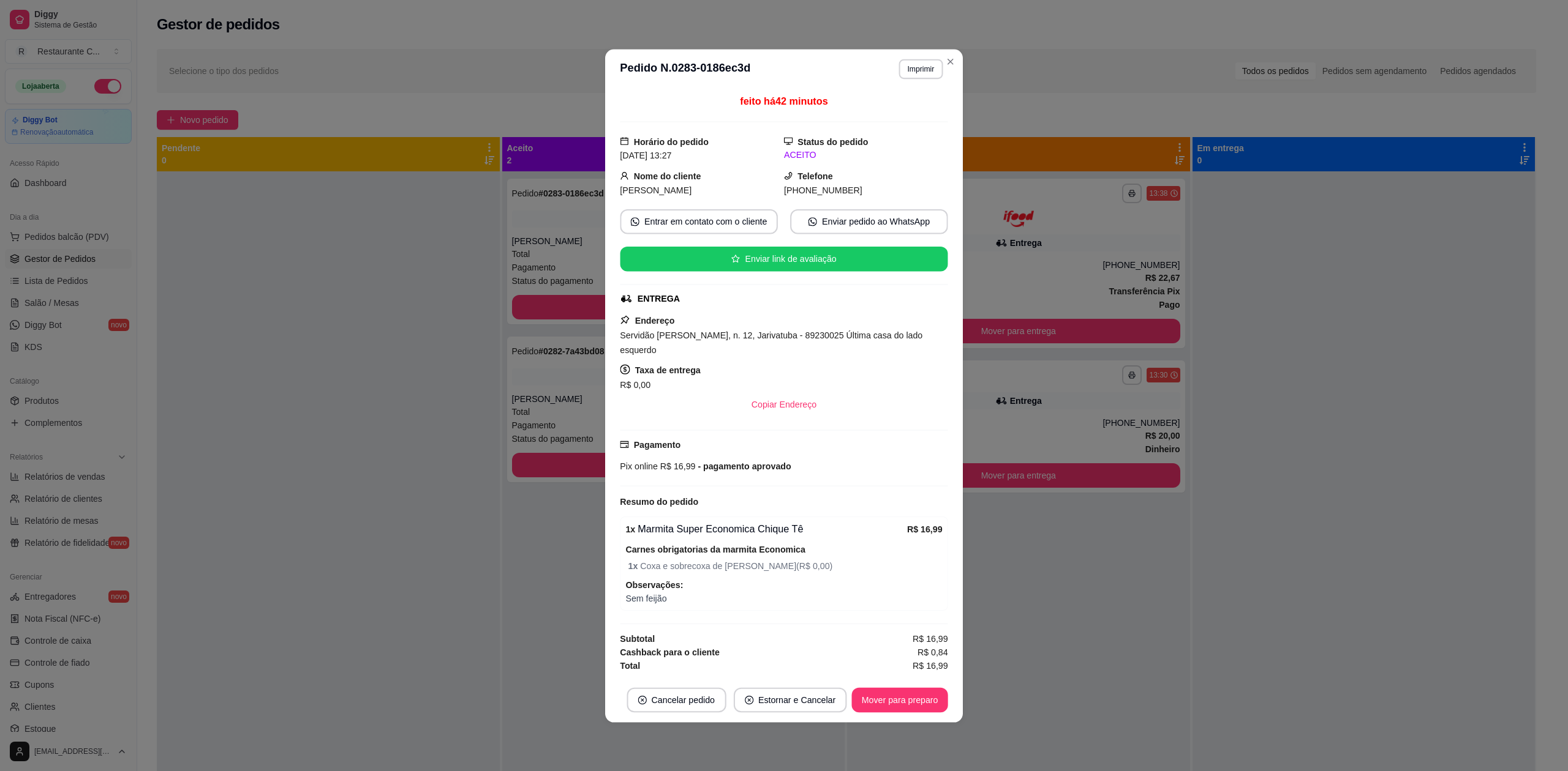
click at [734, 305] on div "ENTREGA" at bounding box center [783, 298] width 325 height 13
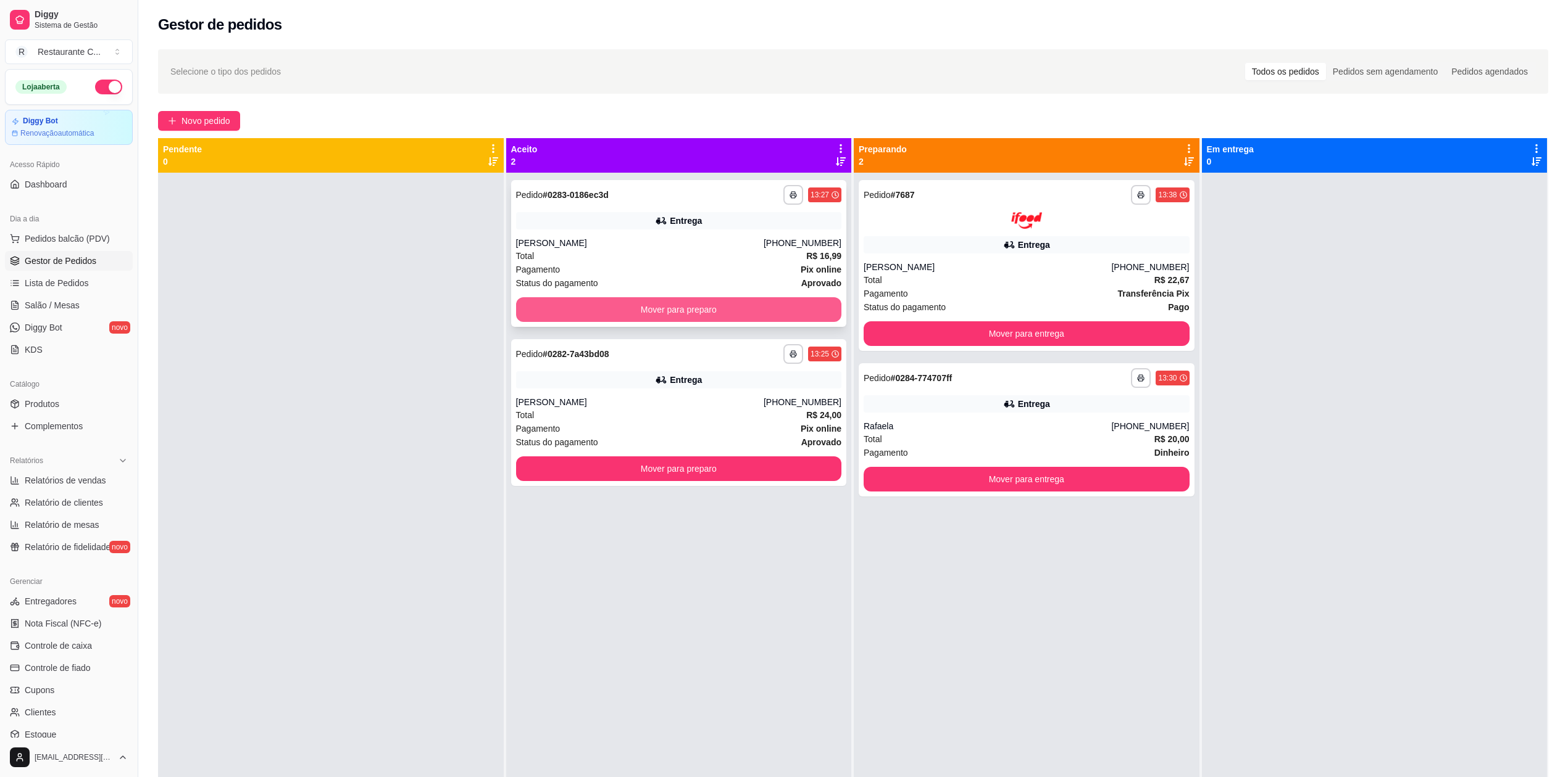
click at [566, 309] on button "Mover para preparo" at bounding box center [679, 309] width 326 height 25
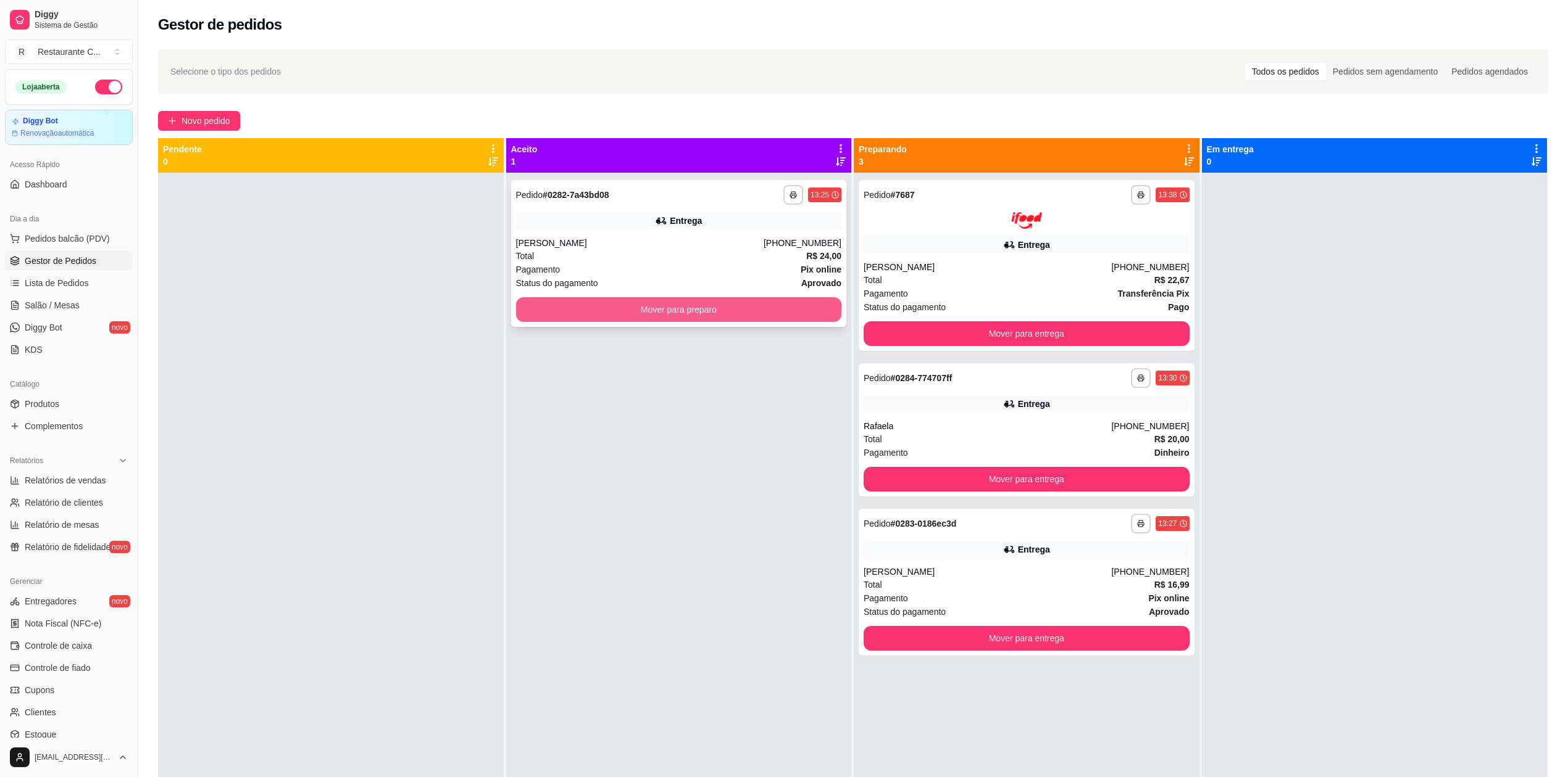
click at [675, 314] on button "Mover para preparo" at bounding box center [679, 309] width 326 height 25
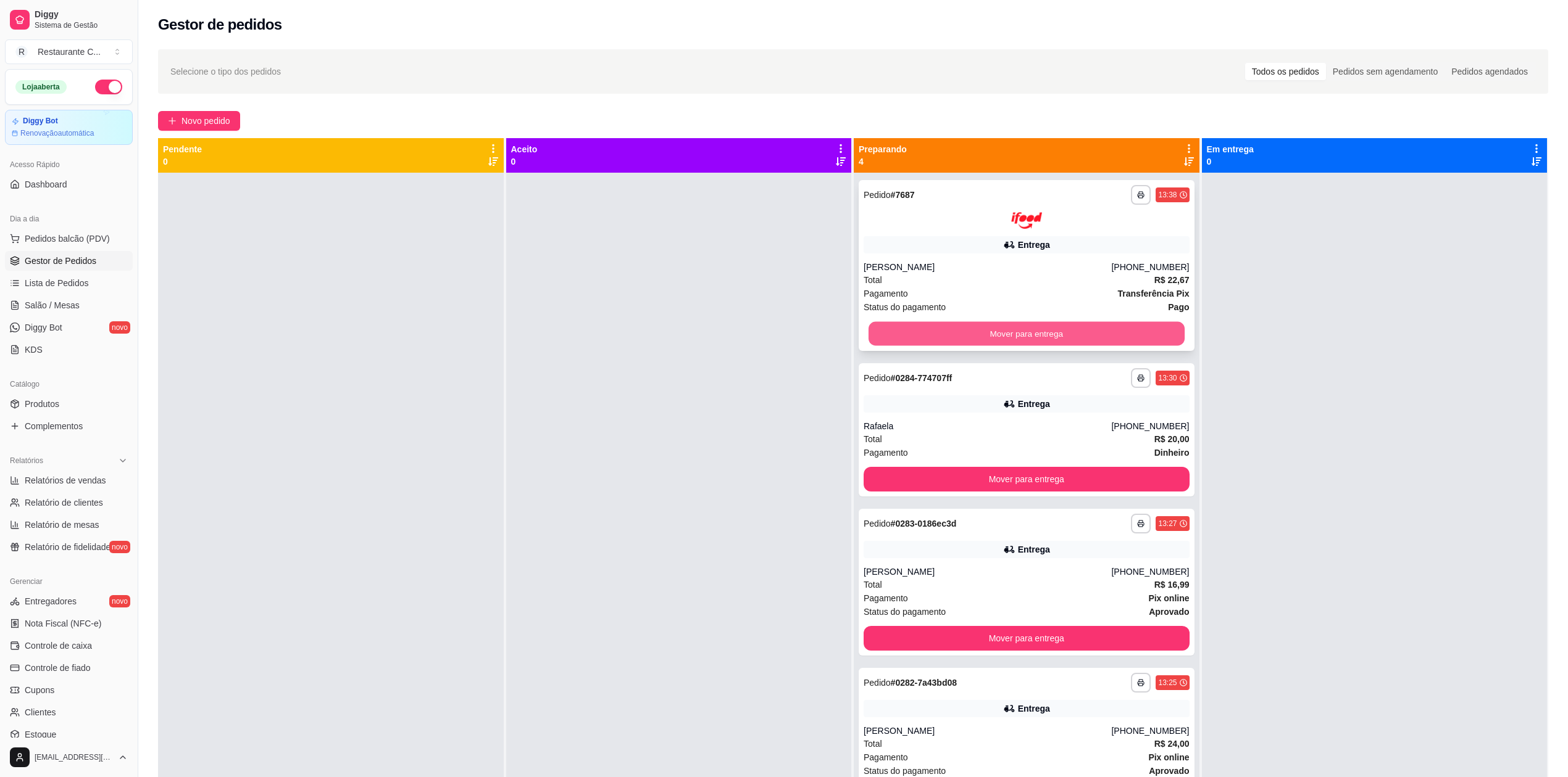
click at [1096, 328] on button "Mover para entrega" at bounding box center [1026, 333] width 316 height 24
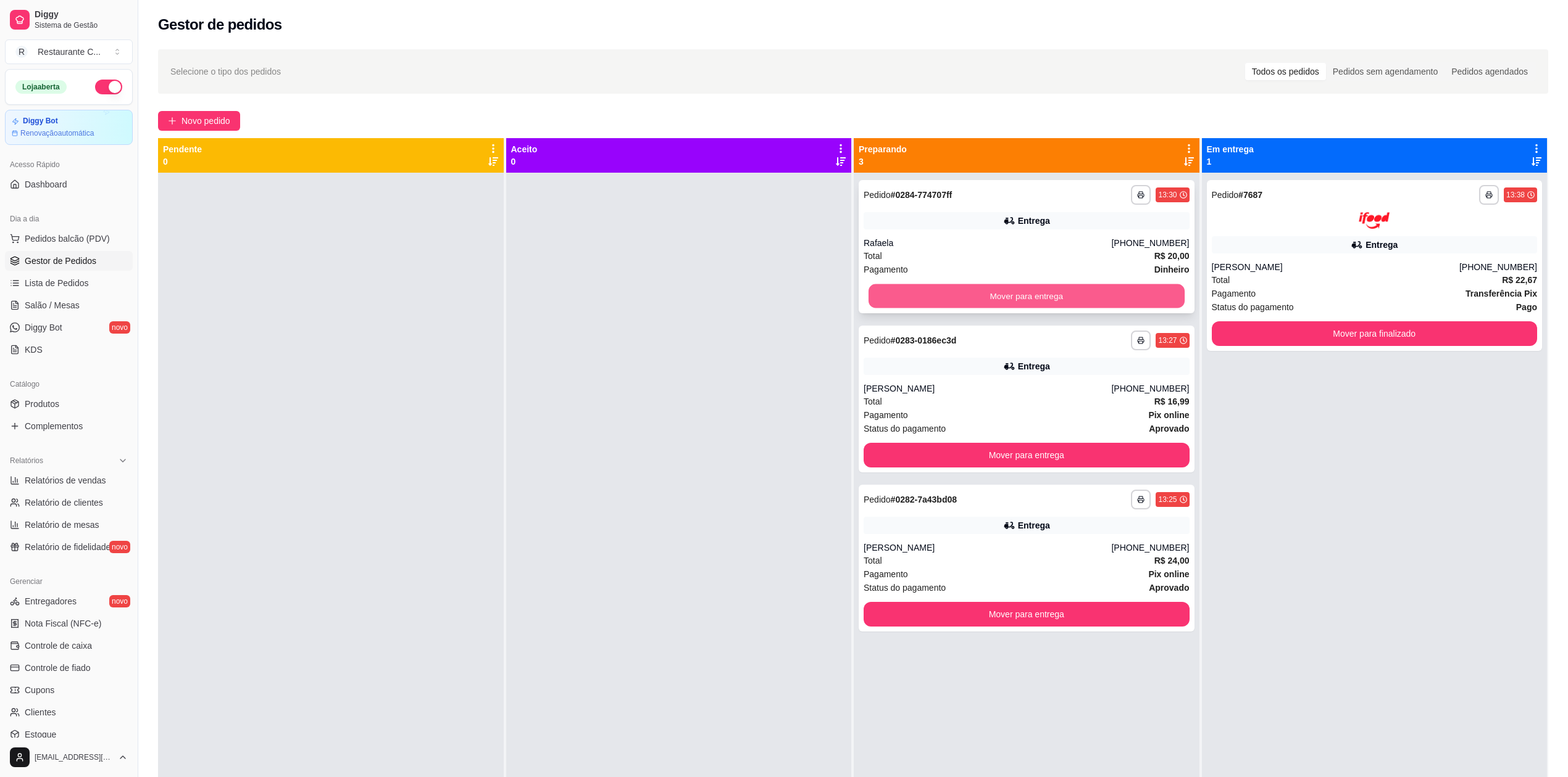
click at [1107, 297] on button "Mover para entrega" at bounding box center [1026, 296] width 316 height 24
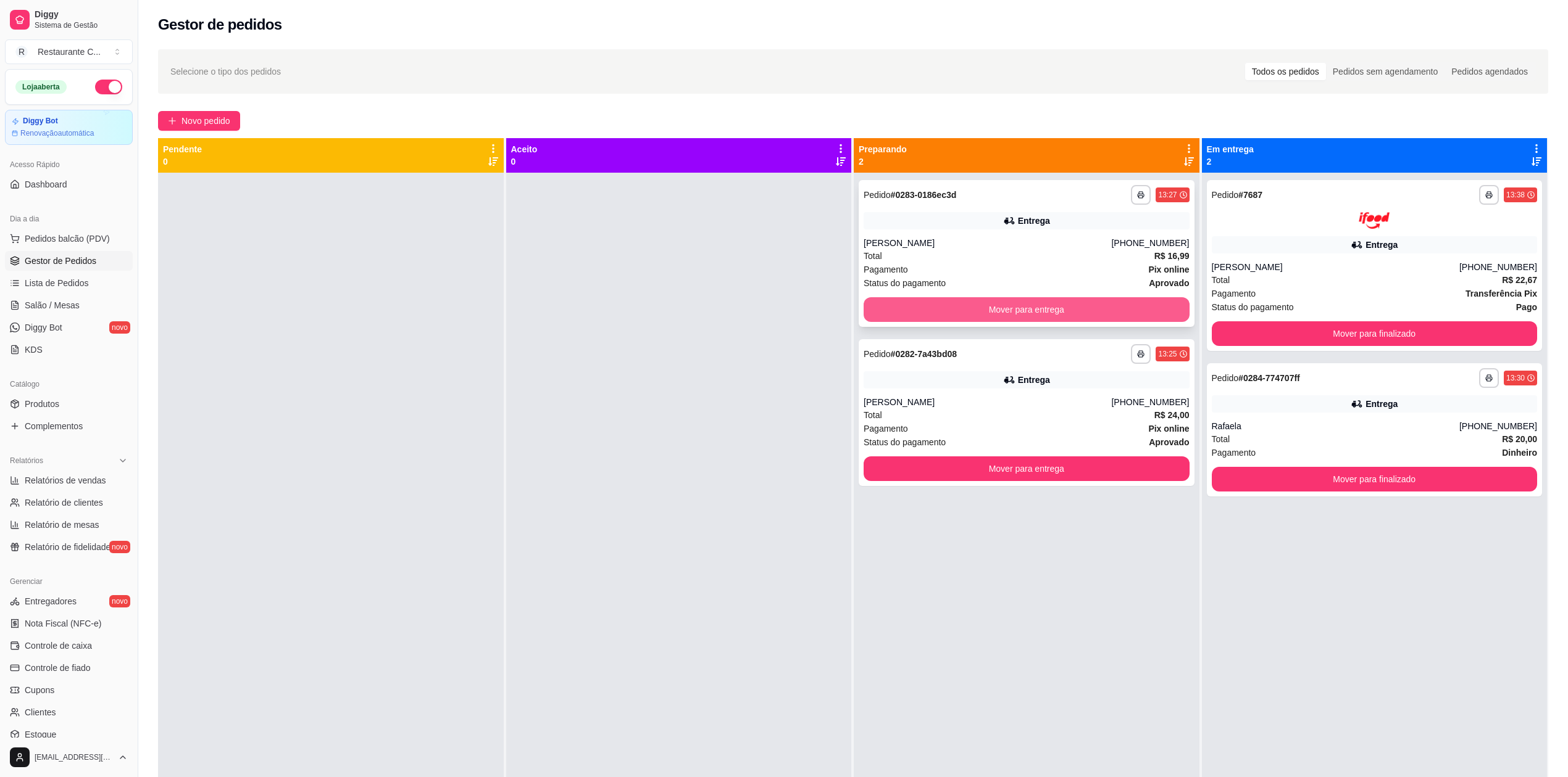
click at [1082, 306] on button "Mover para entrega" at bounding box center [1026, 309] width 326 height 25
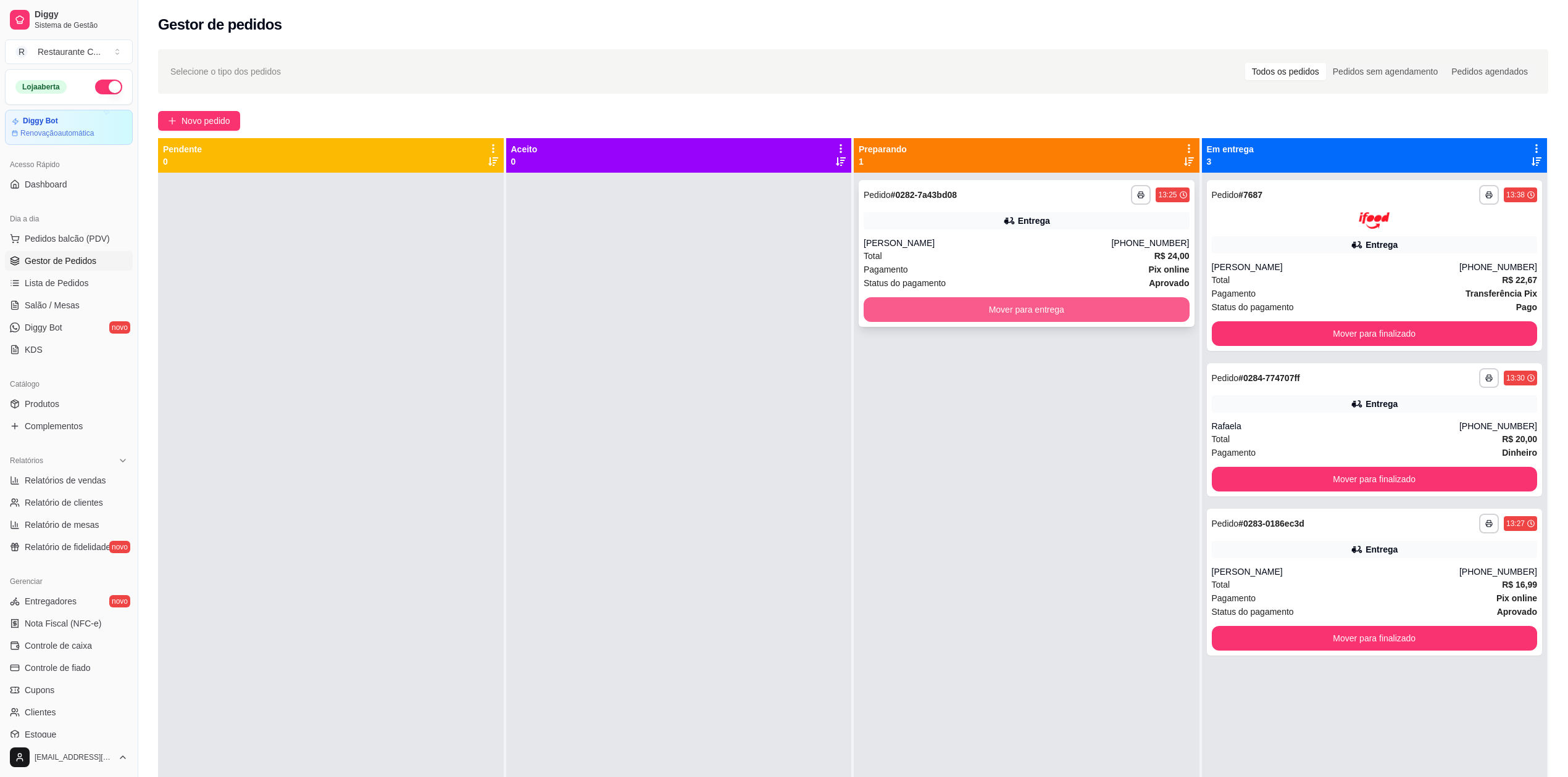
click at [1075, 309] on button "Mover para entrega" at bounding box center [1026, 309] width 326 height 25
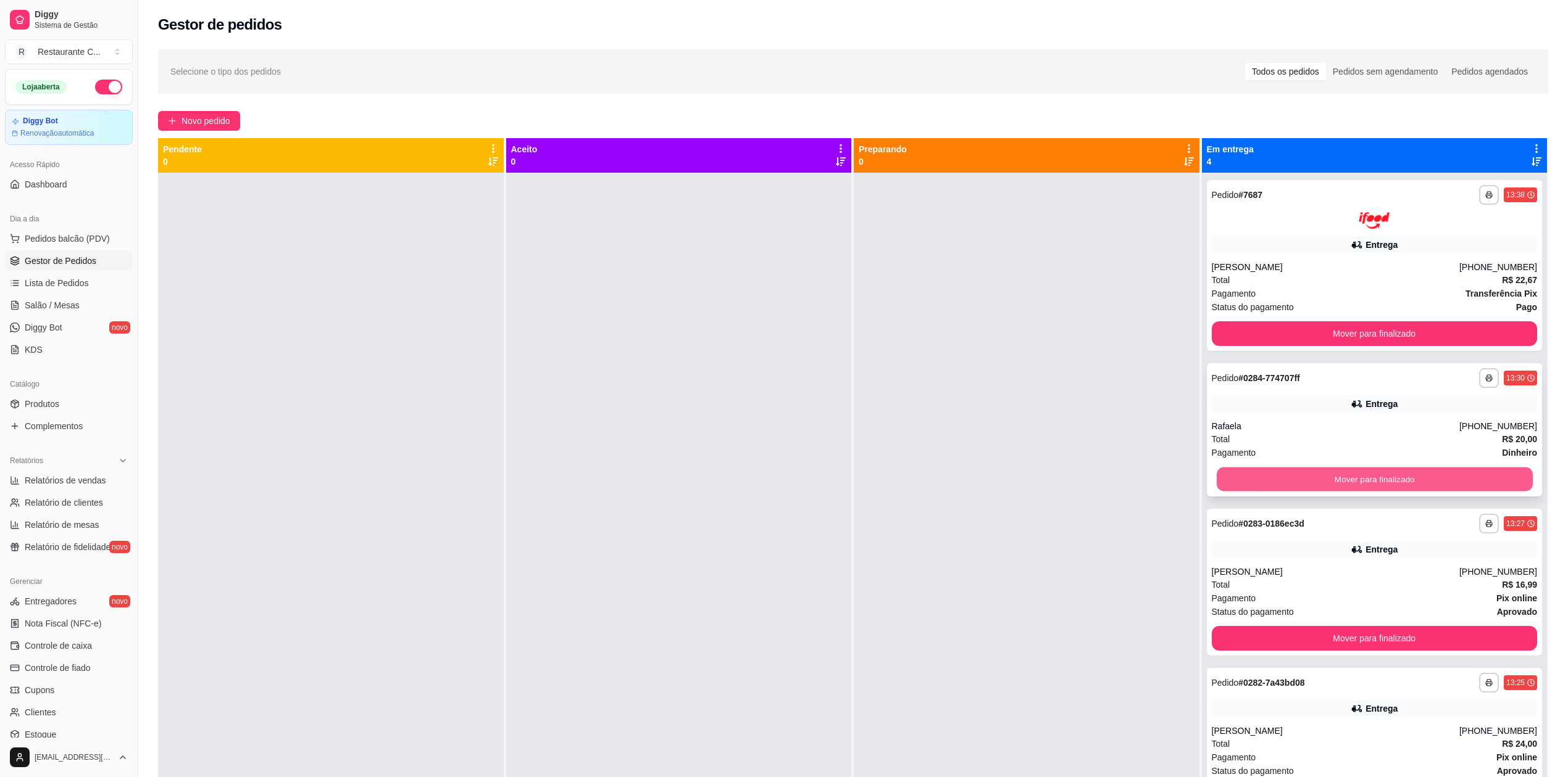
click at [1334, 483] on button "Mover para finalizado" at bounding box center [1373, 478] width 316 height 24
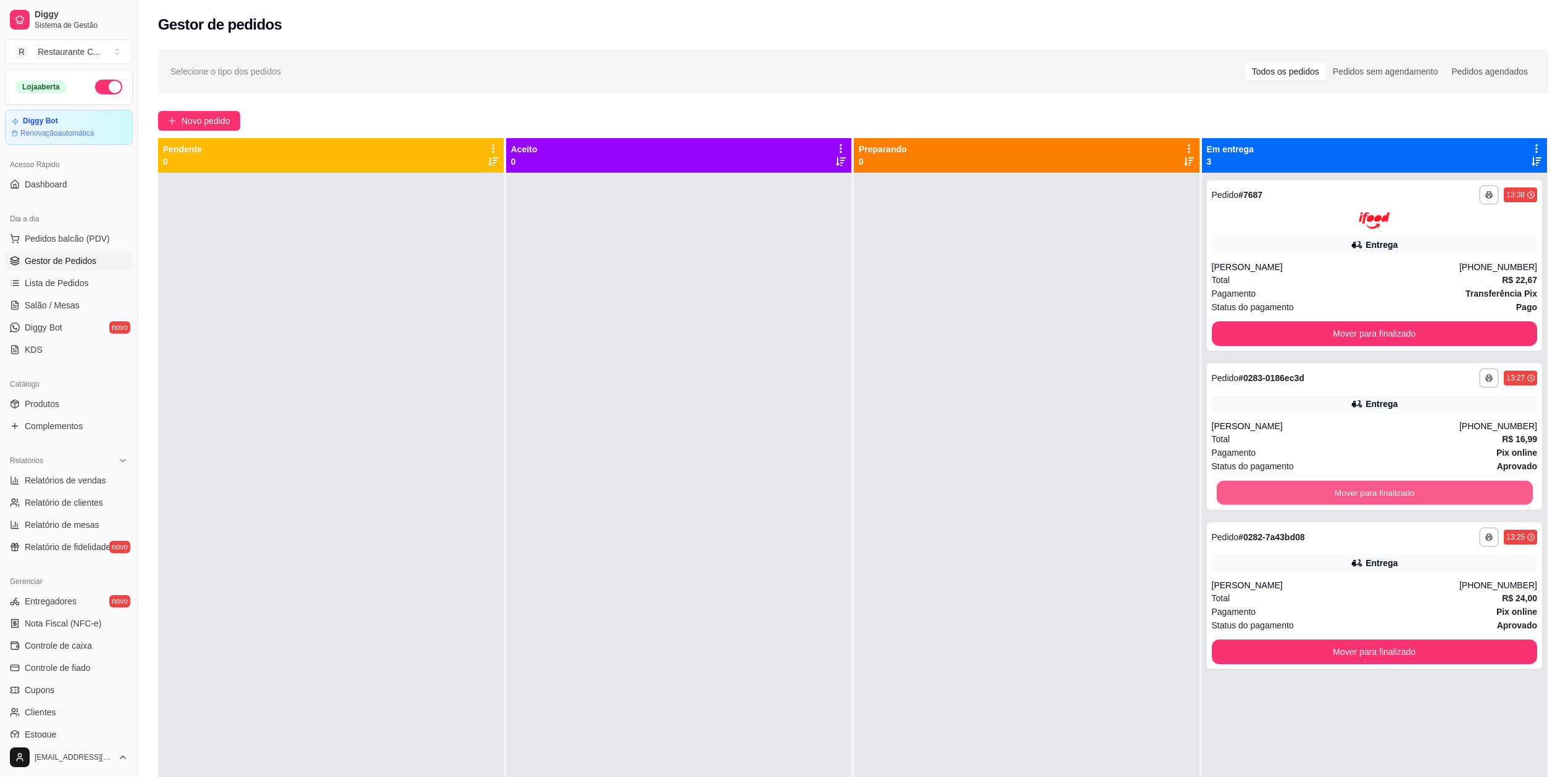
click at [1333, 484] on button "Mover para finalizado" at bounding box center [1373, 492] width 316 height 24
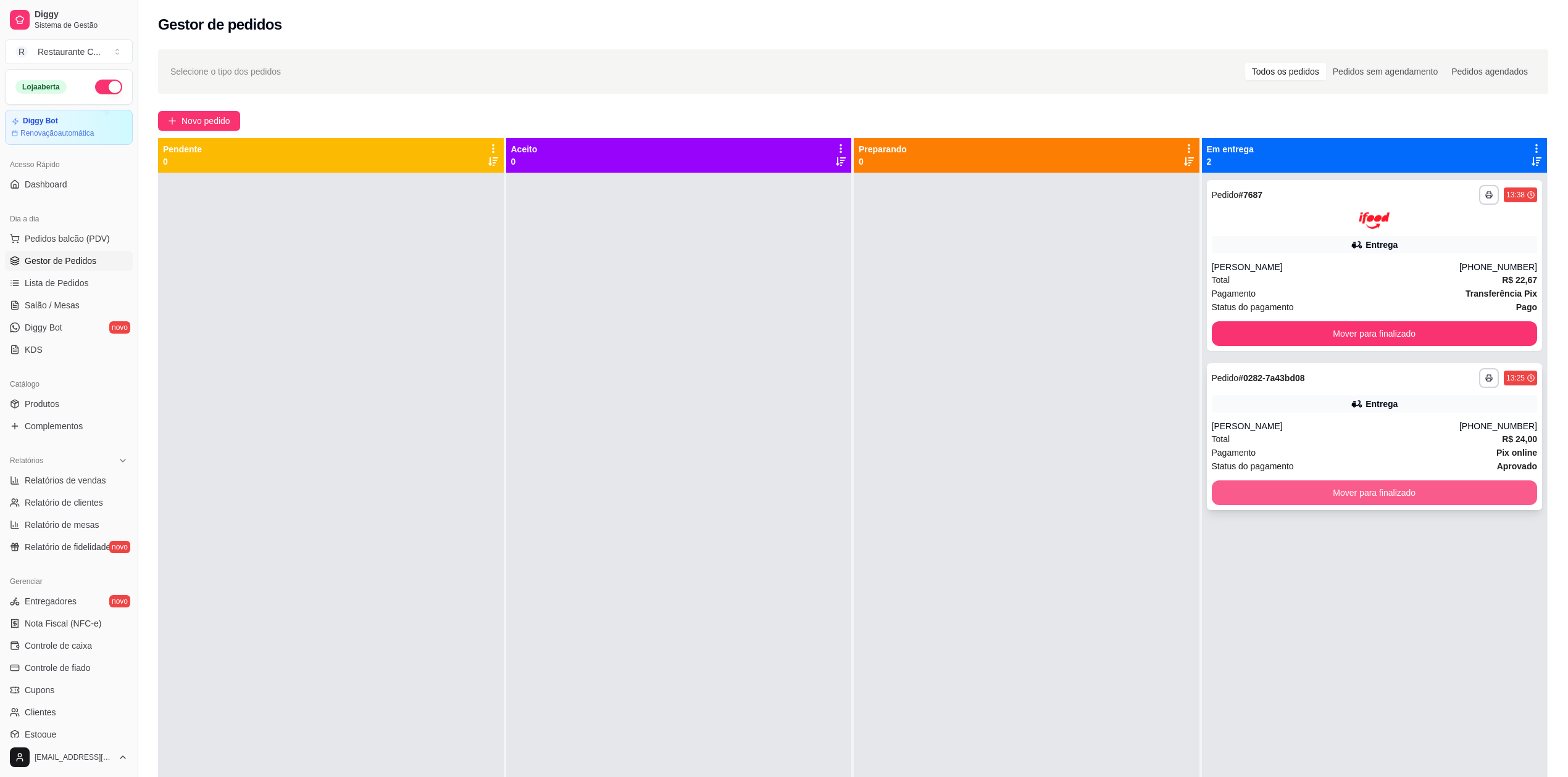
click at [1330, 487] on button "Mover para finalizado" at bounding box center [1374, 493] width 326 height 25
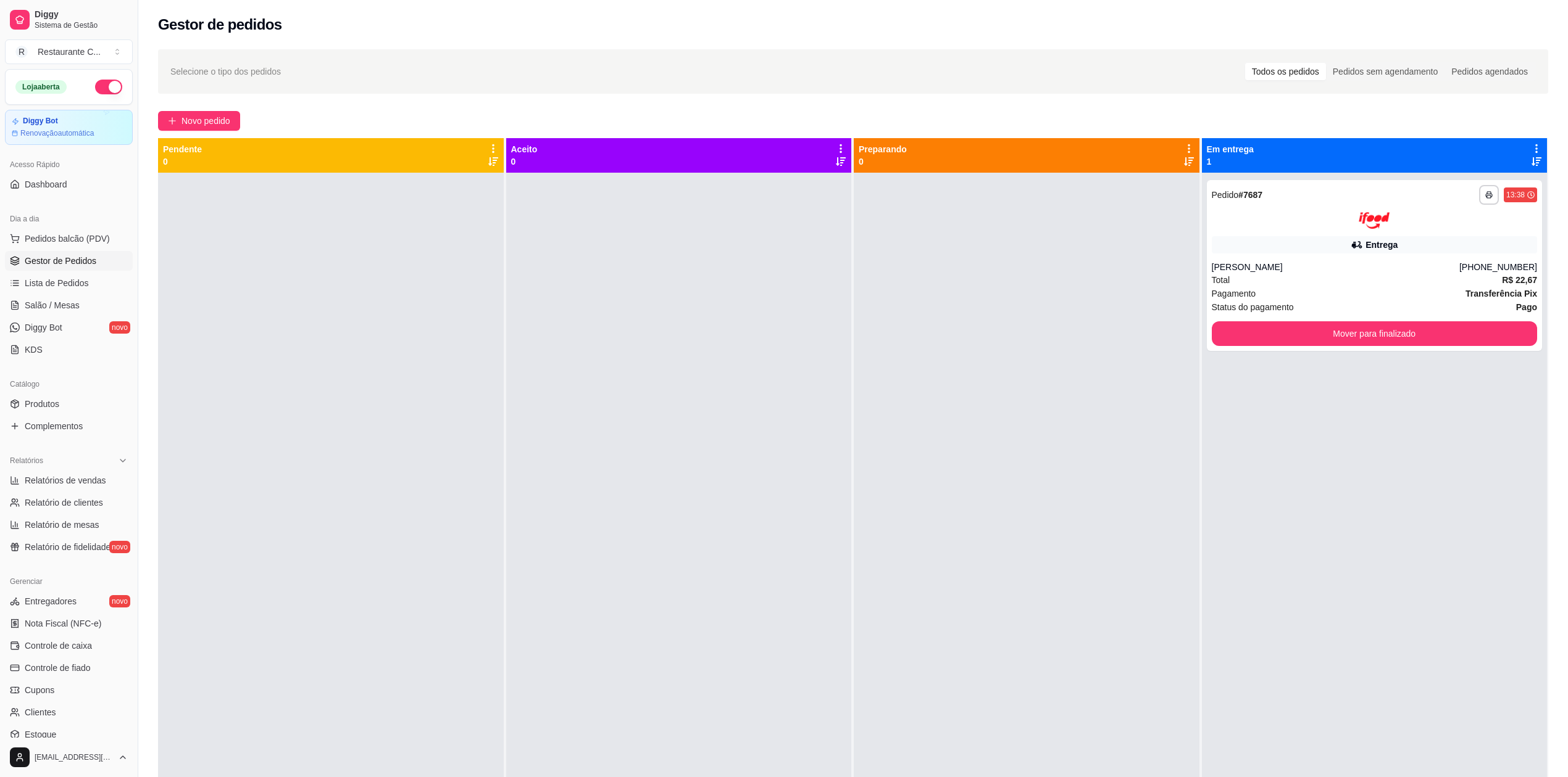
click at [990, 364] on div at bounding box center [1026, 561] width 345 height 777
